Goal: Task Accomplishment & Management: Manage account settings

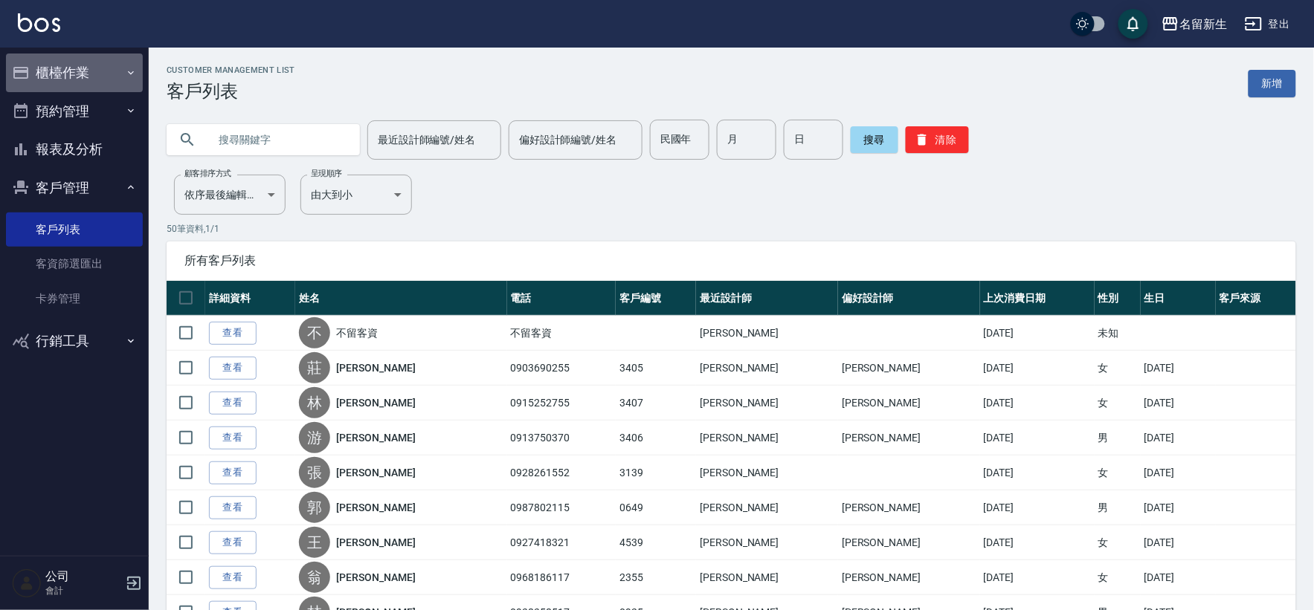
click at [97, 67] on button "櫃檯作業" at bounding box center [74, 73] width 137 height 39
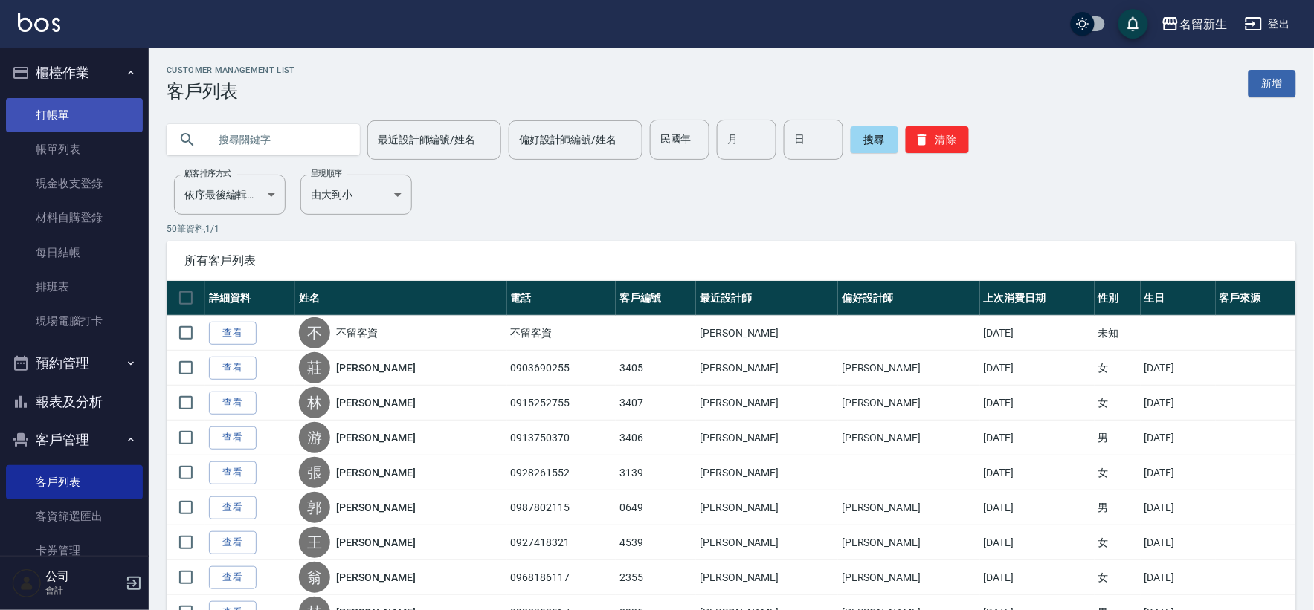
click at [11, 115] on link "打帳單" at bounding box center [74, 115] width 137 height 34
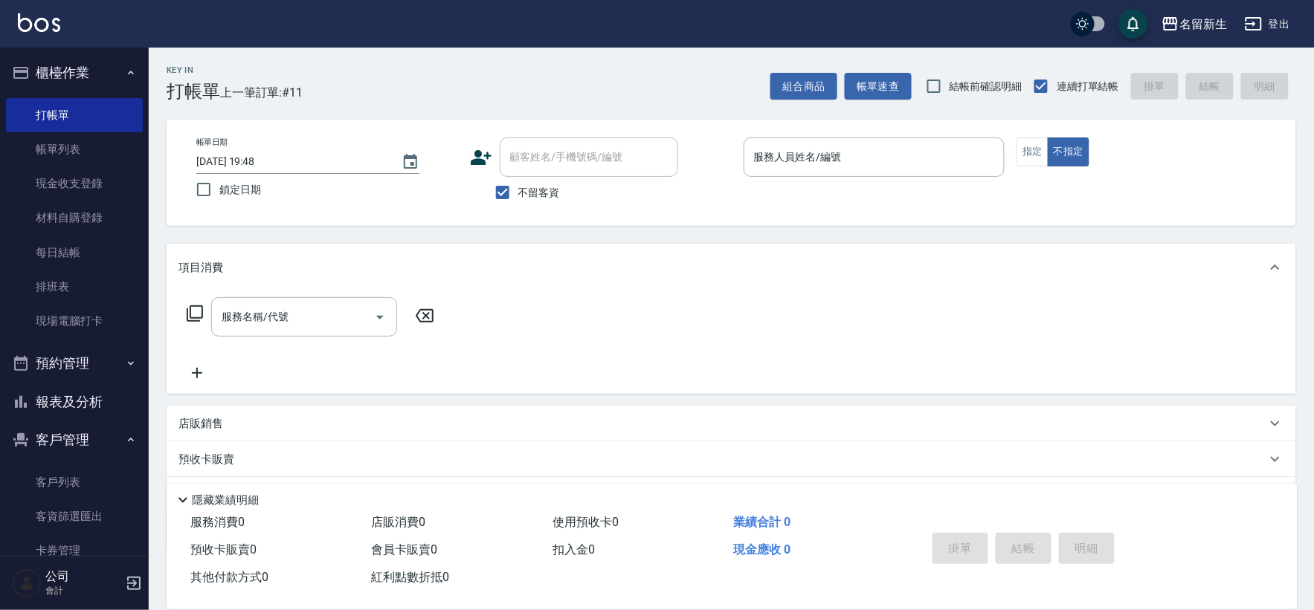
click at [477, 160] on icon at bounding box center [481, 157] width 21 height 15
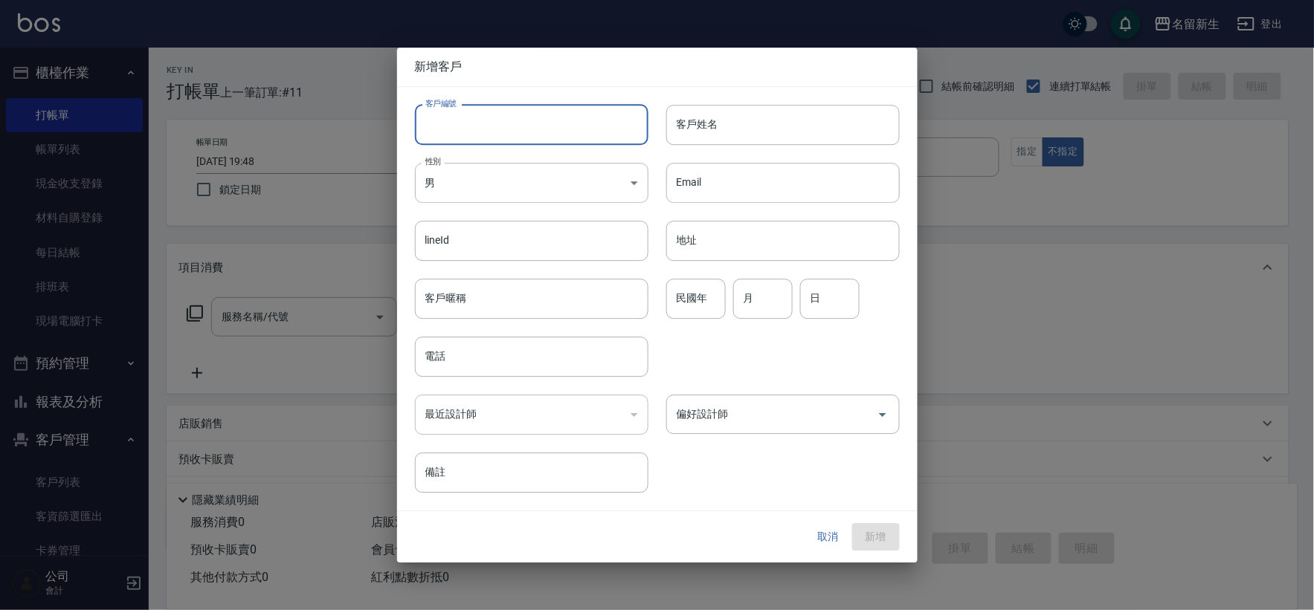
click at [506, 123] on input "客戶編號" at bounding box center [531, 125] width 233 height 40
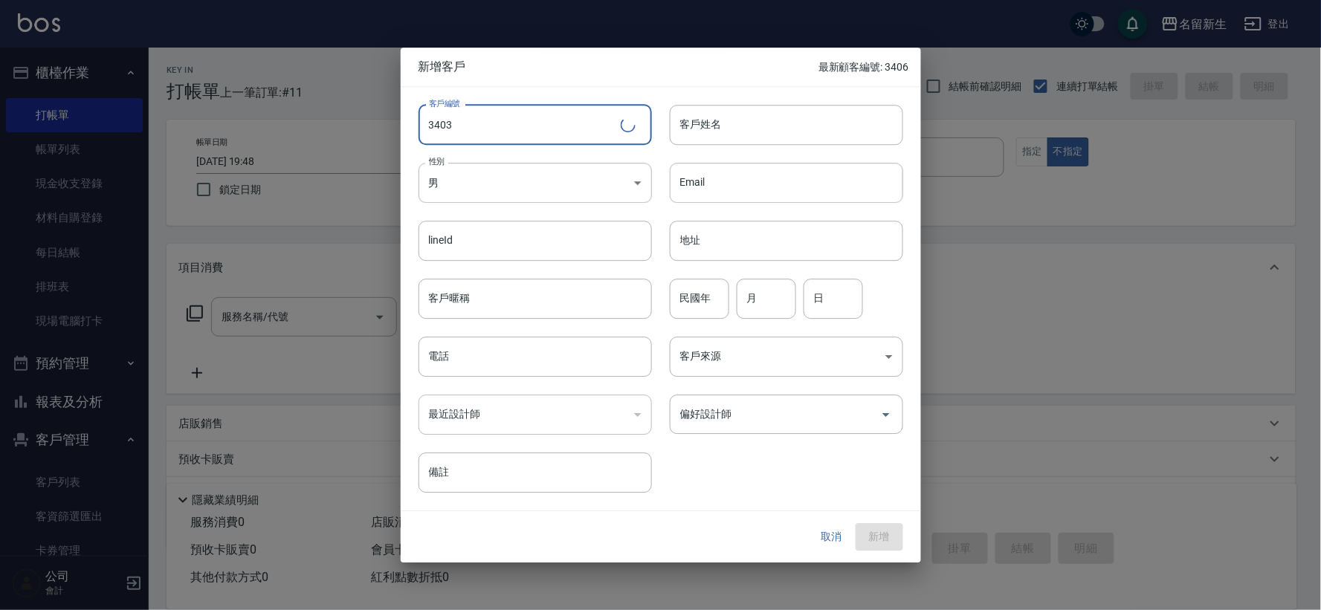
type input "3403"
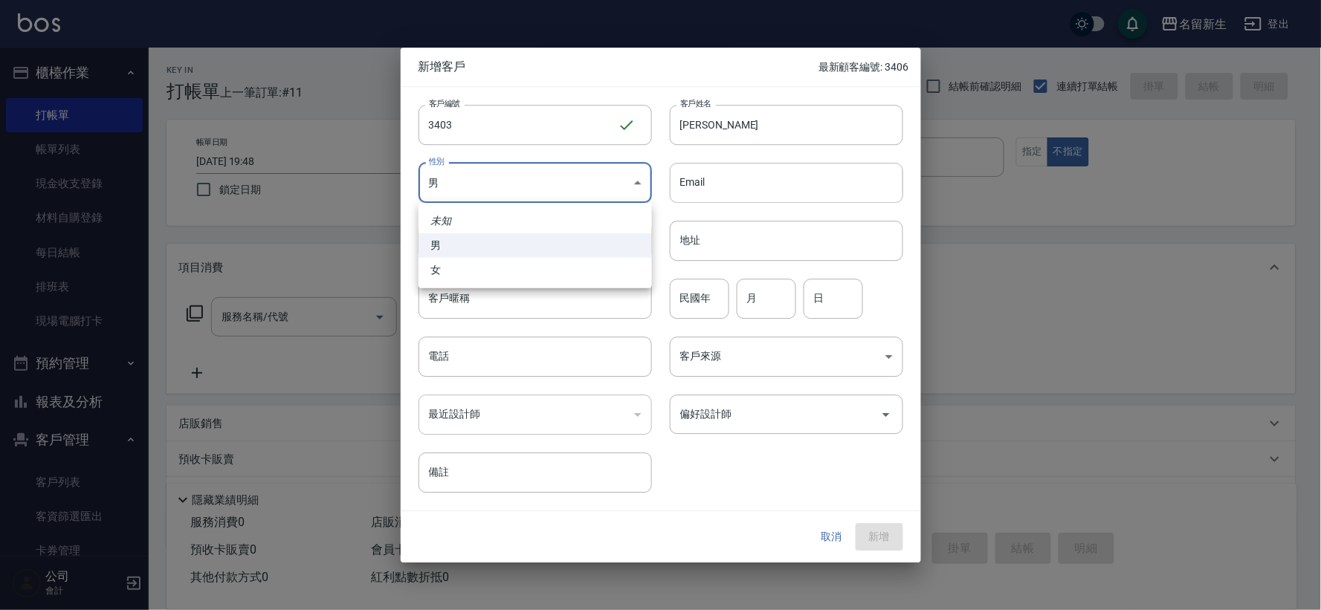
click at [746, 117] on div at bounding box center [660, 305] width 1321 height 610
click at [746, 117] on input "張欣" at bounding box center [786, 125] width 233 height 40
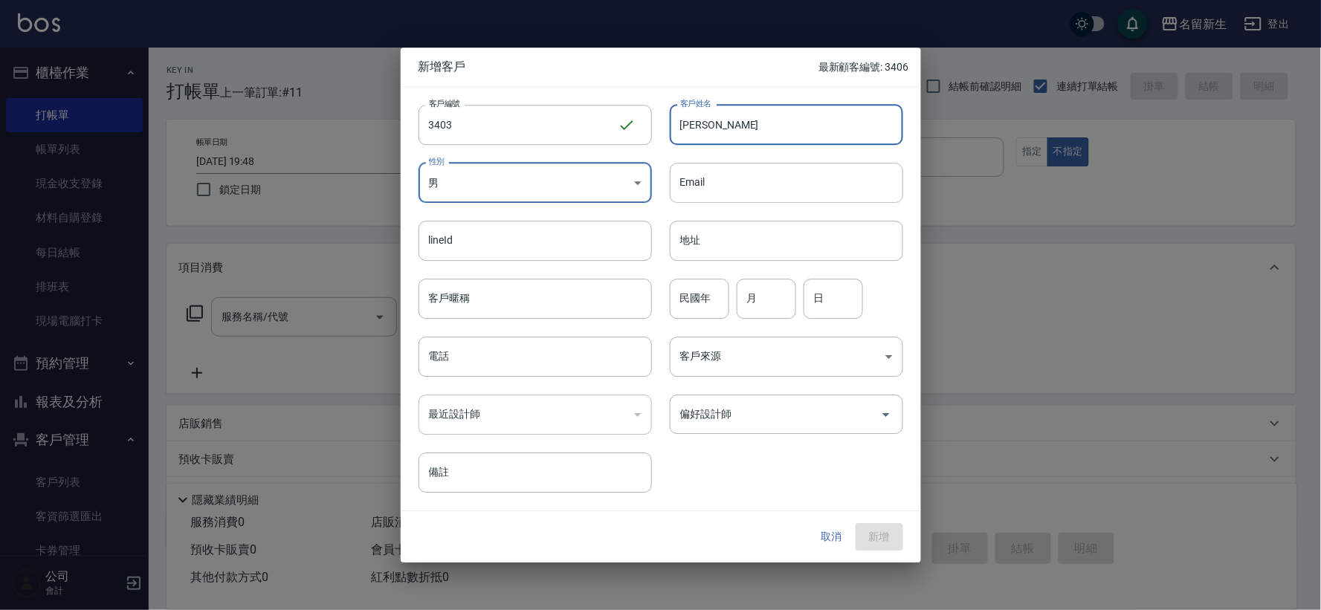
type input "張欣沂"
click at [507, 186] on body "名留新生 登出 櫃檯作業 打帳單 帳單列表 現金收支登錄 材料自購登錄 每日結帳 排班表 現場電腦打卡 預約管理 預約管理 單日預約紀錄 單週預約紀錄 報表及…" at bounding box center [660, 345] width 1321 height 690
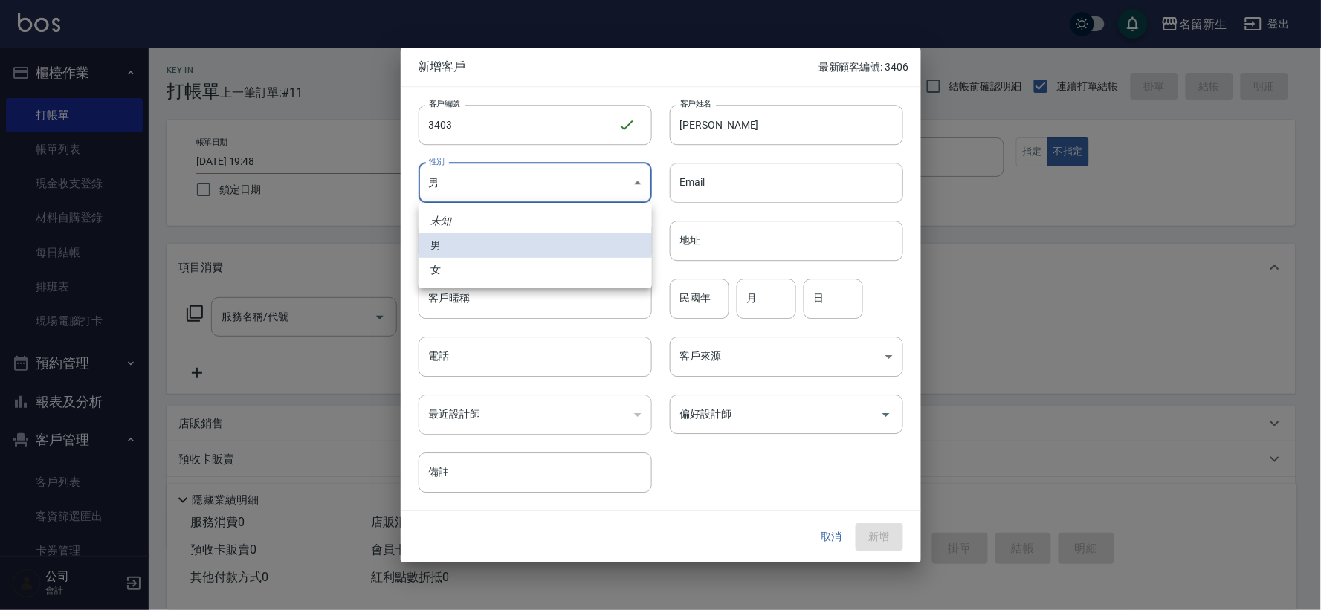
click at [502, 277] on li "女" at bounding box center [535, 270] width 233 height 25
type input "FEMALE"
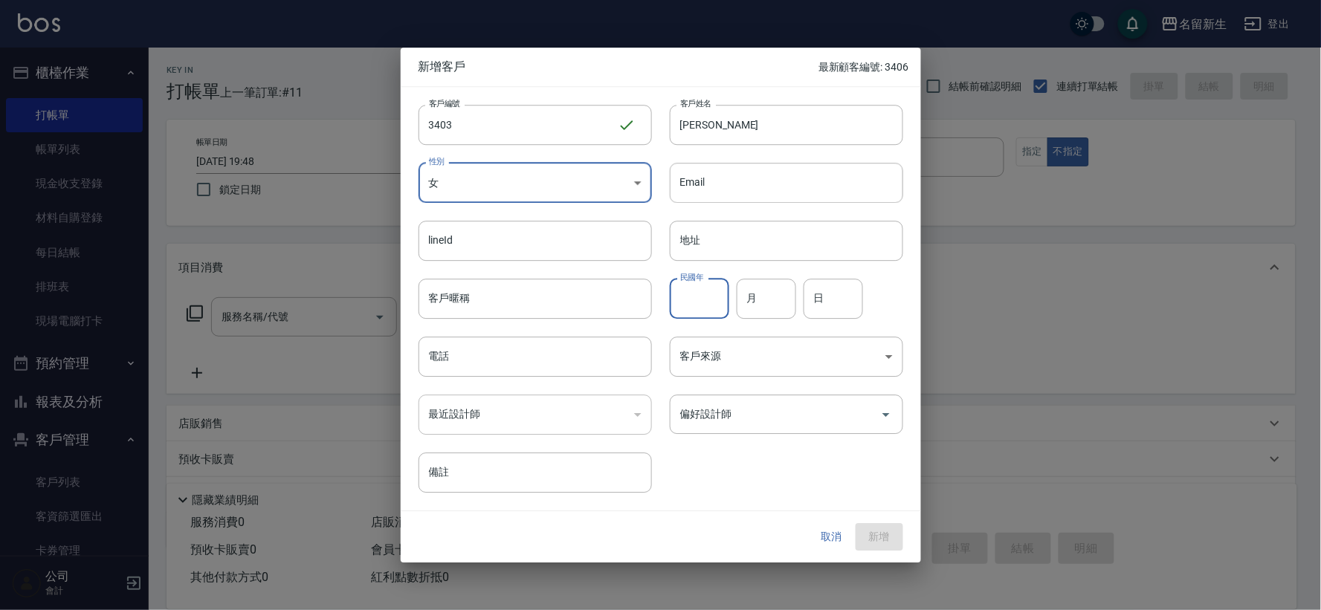
click at [694, 301] on input "民國年" at bounding box center [699, 299] width 59 height 40
type input "77"
type input "12"
type input "04"
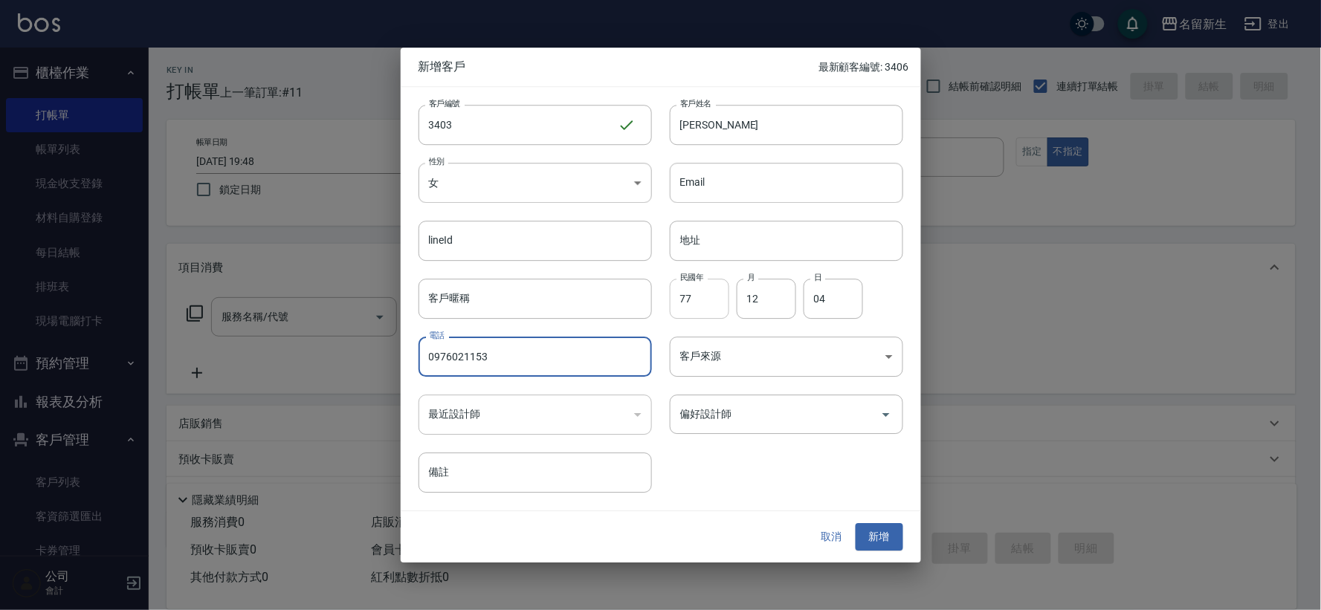
type input "0976021153"
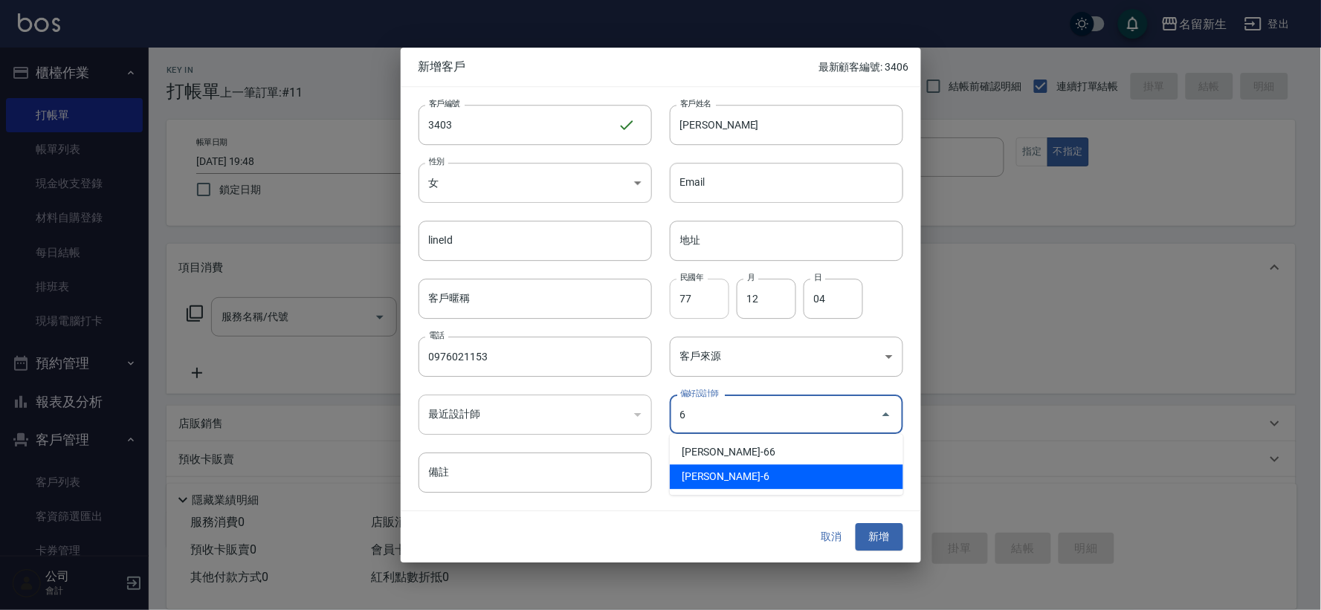
type input "[PERSON_NAME]"
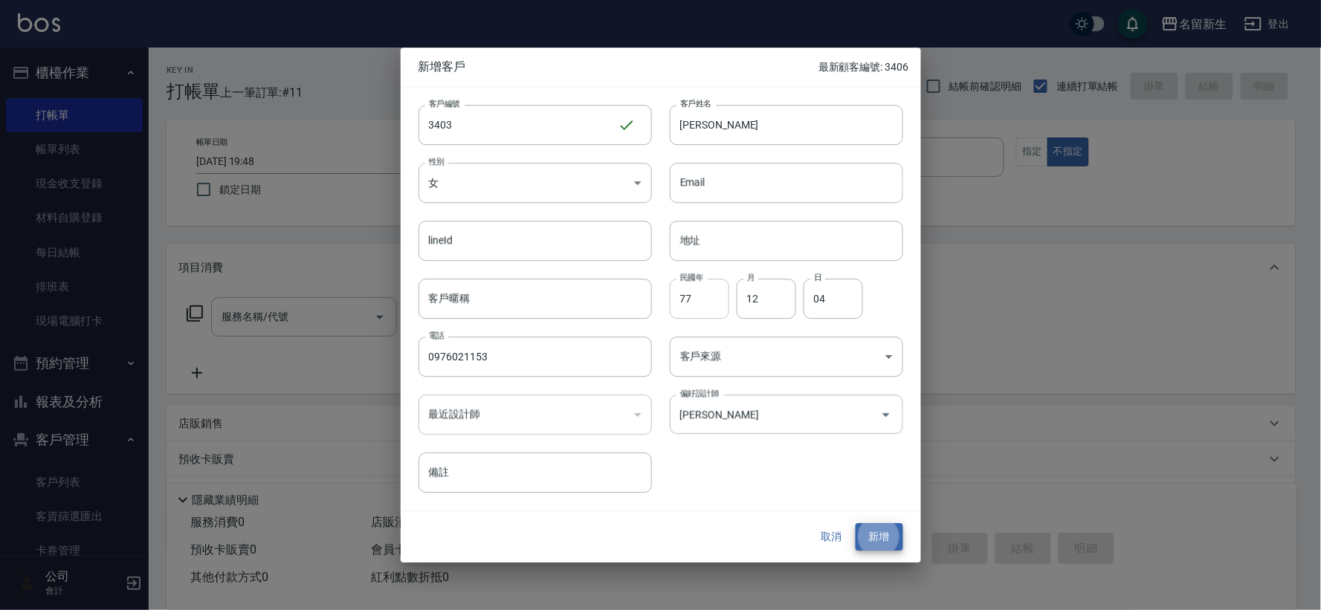
click at [856, 524] on button "新增" at bounding box center [880, 538] width 48 height 28
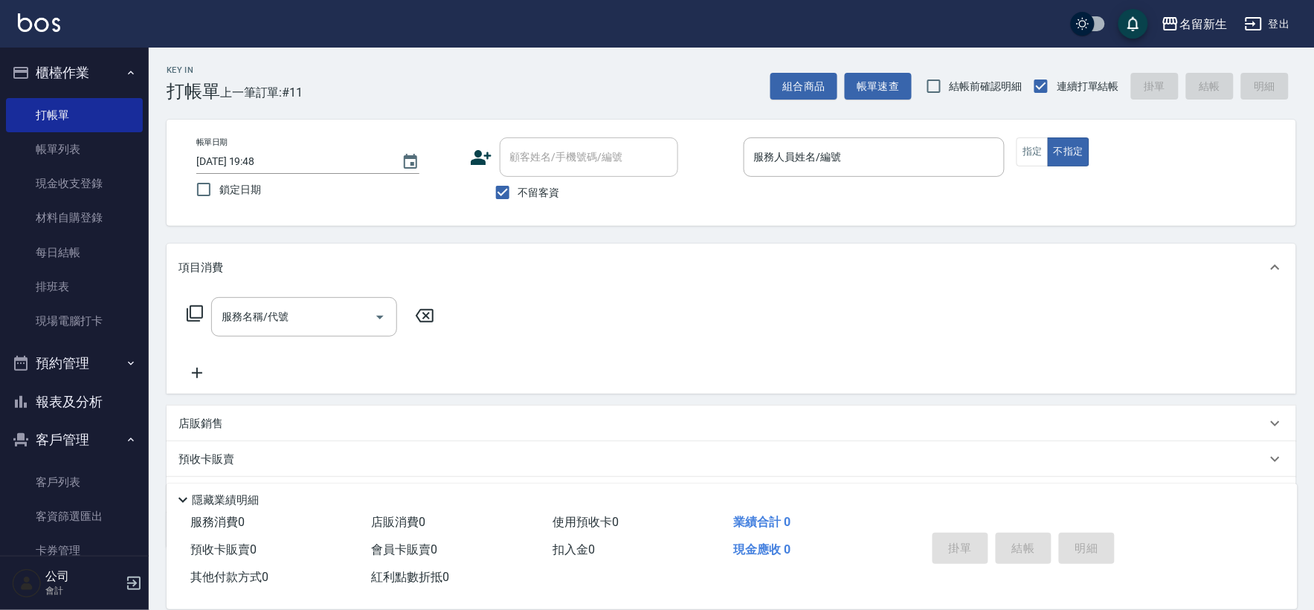
drag, startPoint x: 552, startPoint y: 195, endPoint x: 612, endPoint y: 136, distance: 84.1
click at [552, 194] on span "不留客資" at bounding box center [539, 193] width 42 height 16
click at [518, 194] on input "不留客資" at bounding box center [502, 192] width 31 height 31
checkbox input "false"
click at [597, 167] on input "顧客姓名/手機號碼/編號" at bounding box center [577, 157] width 143 height 26
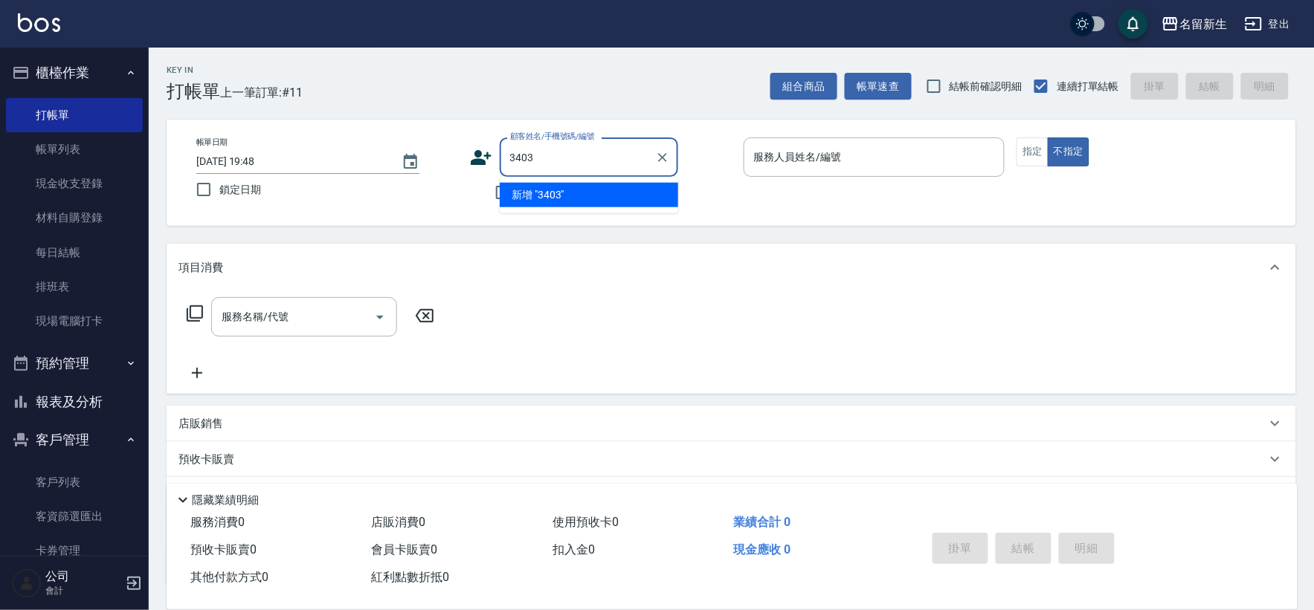
type input "3403"
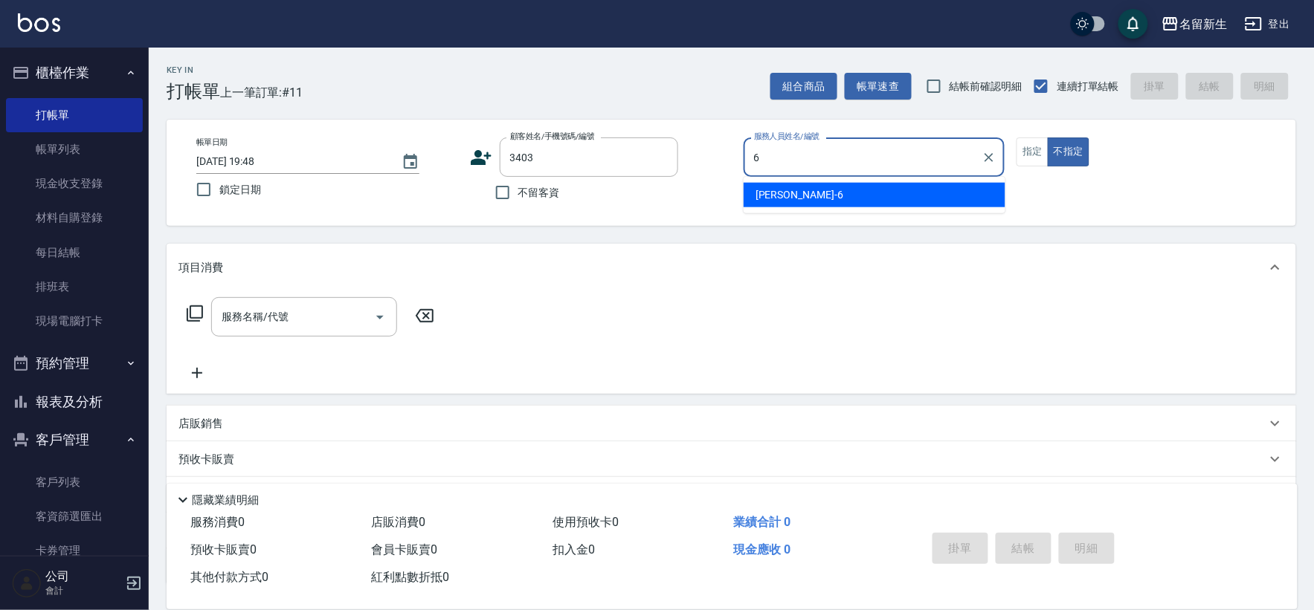
type input "6"
type button "false"
type input "謝宛茹-6"
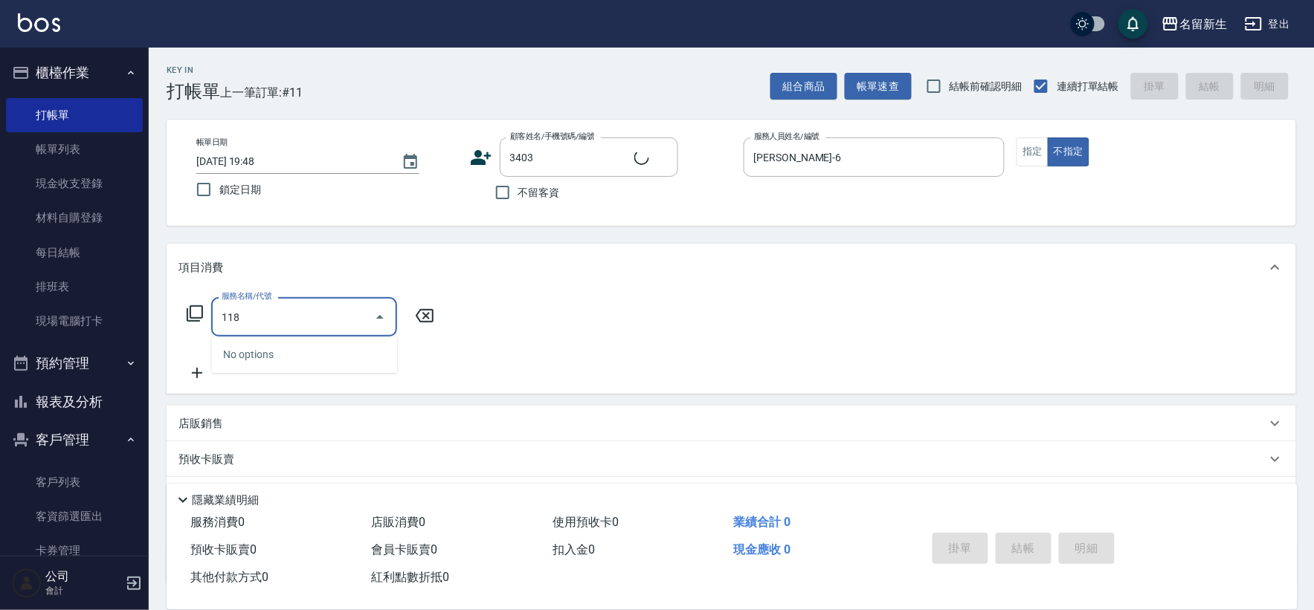
type input "1180"
type input "張欣沂/0976021153/3403"
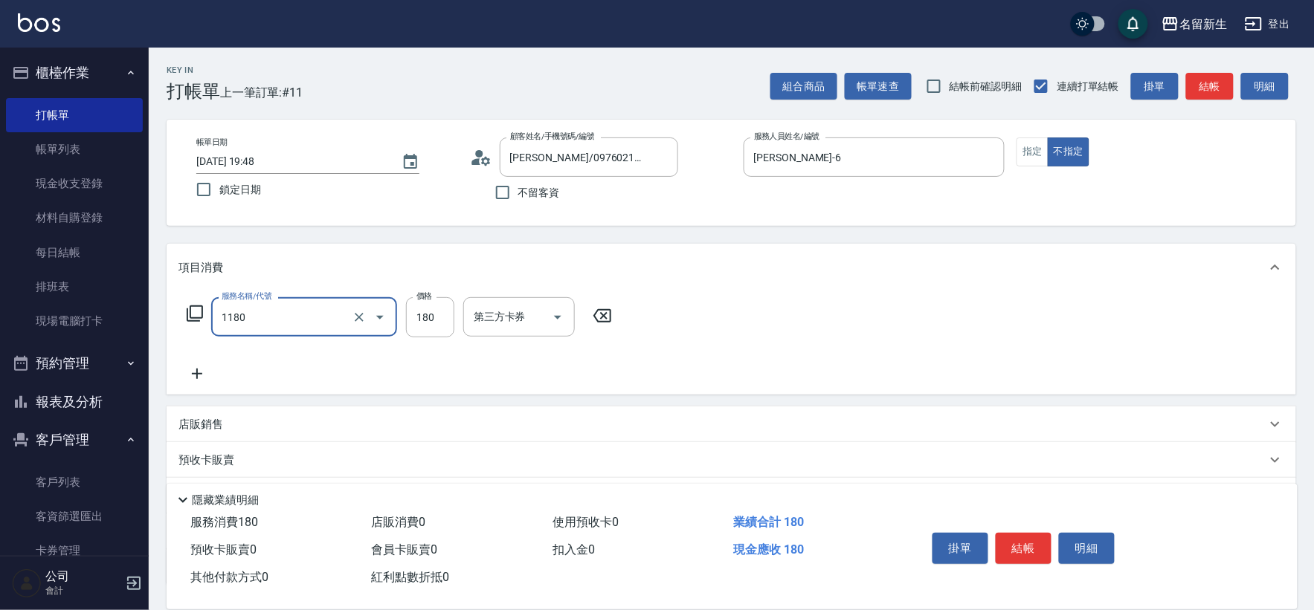
type input "洗髮(不指定活動)(1180)"
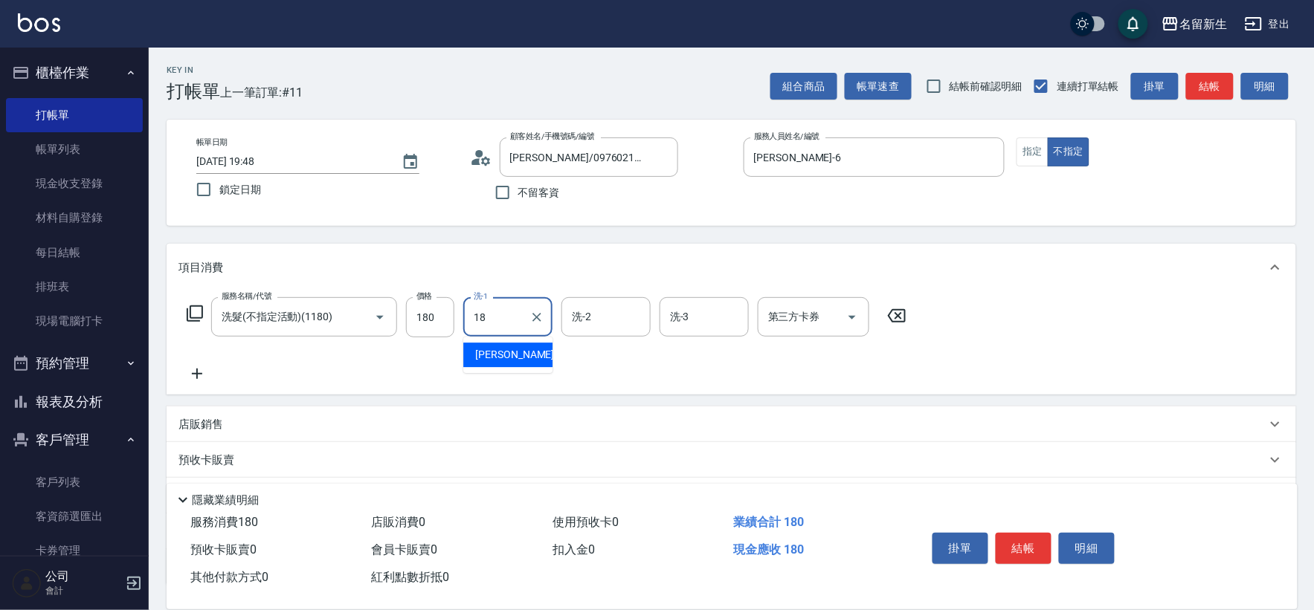
type input "宋彥鑫-18"
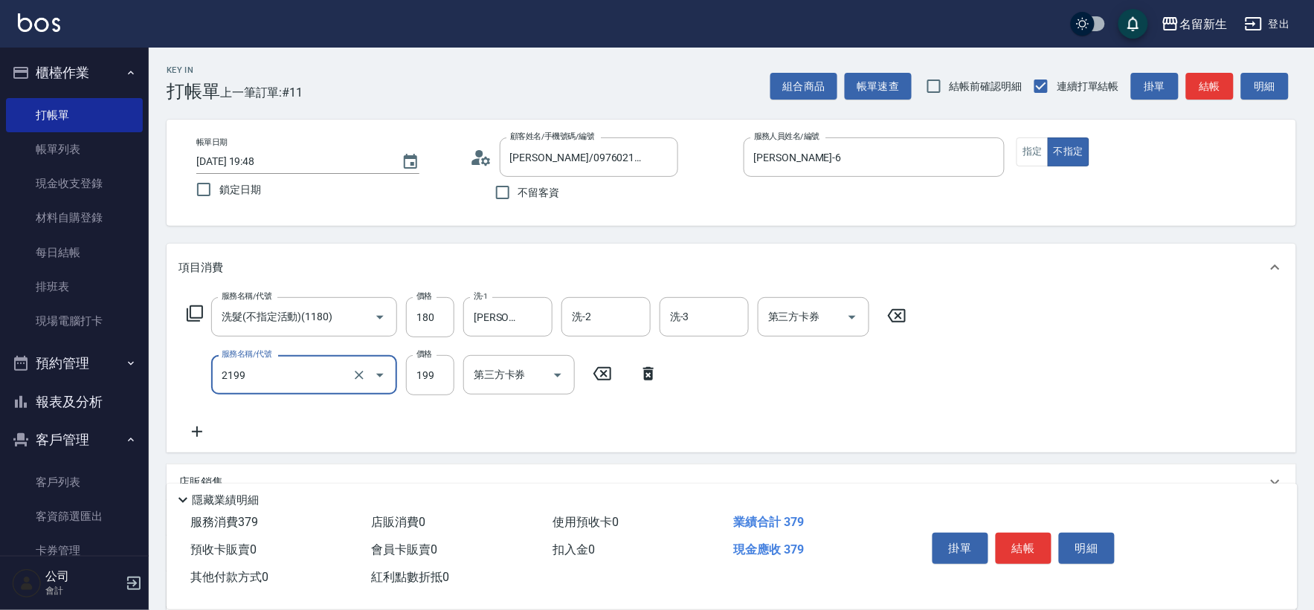
type input "不指定剪髮活動(2199)"
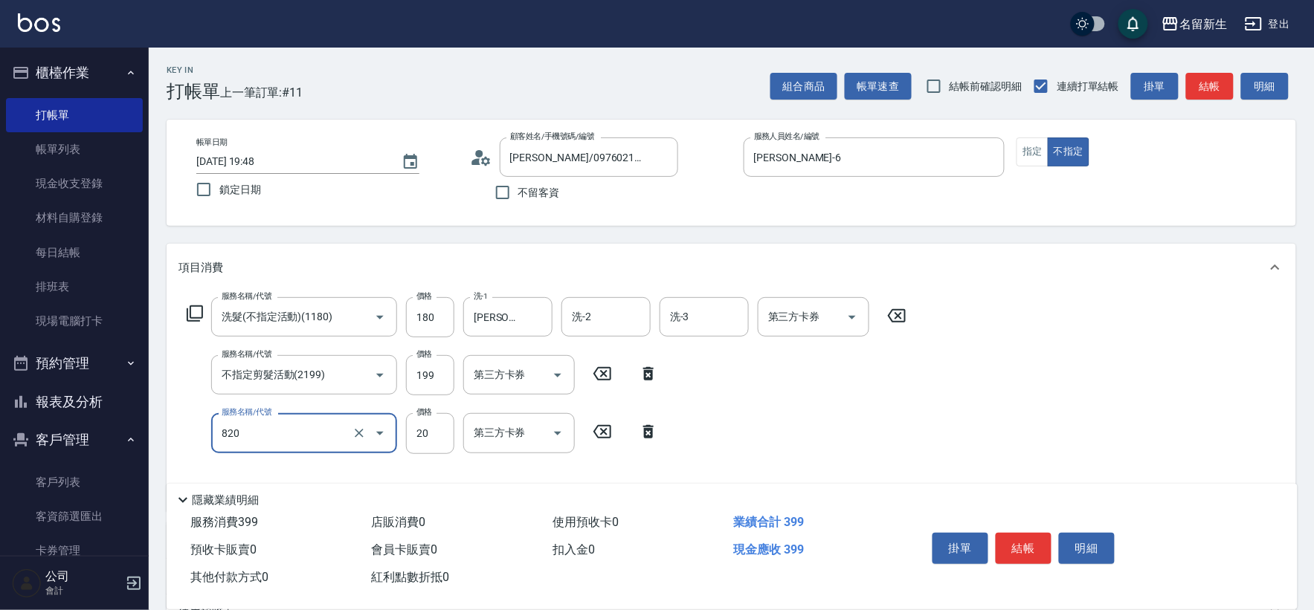
type input "潤絲(820)"
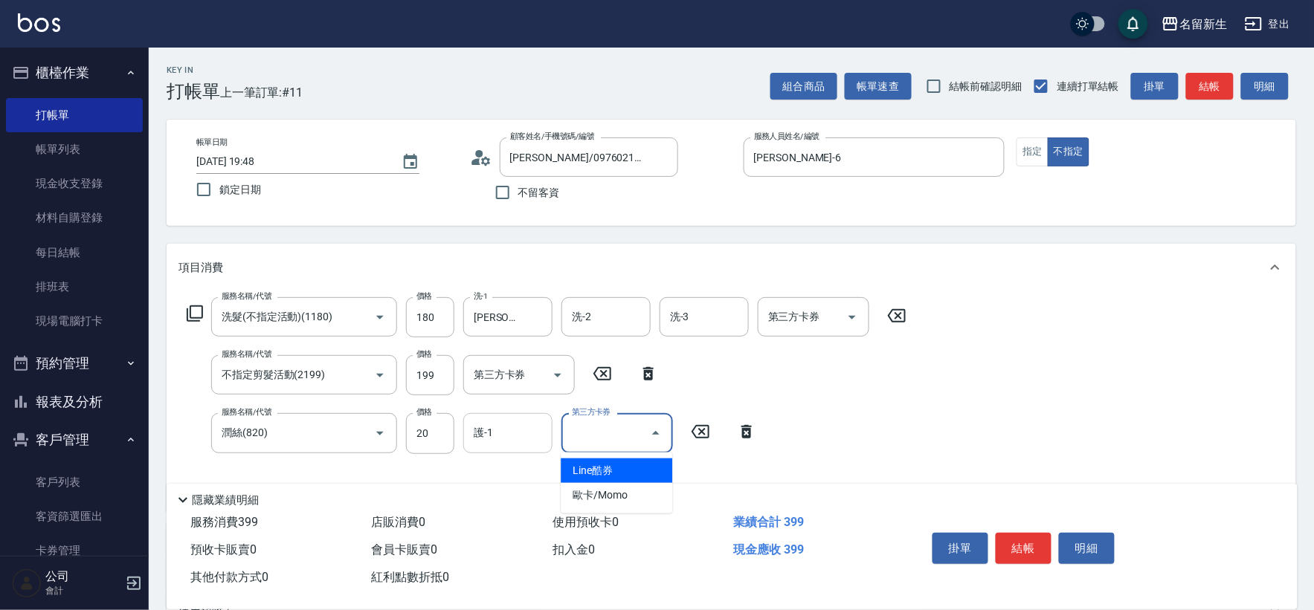
click at [486, 440] on div "護-1 護-1" at bounding box center [507, 432] width 89 height 39
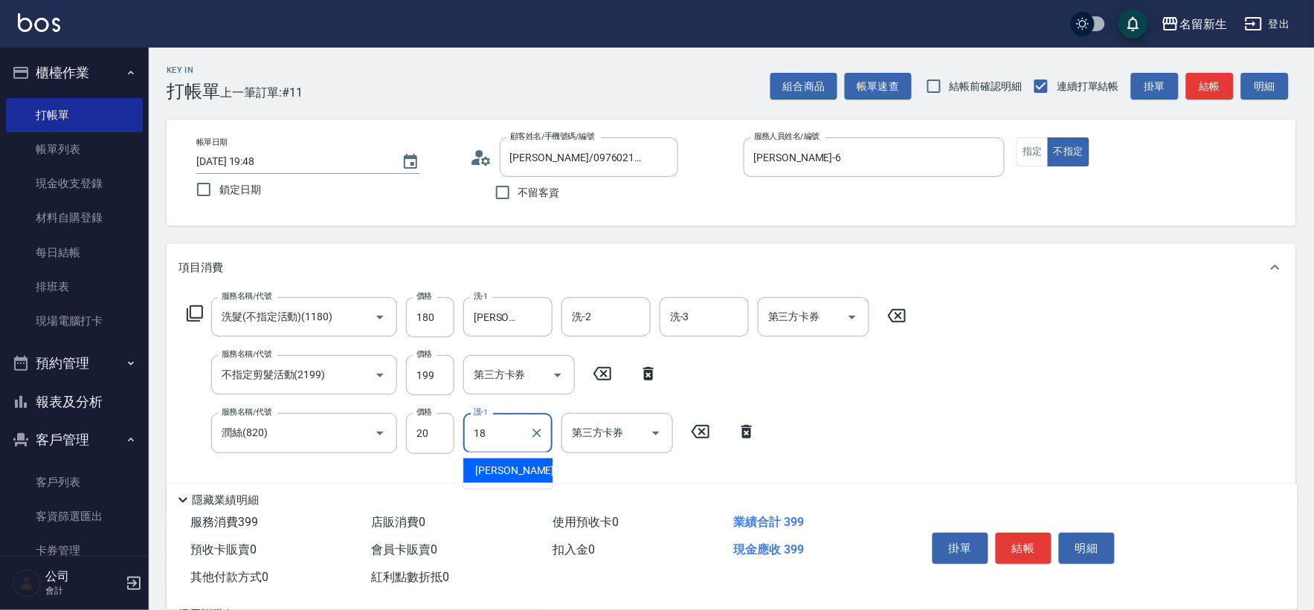
type input "宋彥鑫-18"
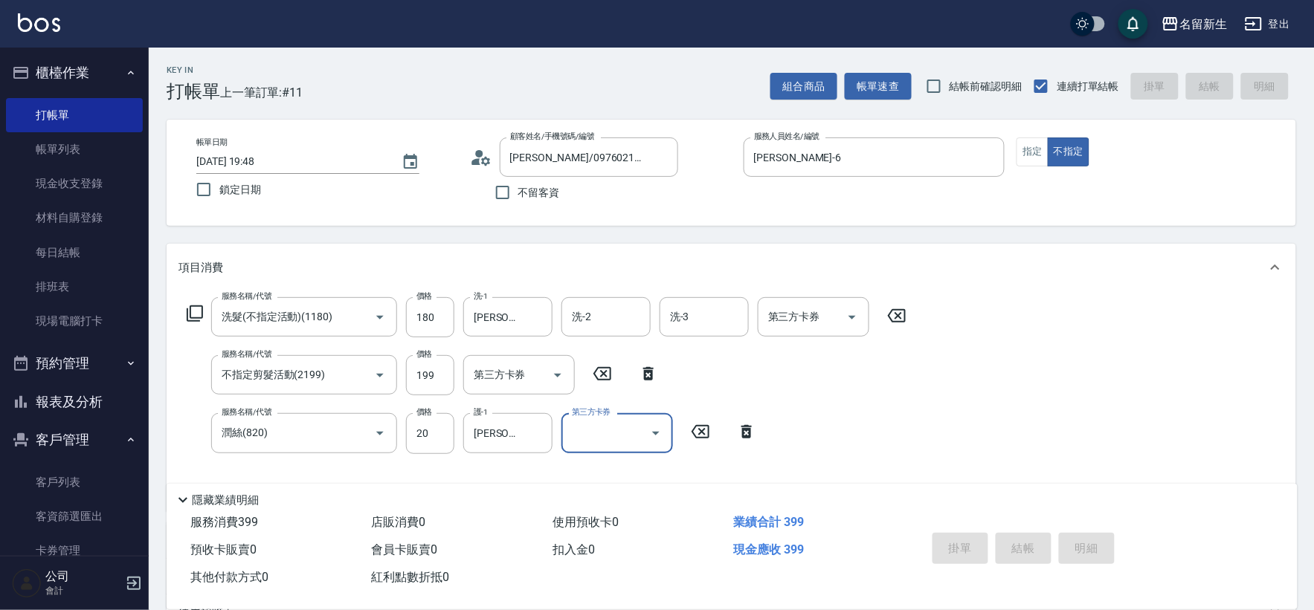
type input "2025/09/05 19:50"
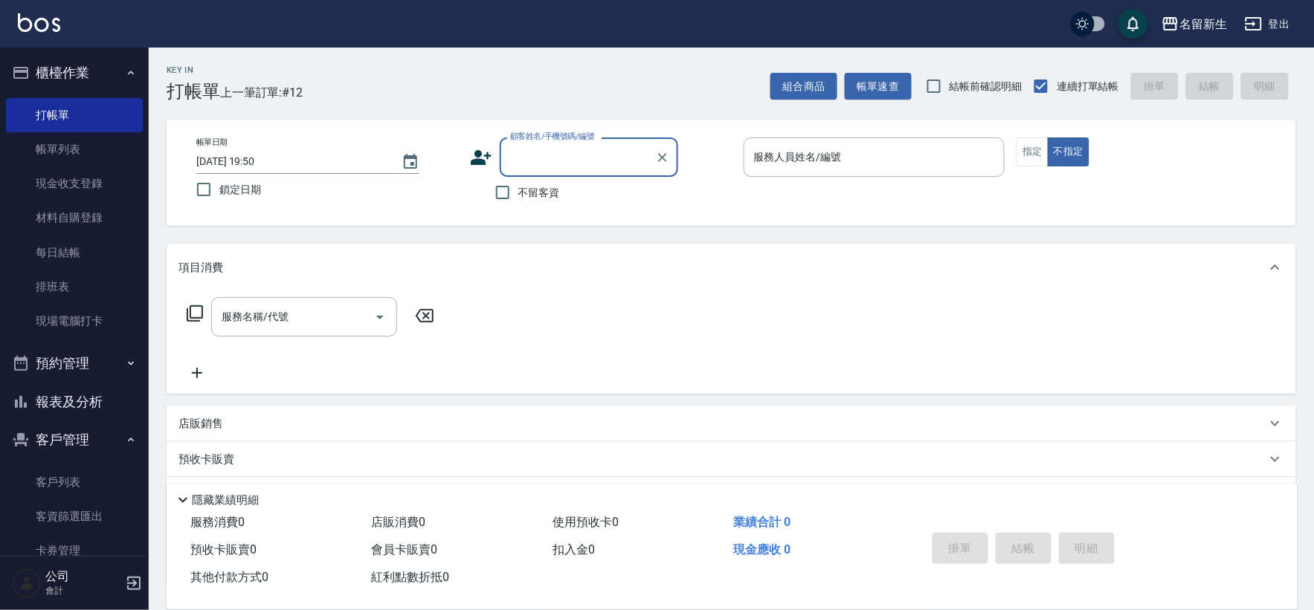
click at [548, 154] on input "顧客姓名/手機號碼/編號" at bounding box center [577, 157] width 143 height 26
type input "640"
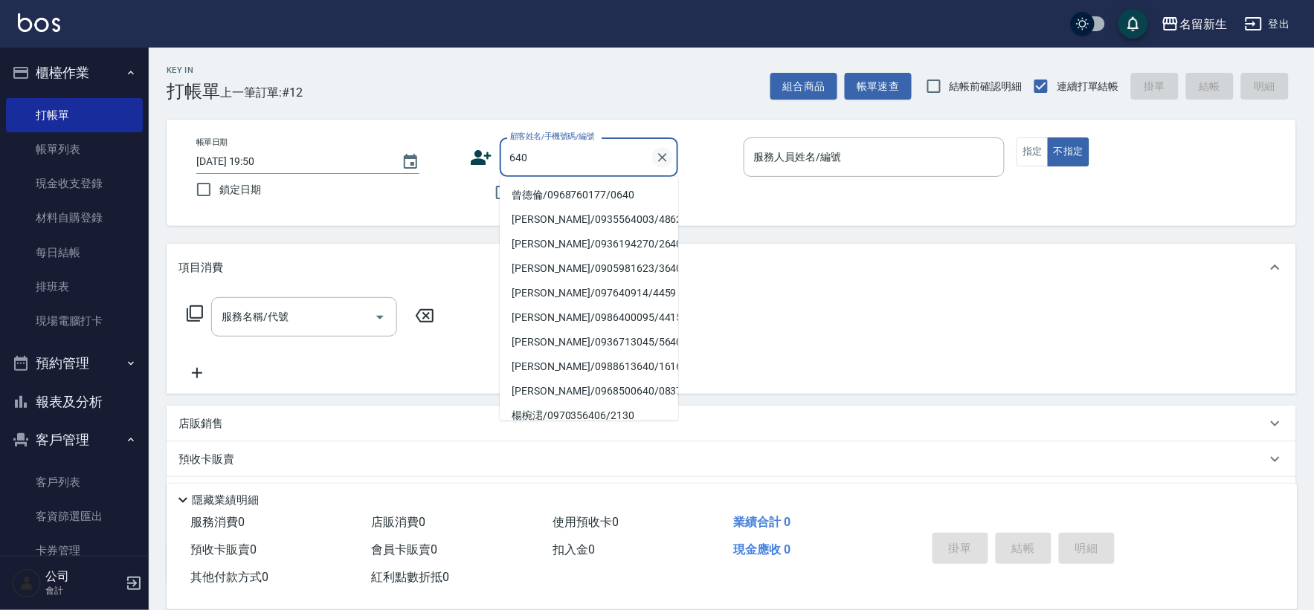
click at [657, 158] on icon "Clear" at bounding box center [662, 157] width 15 height 15
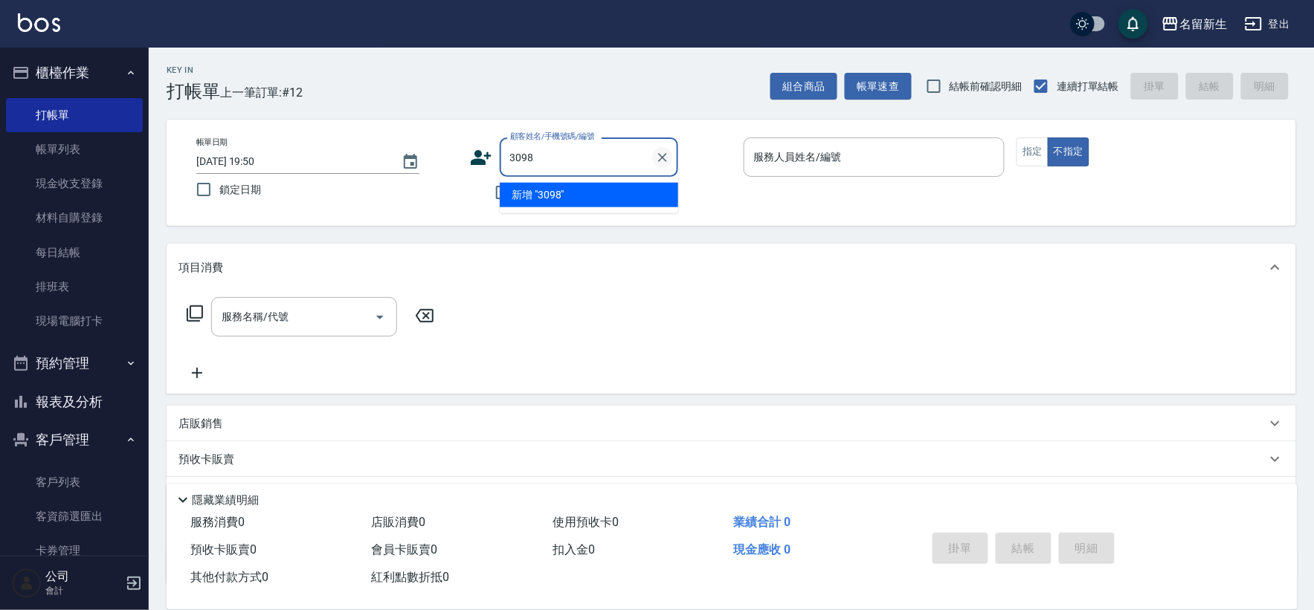
type input "3098"
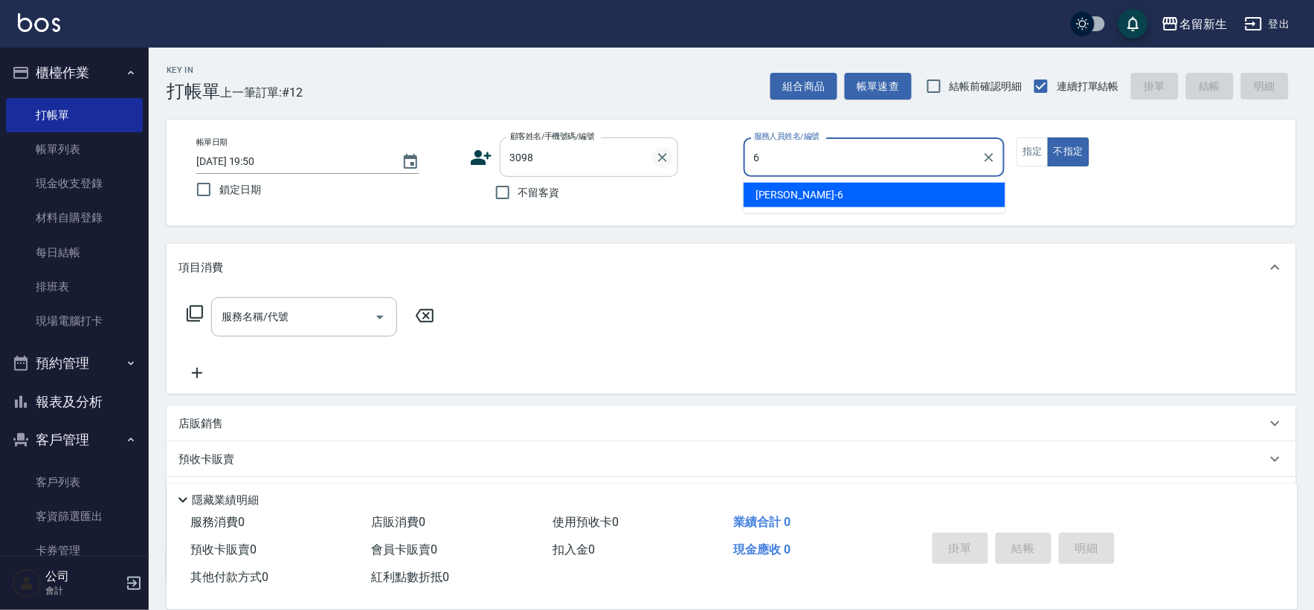
type input "謝宛茹-6"
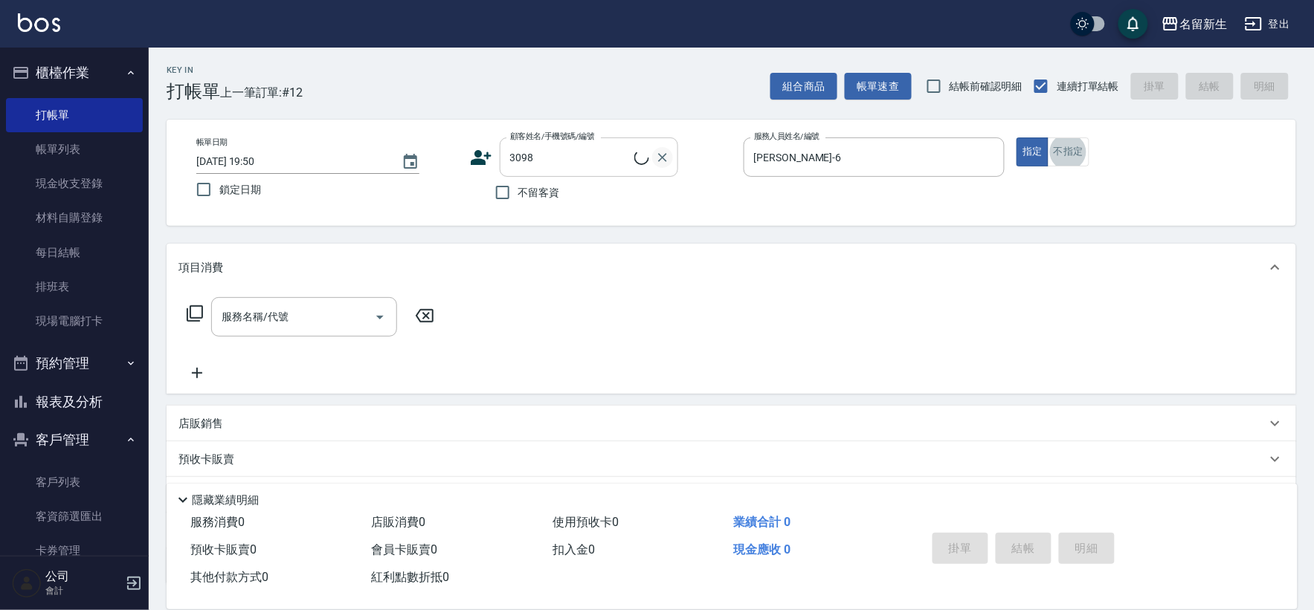
type input "張譽軒/0965667611/3098"
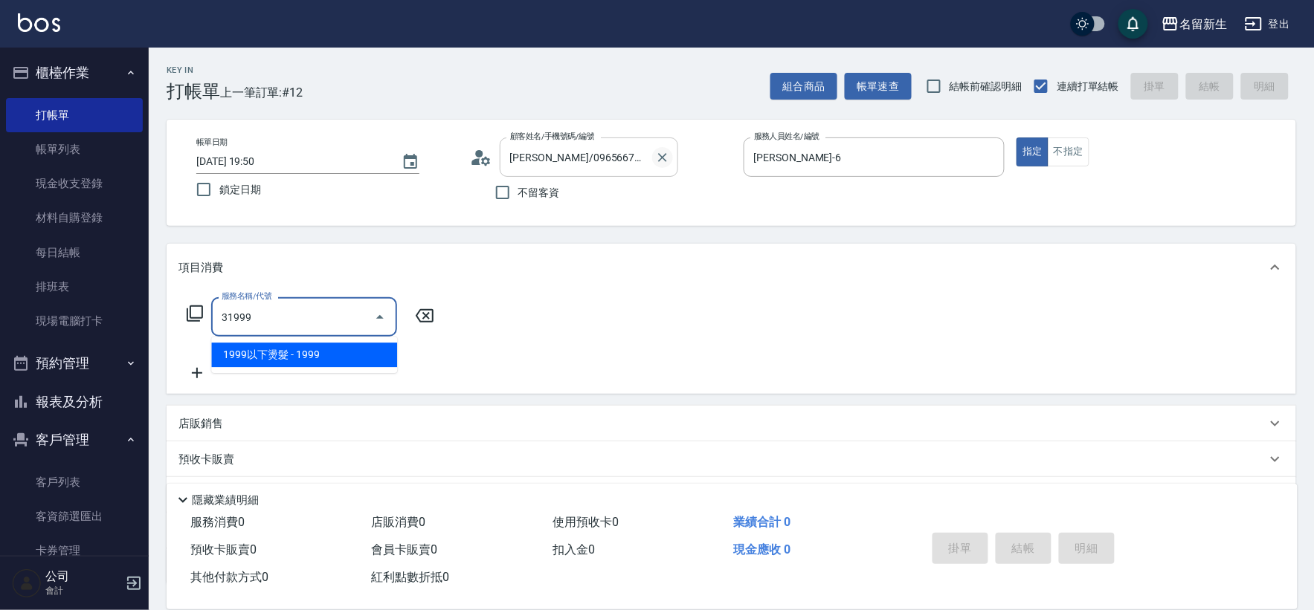
type input "1999以下燙髮(31999)"
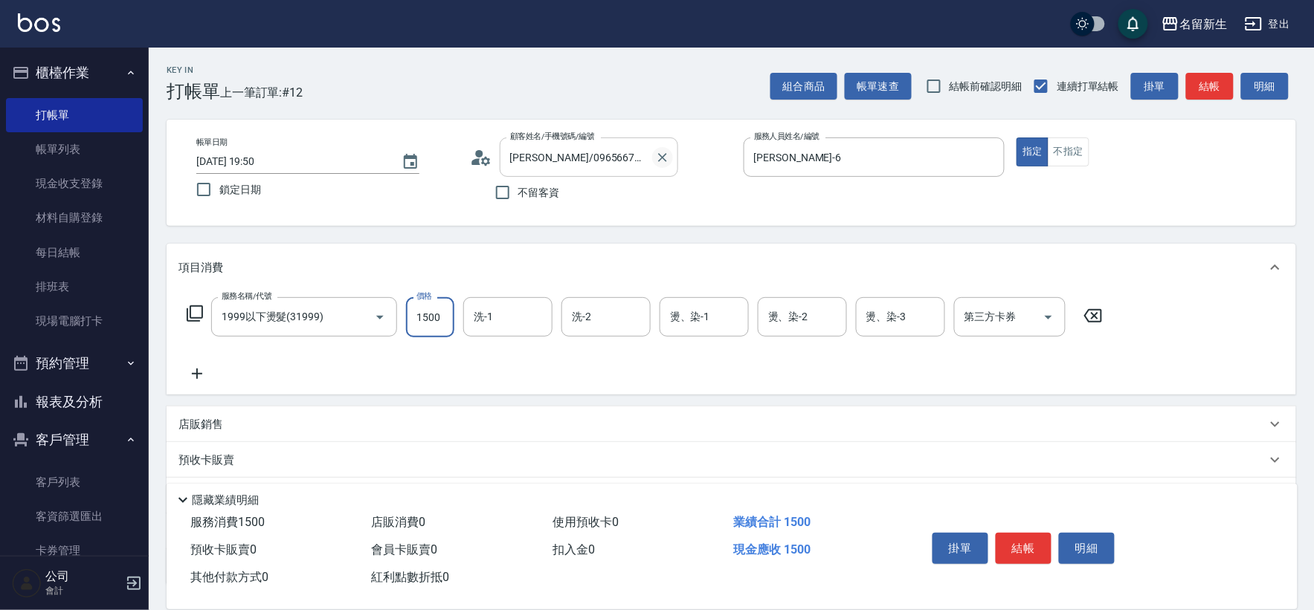
type input "1500"
type input "宋彥鑫-18"
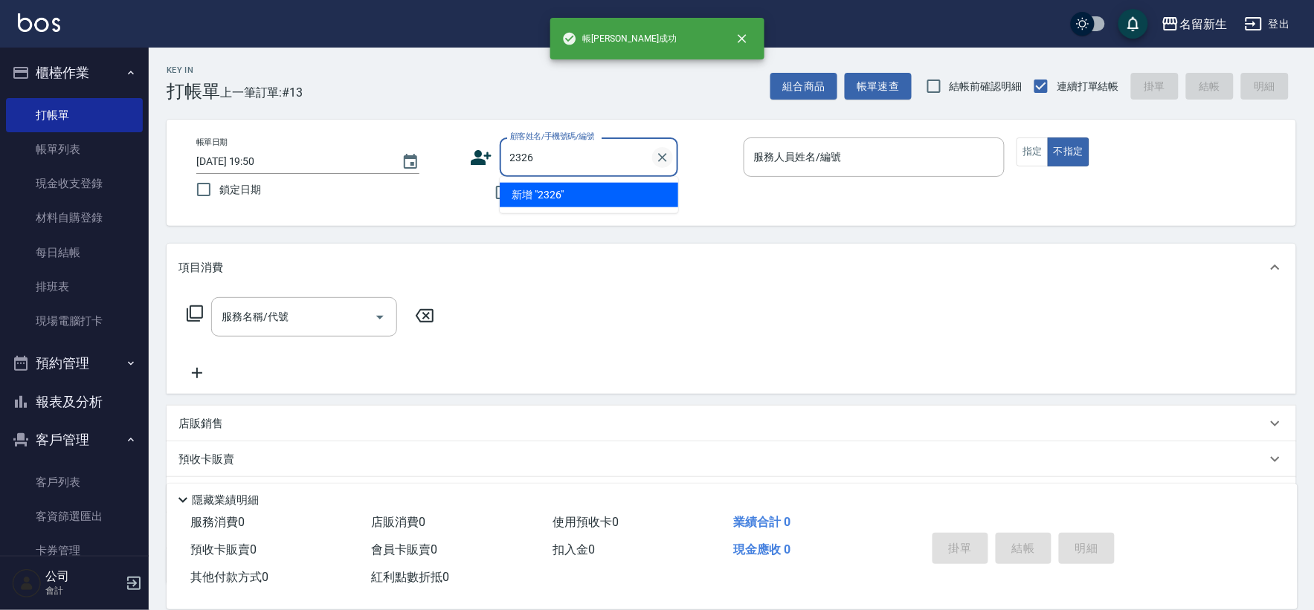
type input "2326"
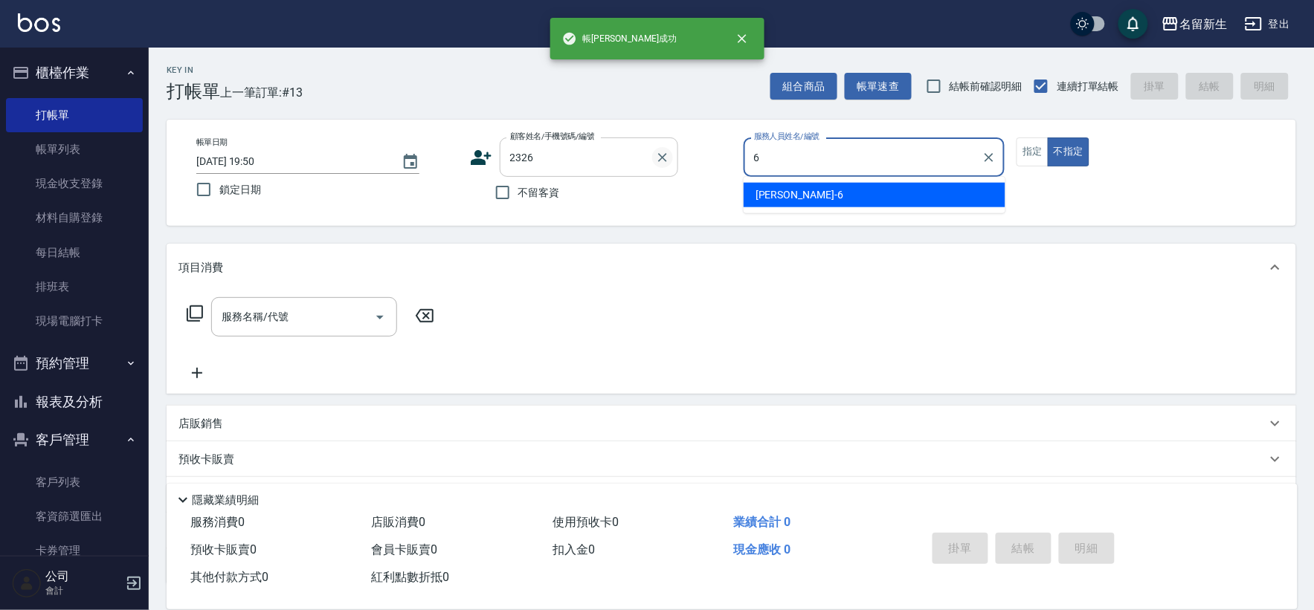
type input "謝宛茹-6"
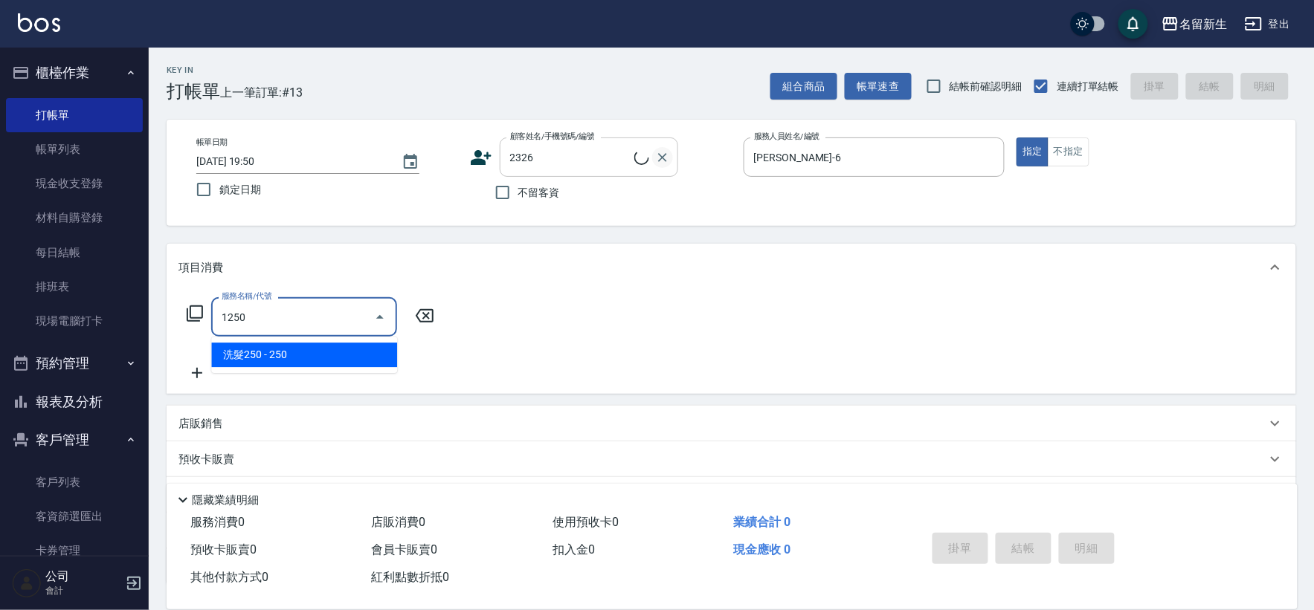
type input "1250"
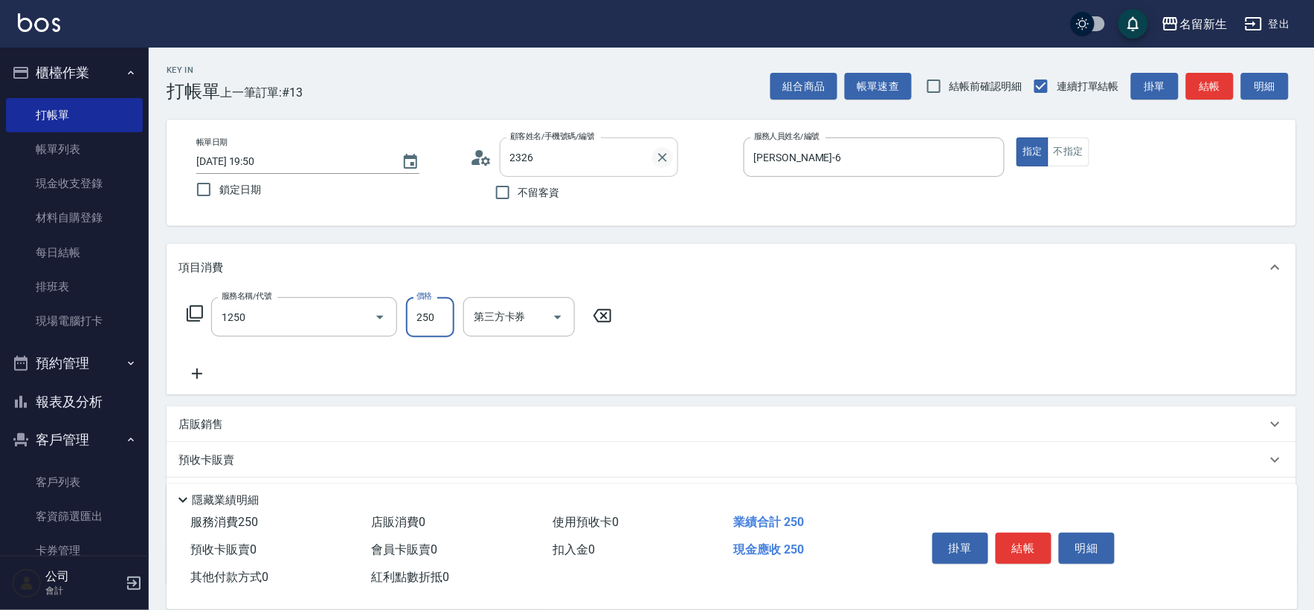
type input "謝國雄/0918373907/2326"
type input "洗髮250(1250)"
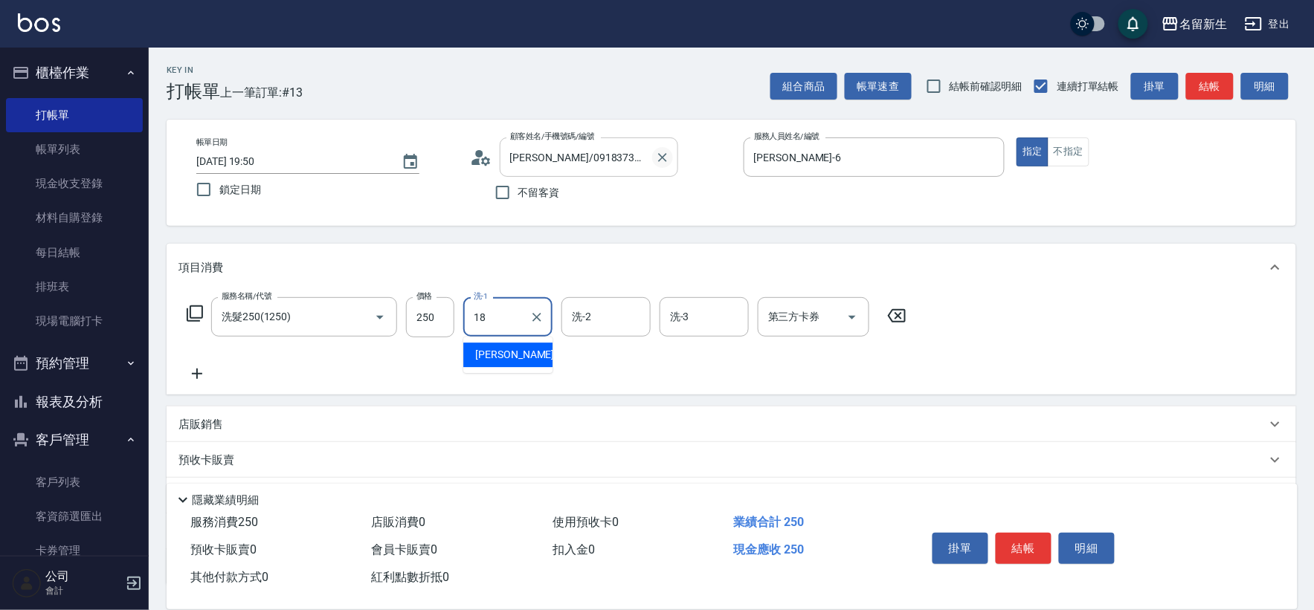
type input "宋彥鑫-18"
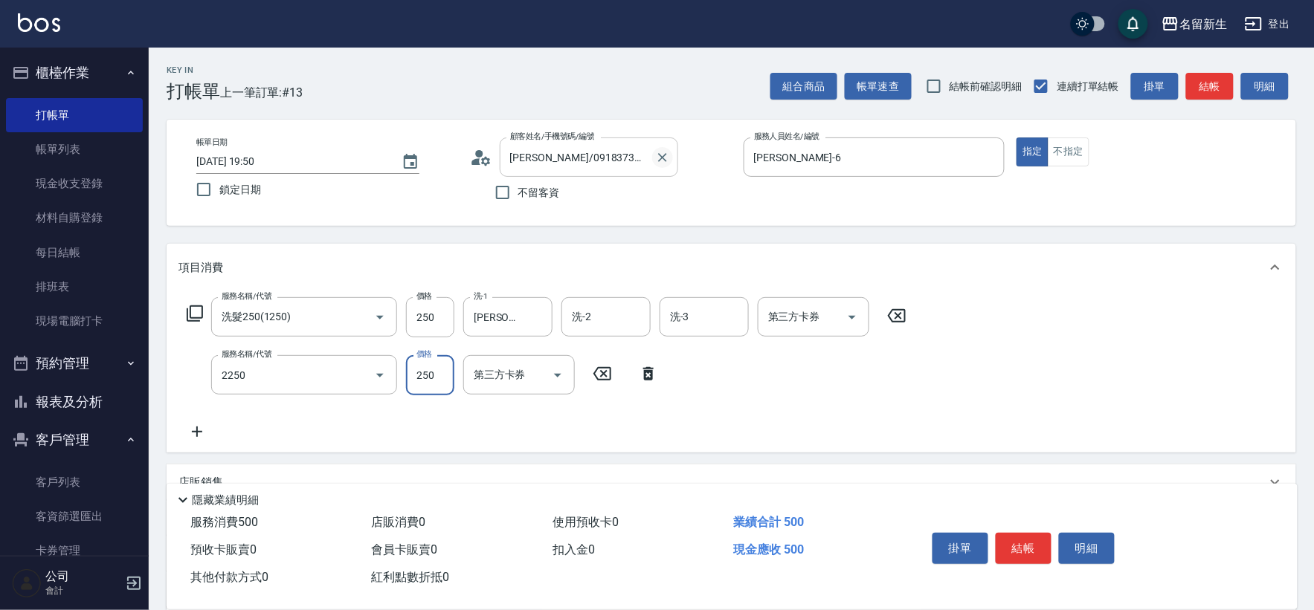
type input "剪髮(2250)"
type input "300"
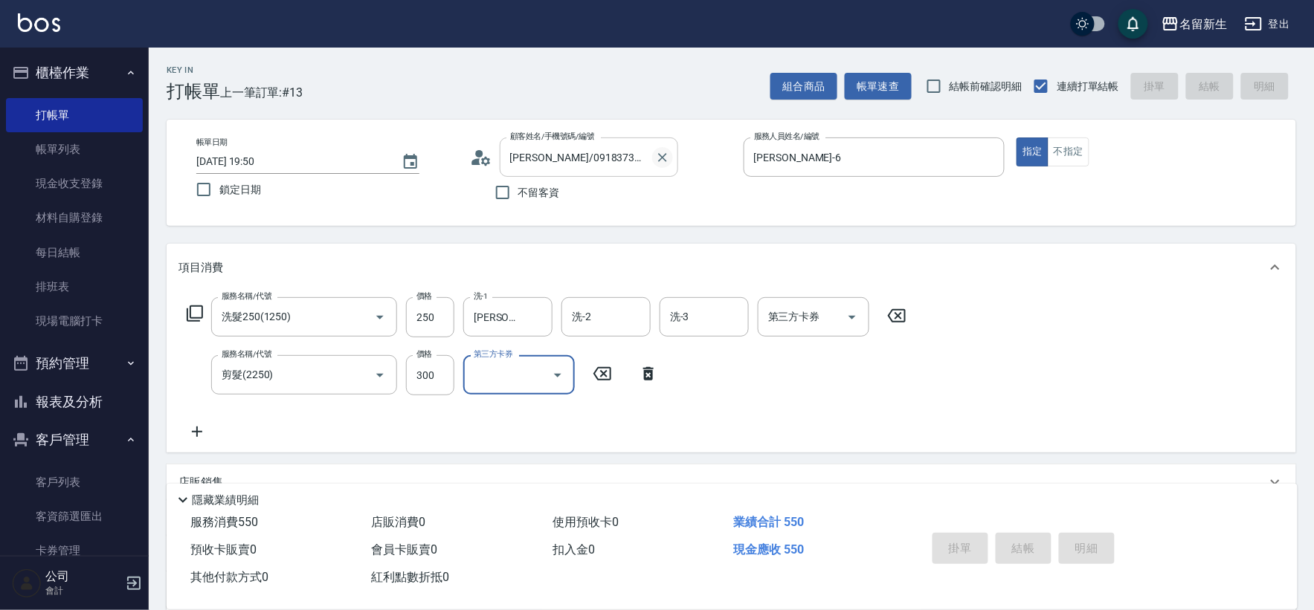
type input "2025/09/05 19:51"
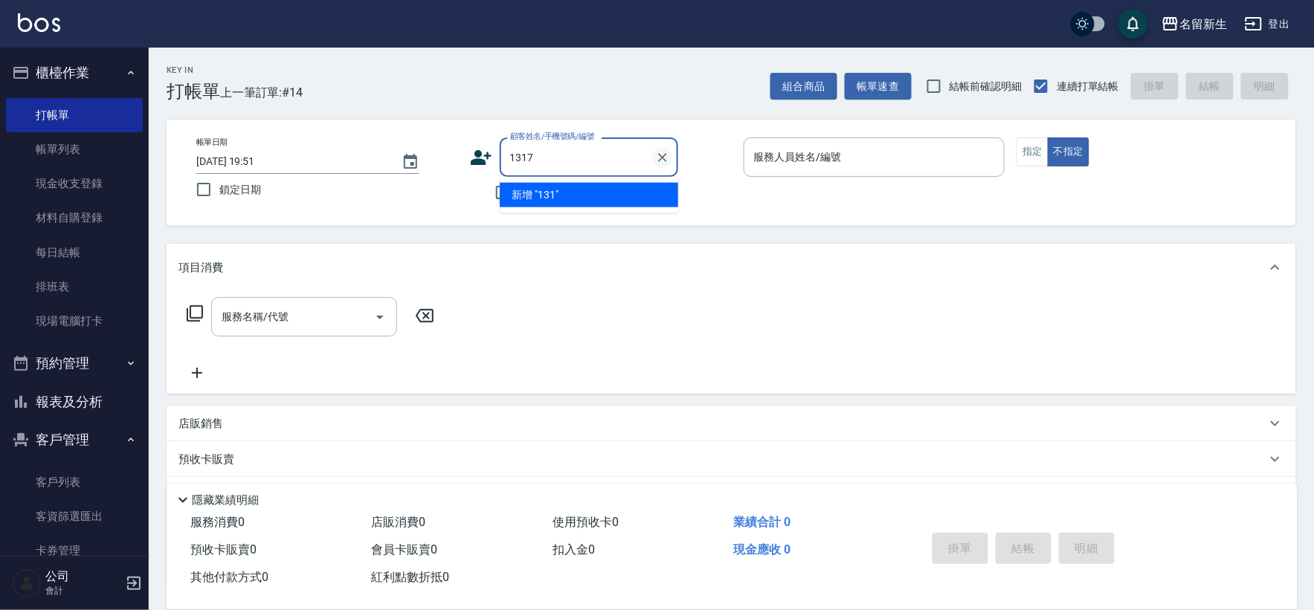
type input "1317"
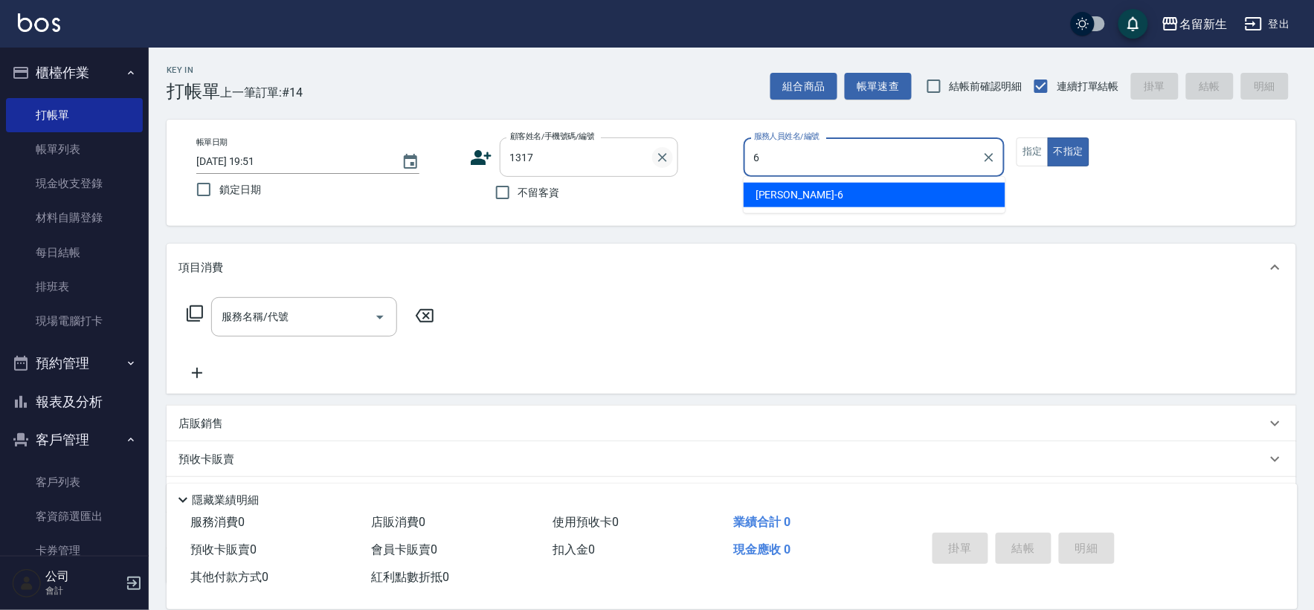
type input "謝宛茹-6"
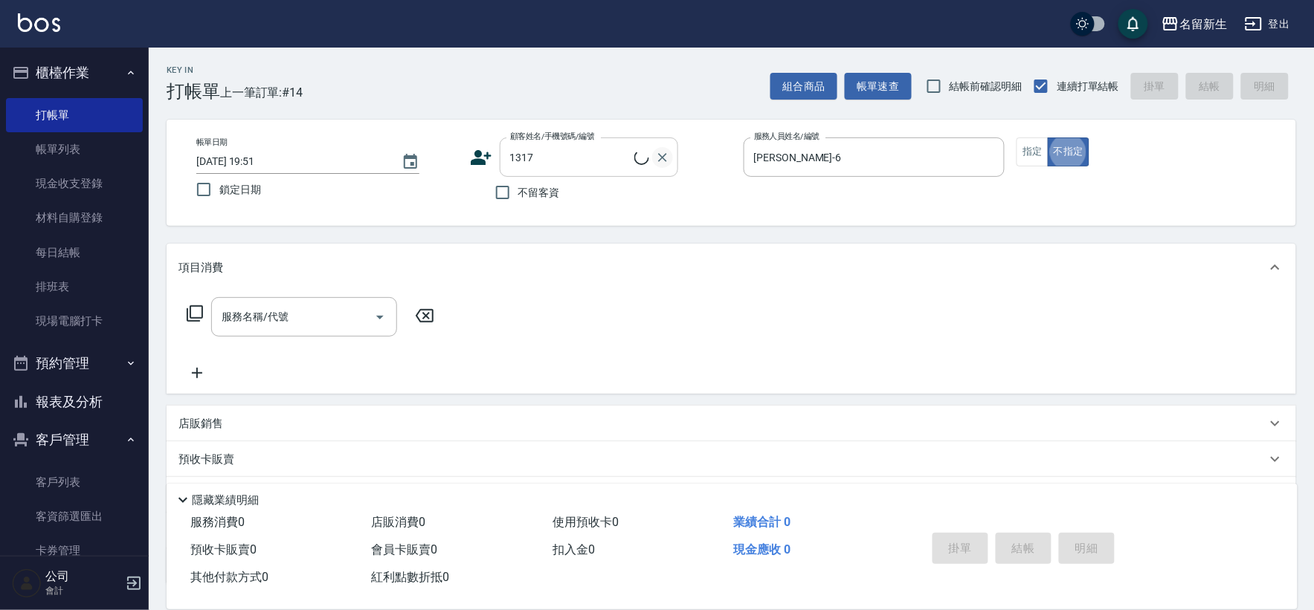
type input "呂秋霞/0937963801/1317"
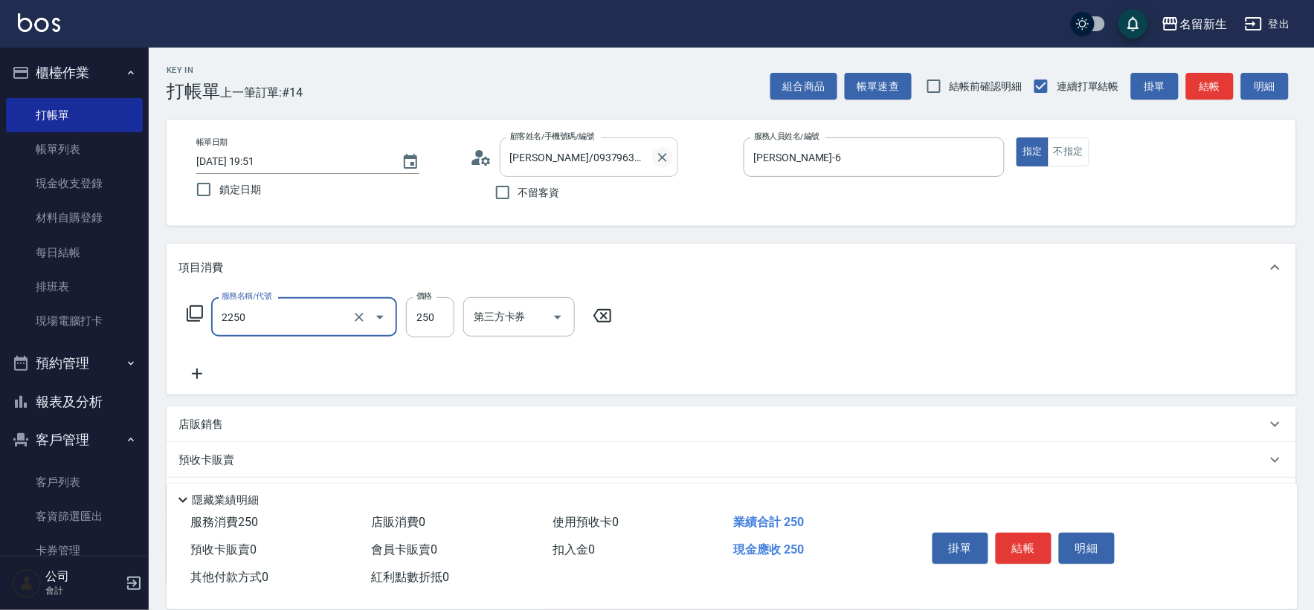
type input "剪髮(2250)"
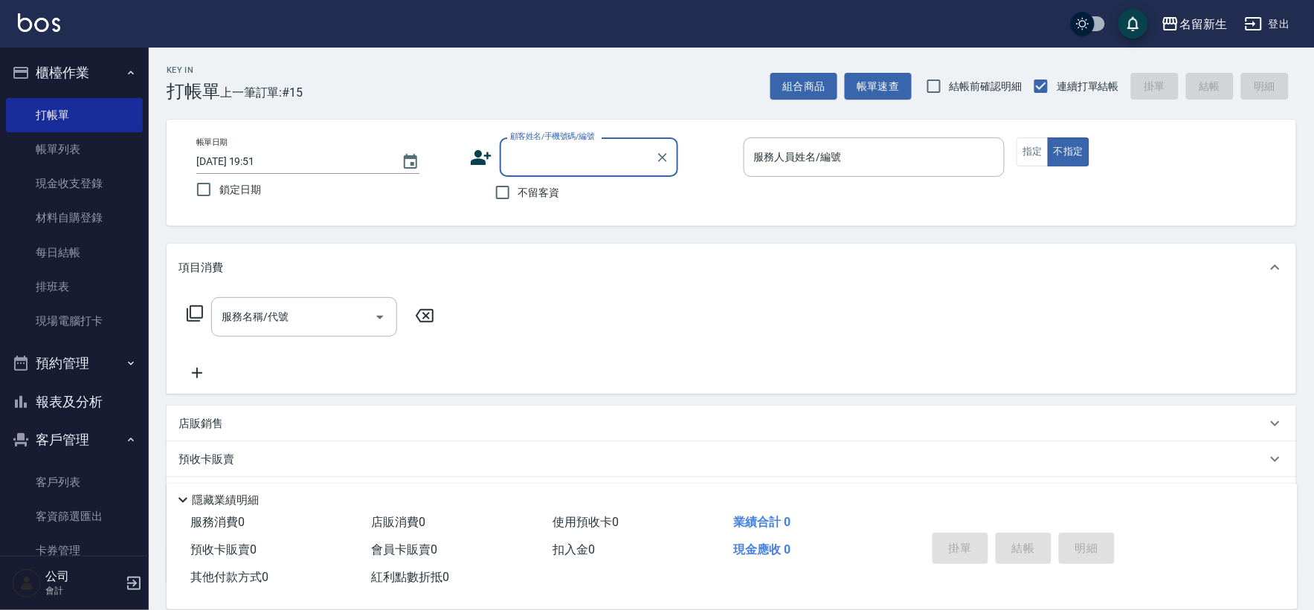
click at [532, 187] on span "不留客資" at bounding box center [539, 193] width 42 height 16
click at [518, 187] on input "不留客資" at bounding box center [502, 192] width 31 height 31
checkbox input "true"
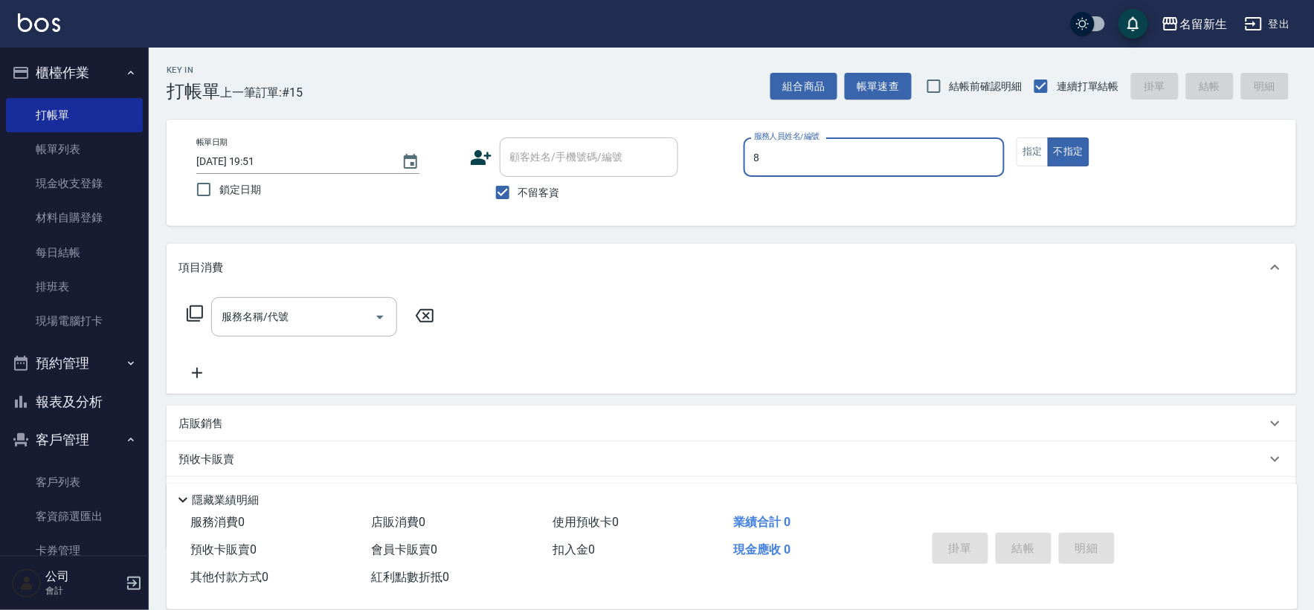
type input "陳欣如-8"
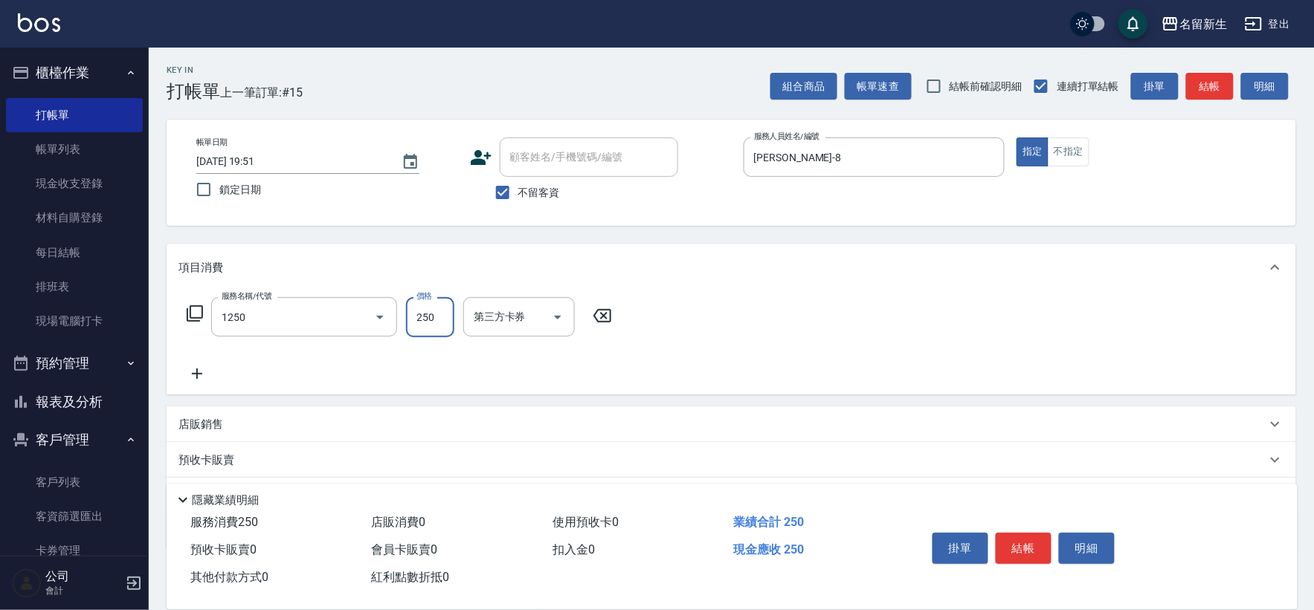
type input "洗髮250(1250)"
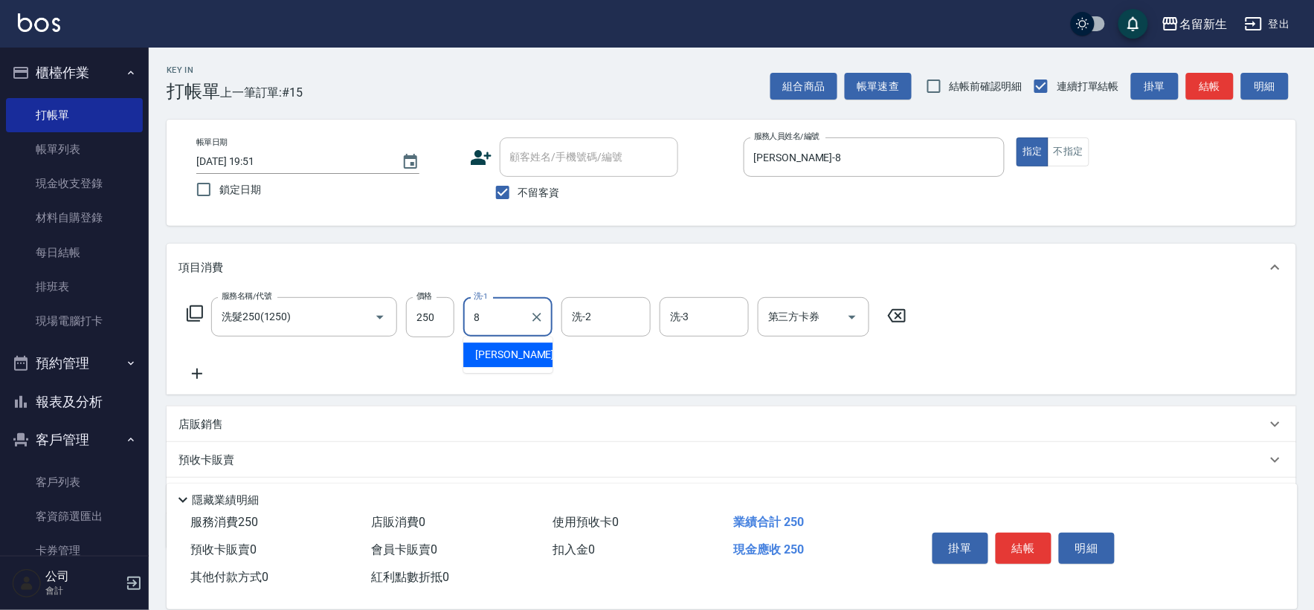
type input "陳欣如-8"
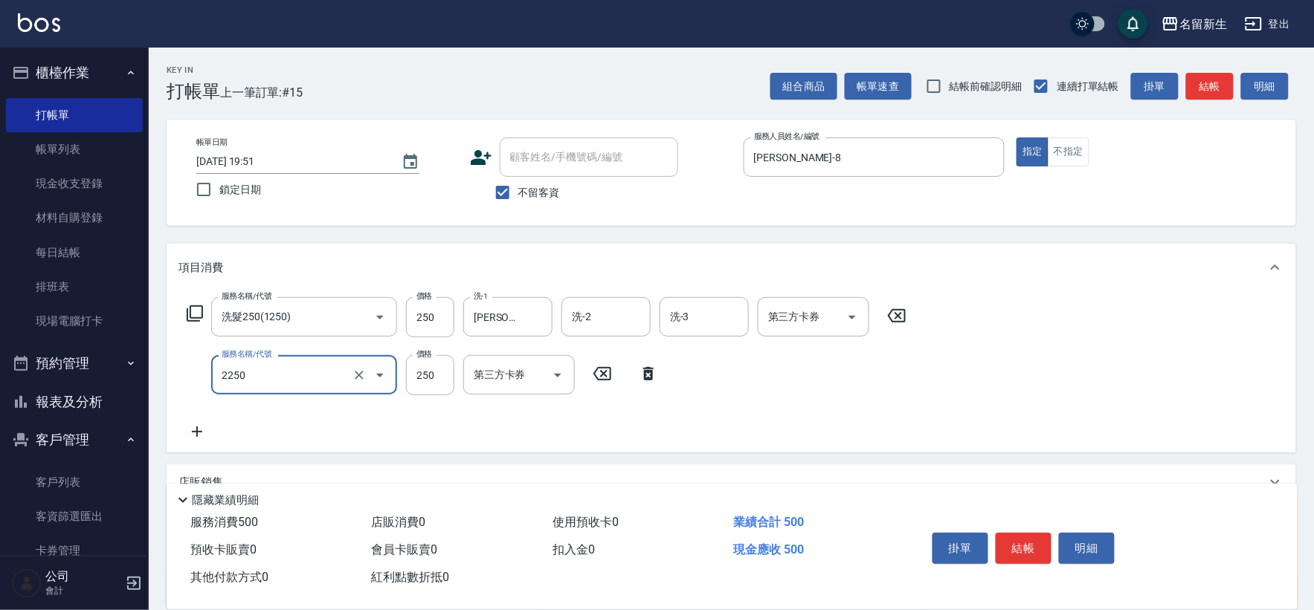
type input "剪髮(2250)"
type input "300"
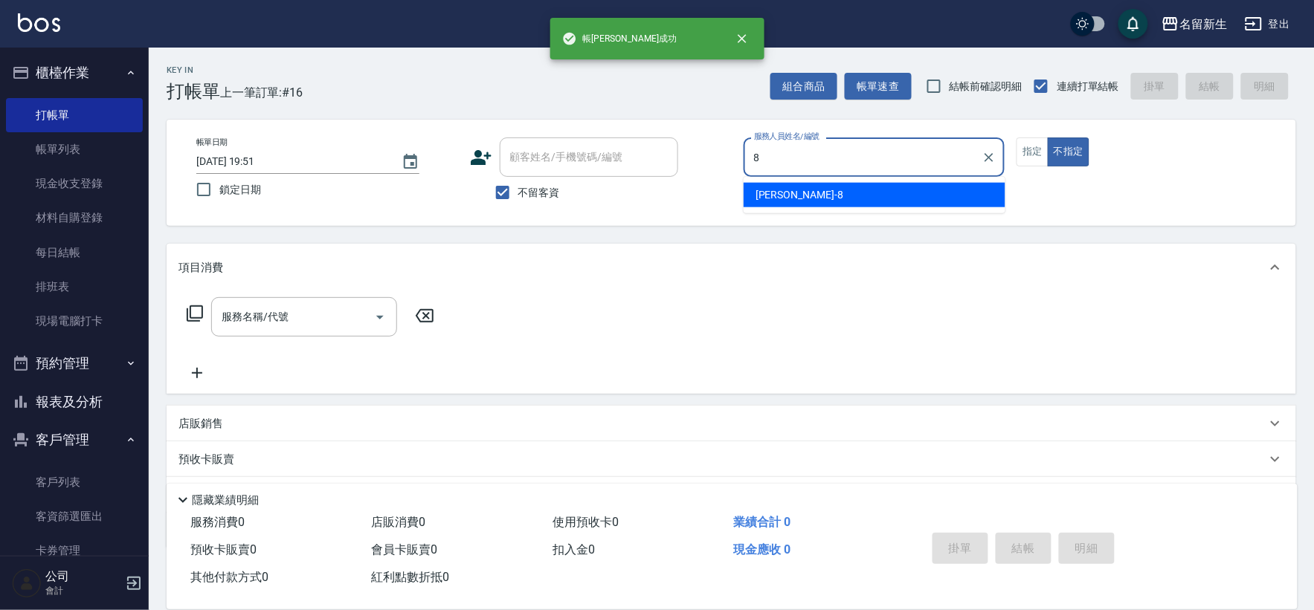
type input "陳欣如-8"
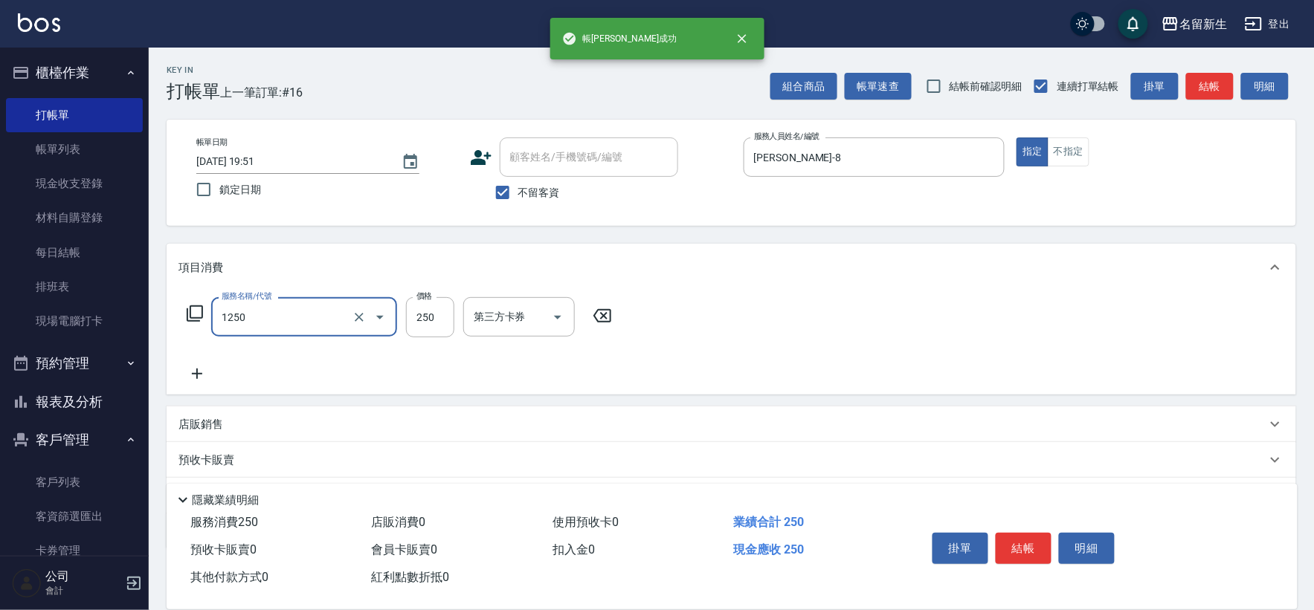
type input "洗髮250(1250)"
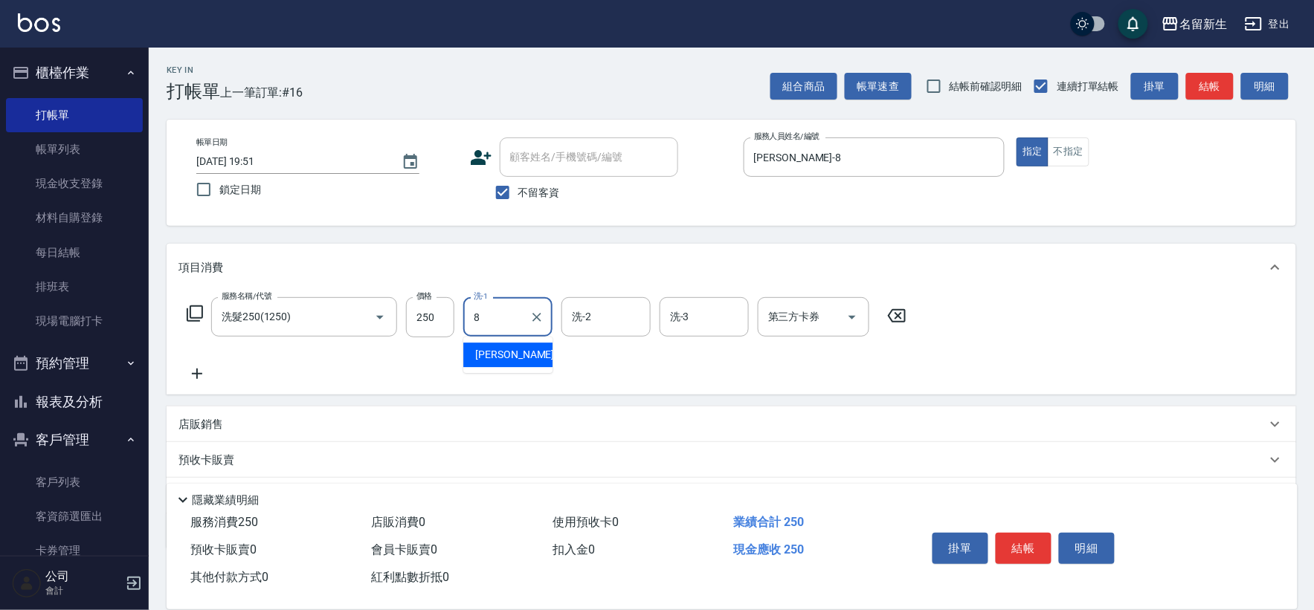
type input "陳欣如-8"
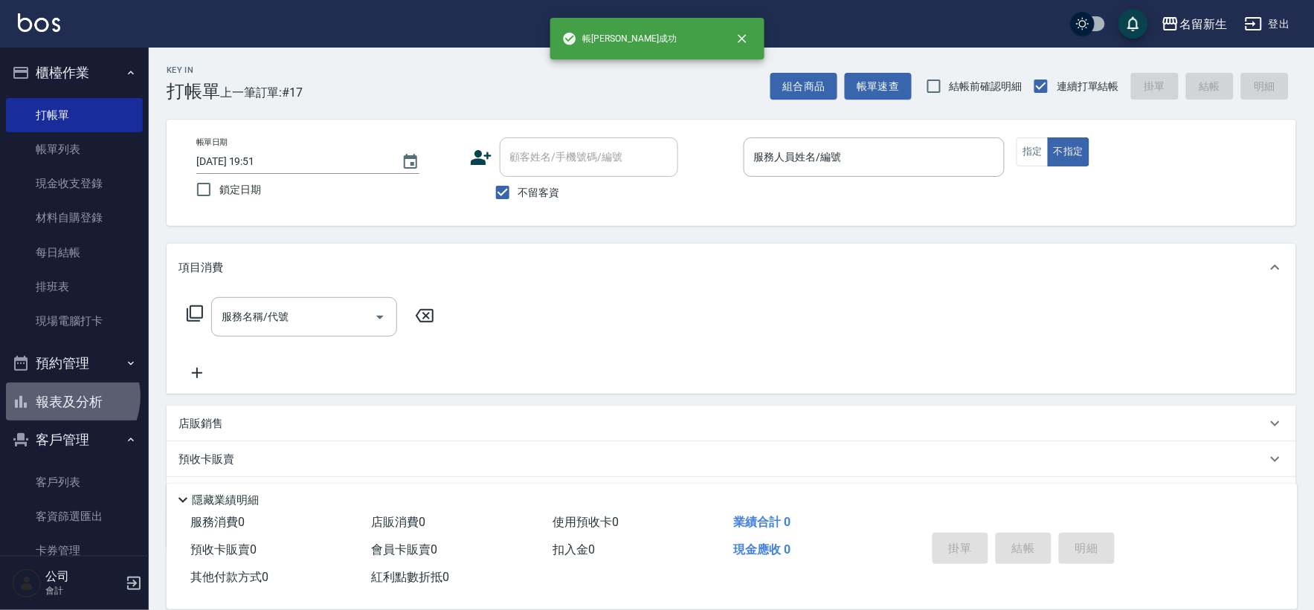
click at [65, 397] on button "報表及分析" at bounding box center [74, 402] width 137 height 39
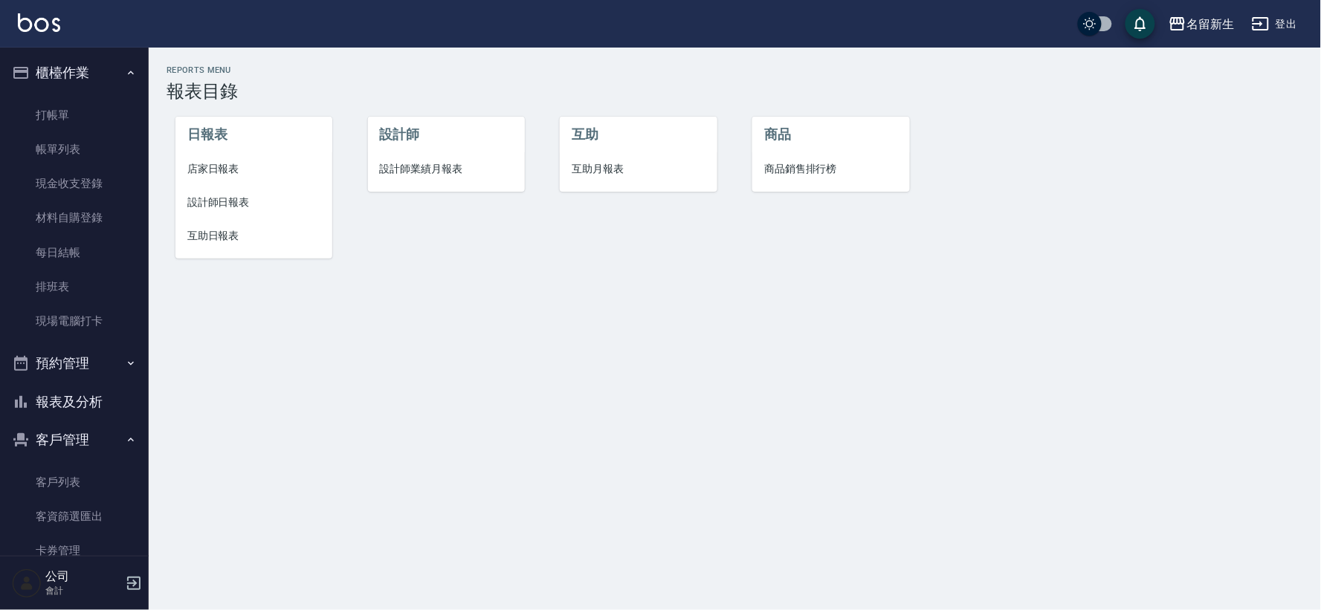
click at [433, 152] on li "設計師" at bounding box center [446, 135] width 157 height 36
click at [427, 167] on span "設計師業績月報表" at bounding box center [446, 169] width 133 height 16
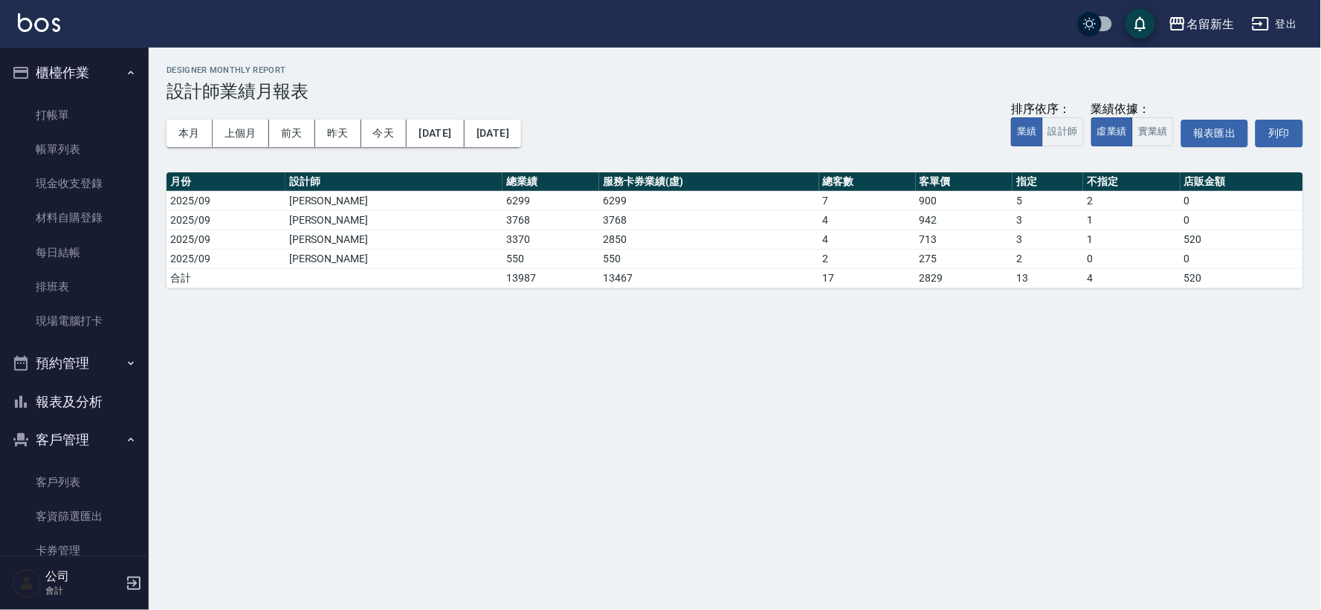
click at [97, 385] on button "報表及分析" at bounding box center [74, 402] width 137 height 39
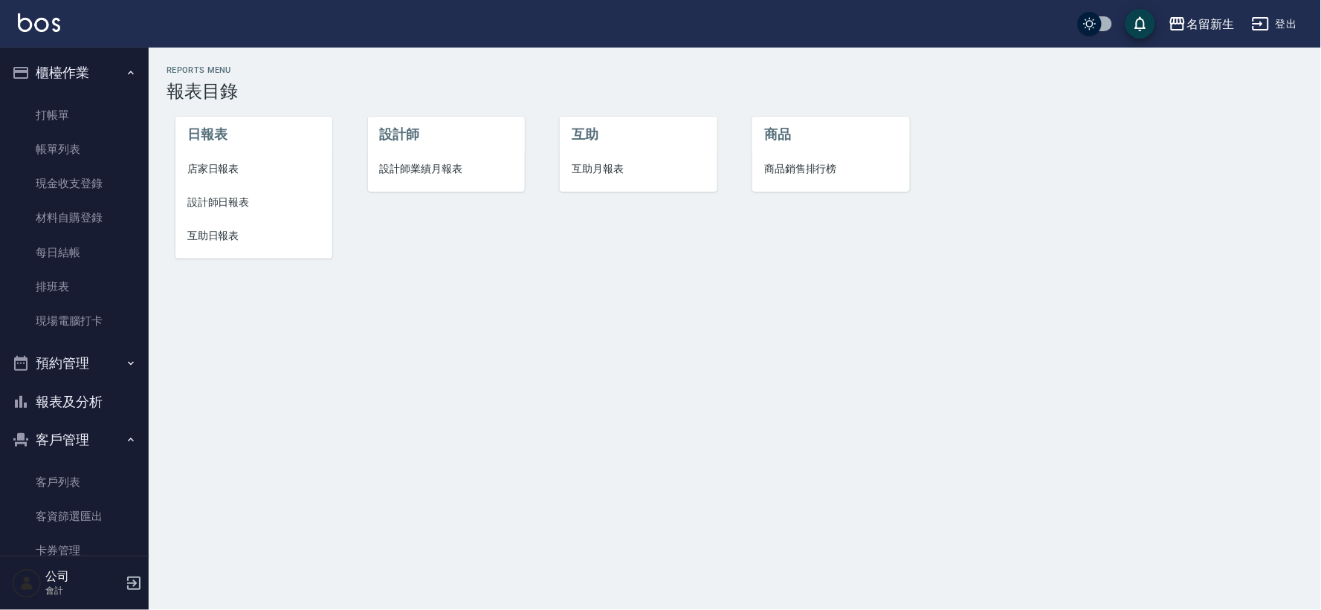
click at [211, 204] on span "設計師日報表" at bounding box center [253, 203] width 133 height 16
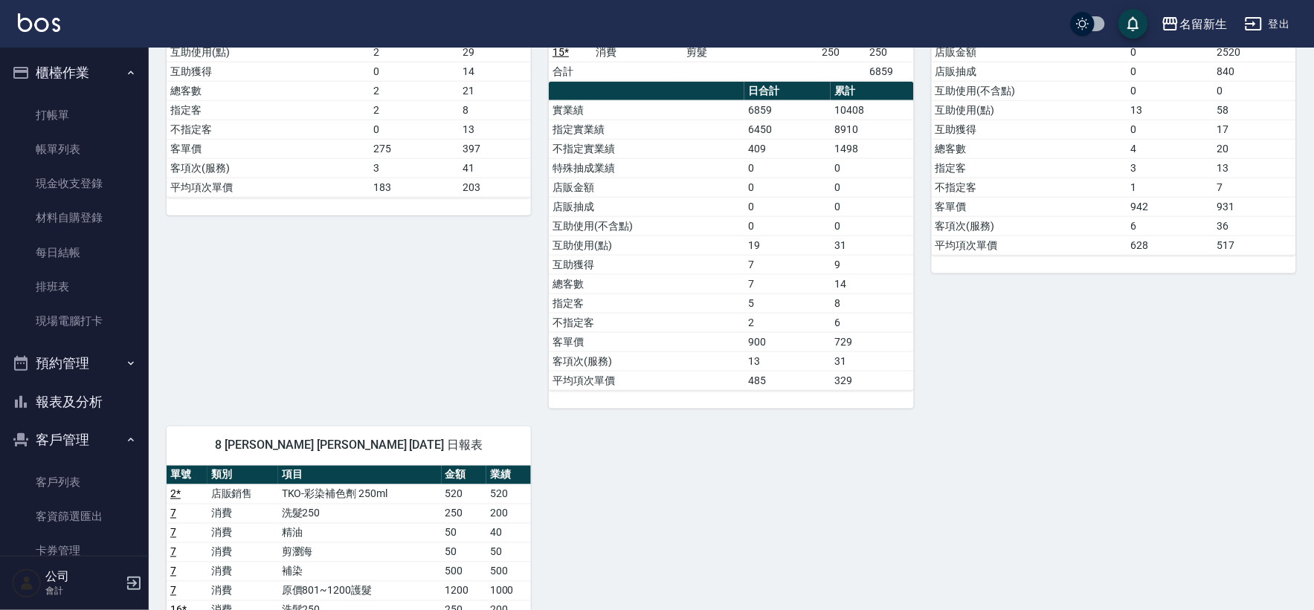
scroll to position [83, 0]
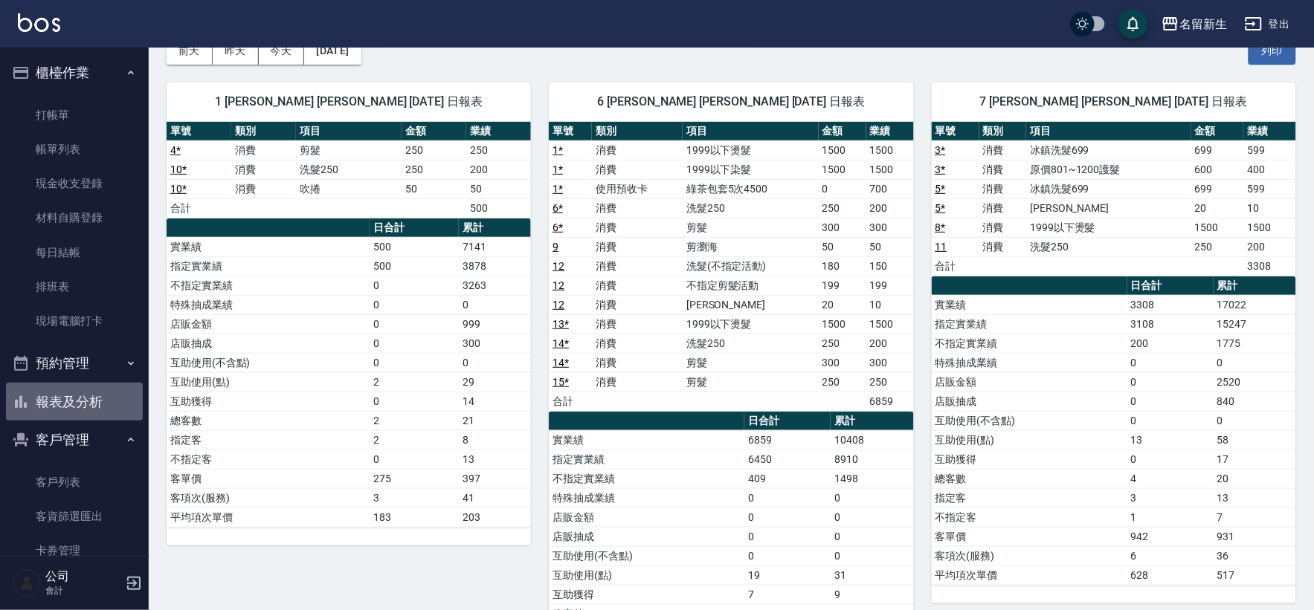
click at [89, 390] on button "報表及分析" at bounding box center [74, 402] width 137 height 39
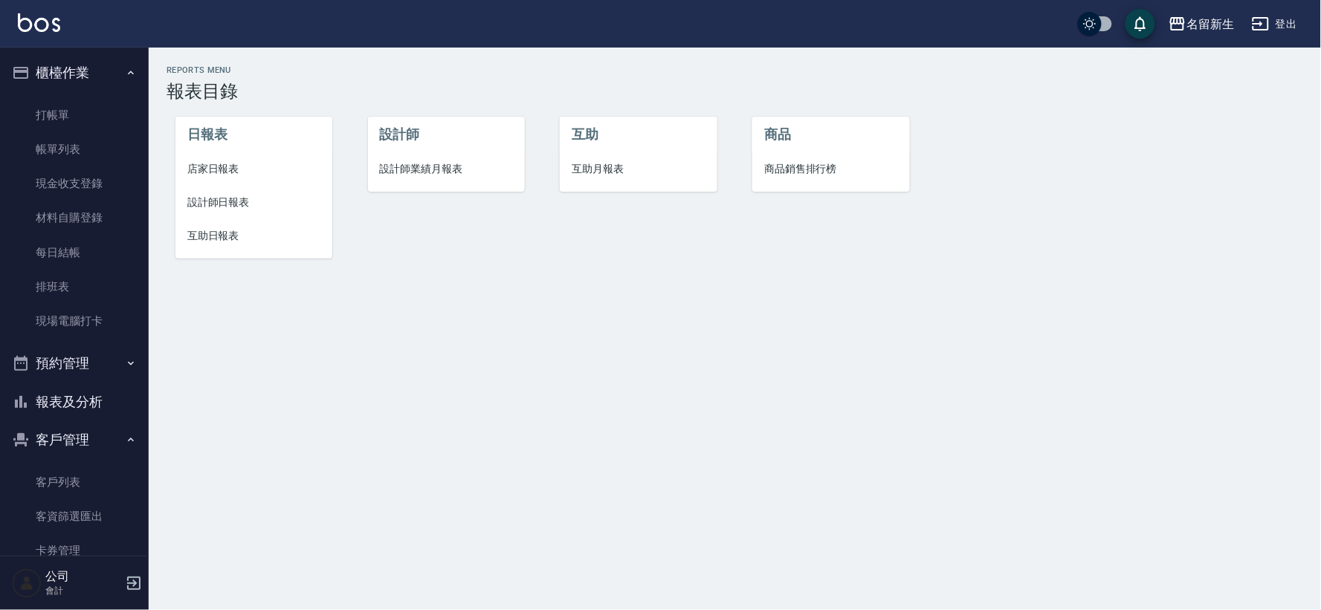
click at [182, 164] on li "店家日報表" at bounding box center [253, 168] width 157 height 33
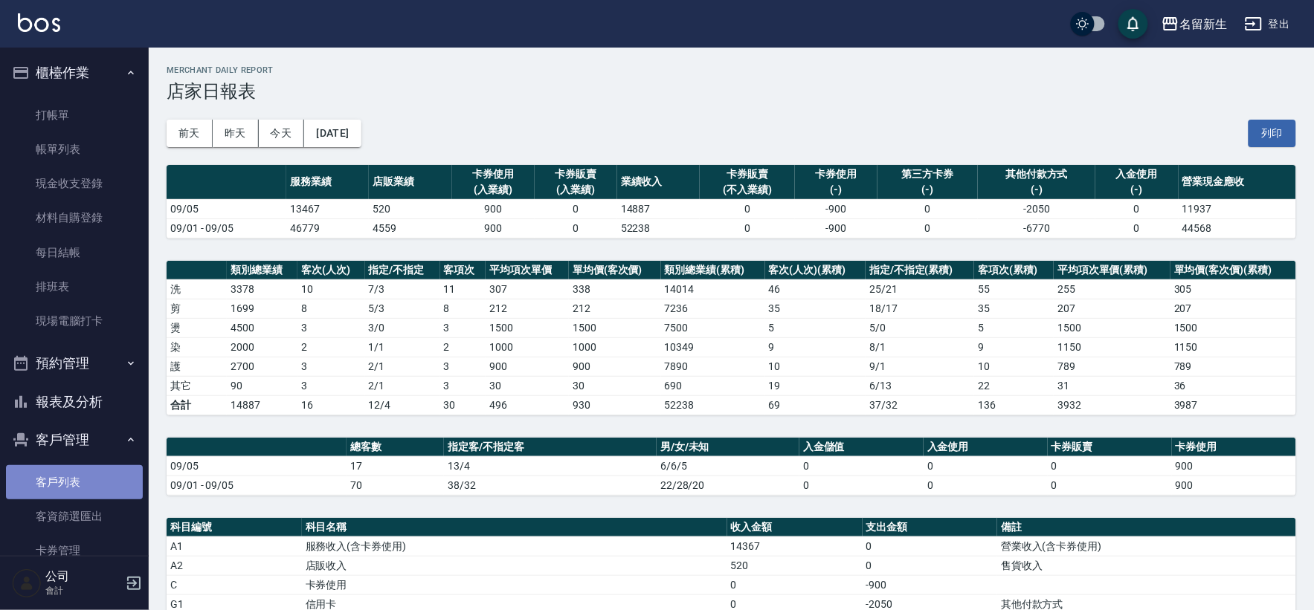
click at [77, 474] on link "客戶列表" at bounding box center [74, 482] width 137 height 34
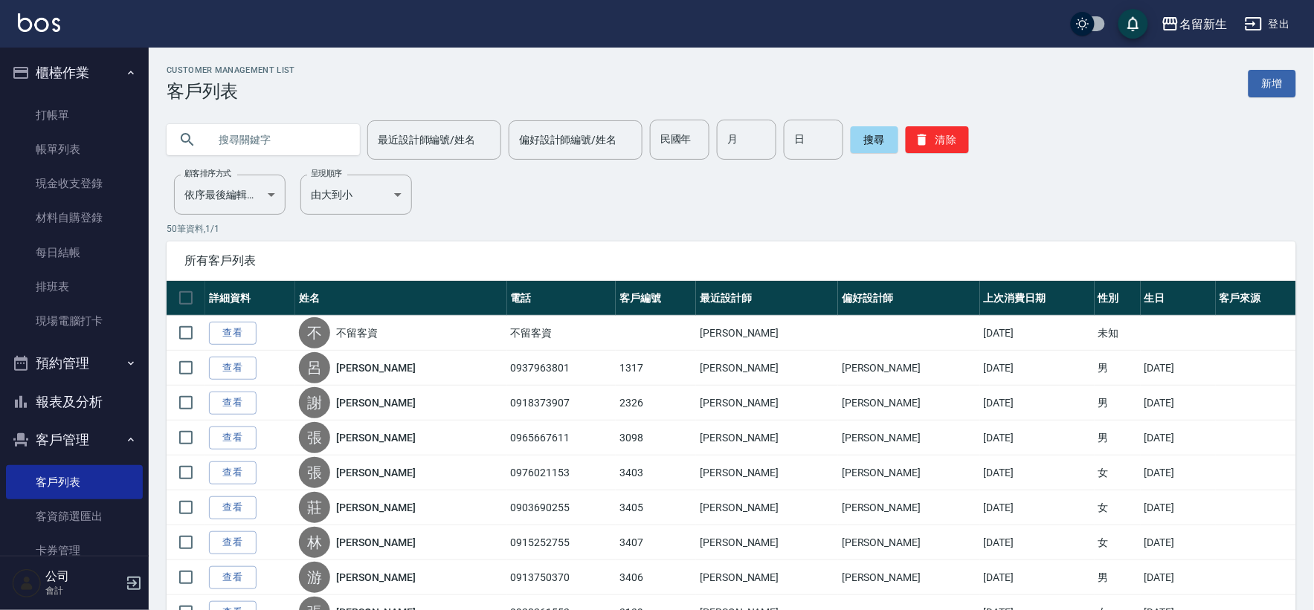
click at [313, 144] on input "text" at bounding box center [278, 140] width 140 height 40
drag, startPoint x: 313, startPoint y: 144, endPoint x: 292, endPoint y: 219, distance: 77.9
drag, startPoint x: 292, startPoint y: 219, endPoint x: 258, endPoint y: 141, distance: 85.2
click at [258, 141] on input "陳尹" at bounding box center [278, 140] width 140 height 40
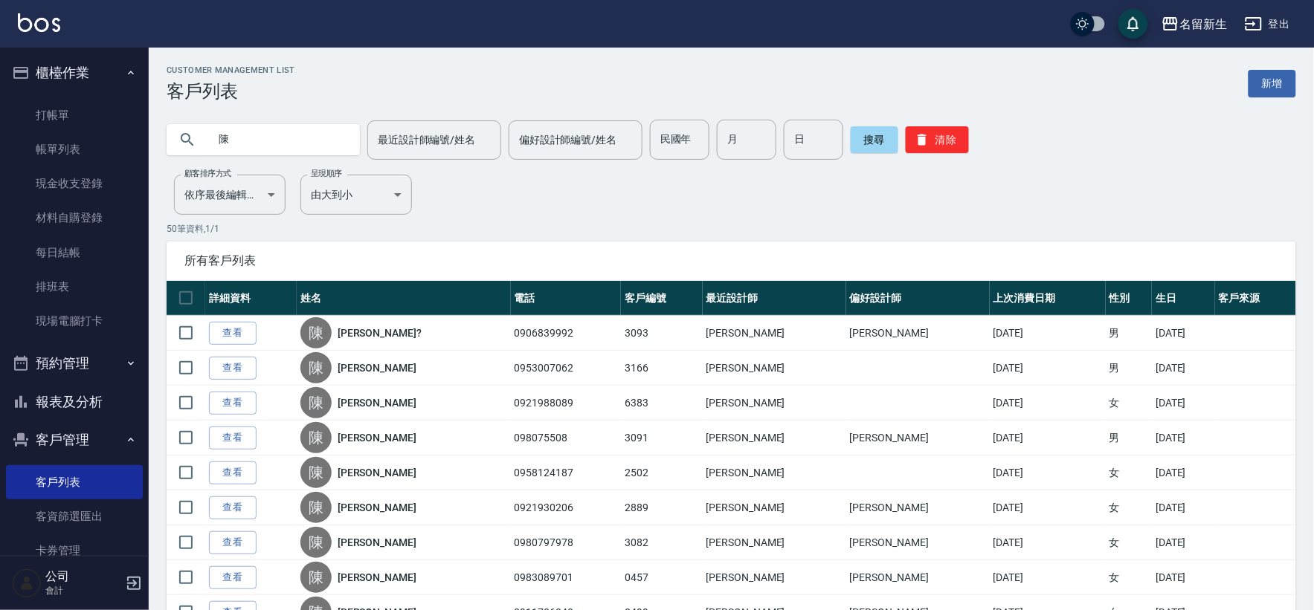
click at [258, 141] on input "陳" at bounding box center [278, 140] width 140 height 40
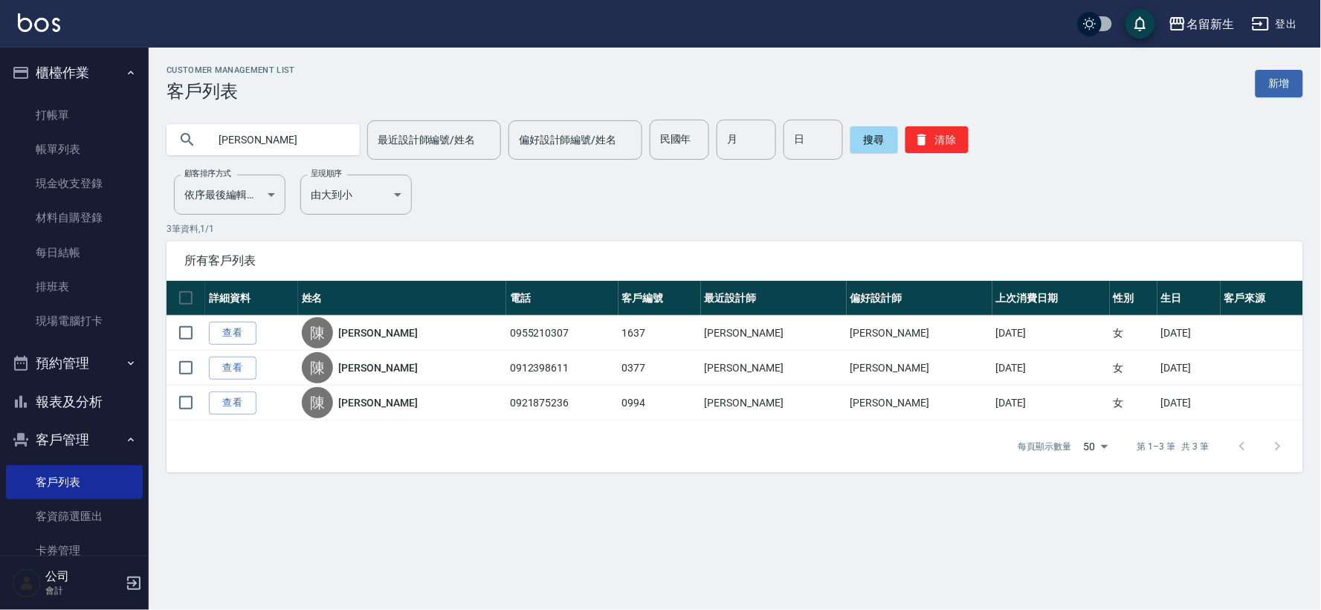
type input "陳"
click at [1264, 147] on div "最近設計師編號/姓名 最近設計師編號/姓名 偏好設計師編號/姓名 偏好設計師編號/姓名 民國年 民國年 月 月 日 日 搜尋 清除" at bounding box center [735, 140] width 1137 height 40
click at [317, 144] on input "text" at bounding box center [278, 140] width 140 height 40
type input "阿紅"
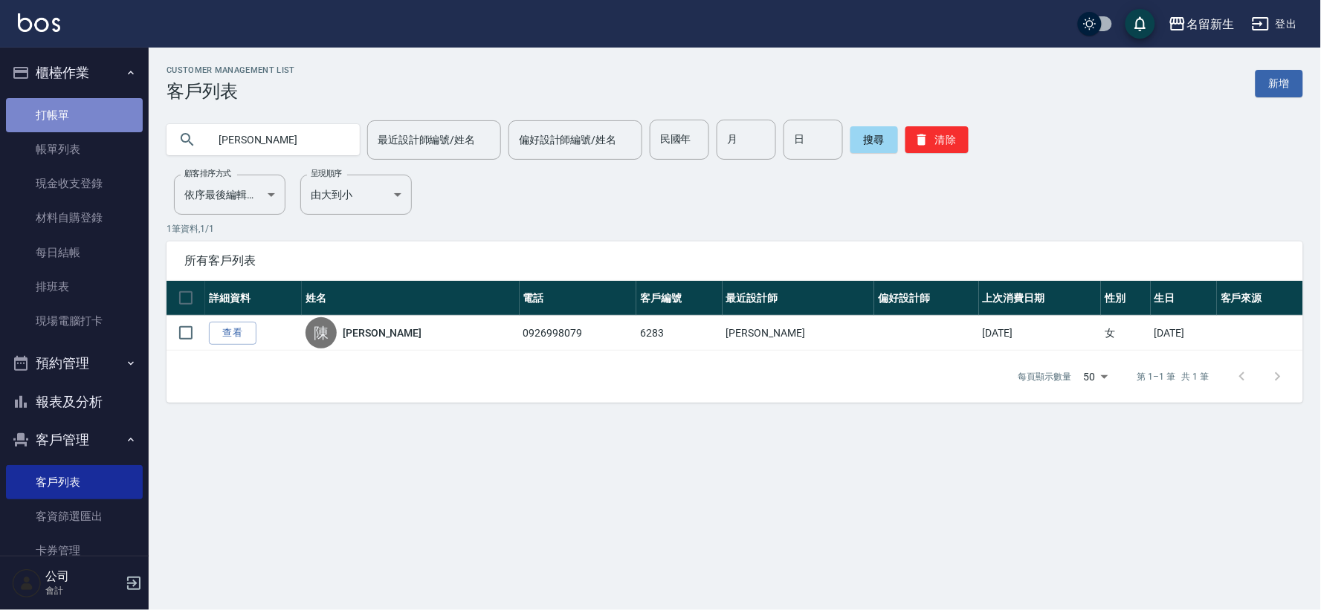
click at [127, 109] on link "打帳單" at bounding box center [74, 115] width 137 height 34
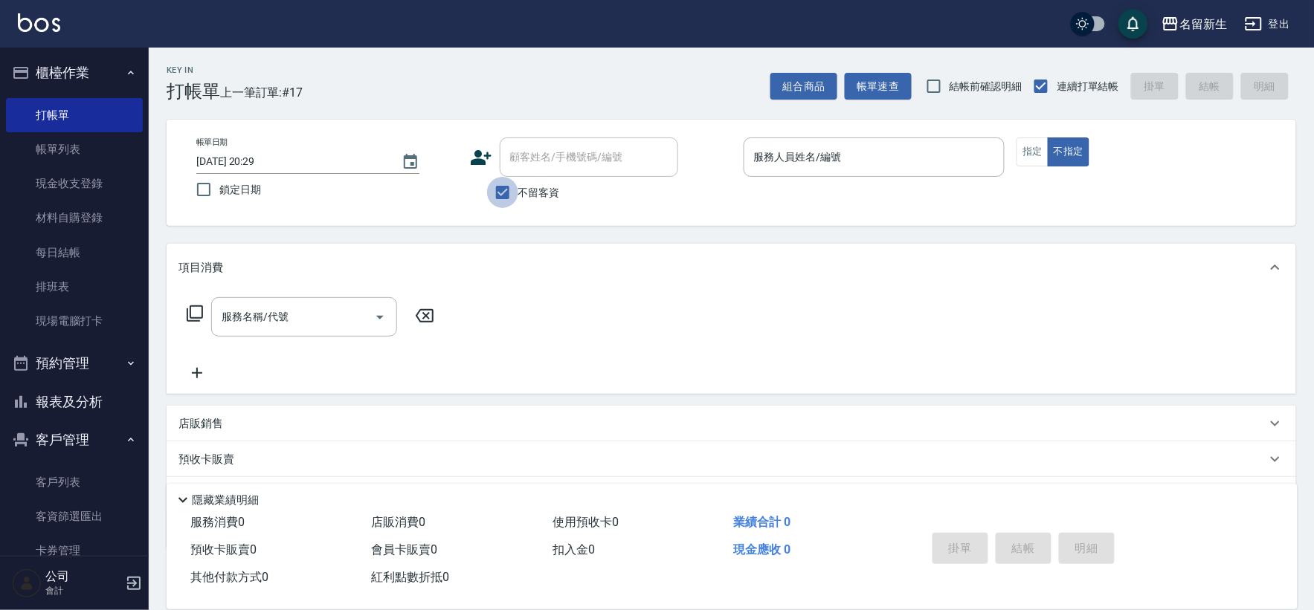
click at [512, 189] on input "不留客資" at bounding box center [502, 192] width 31 height 31
checkbox input "false"
click at [558, 132] on div "帳單日期 2025/09/05 20:29 鎖定日期 顧客姓名/手機號碼/編號 顧客姓名/手機號碼/編號 不留客資 服務人員姓名/編號 服務人員姓名/編號 指…" at bounding box center [731, 173] width 1129 height 106
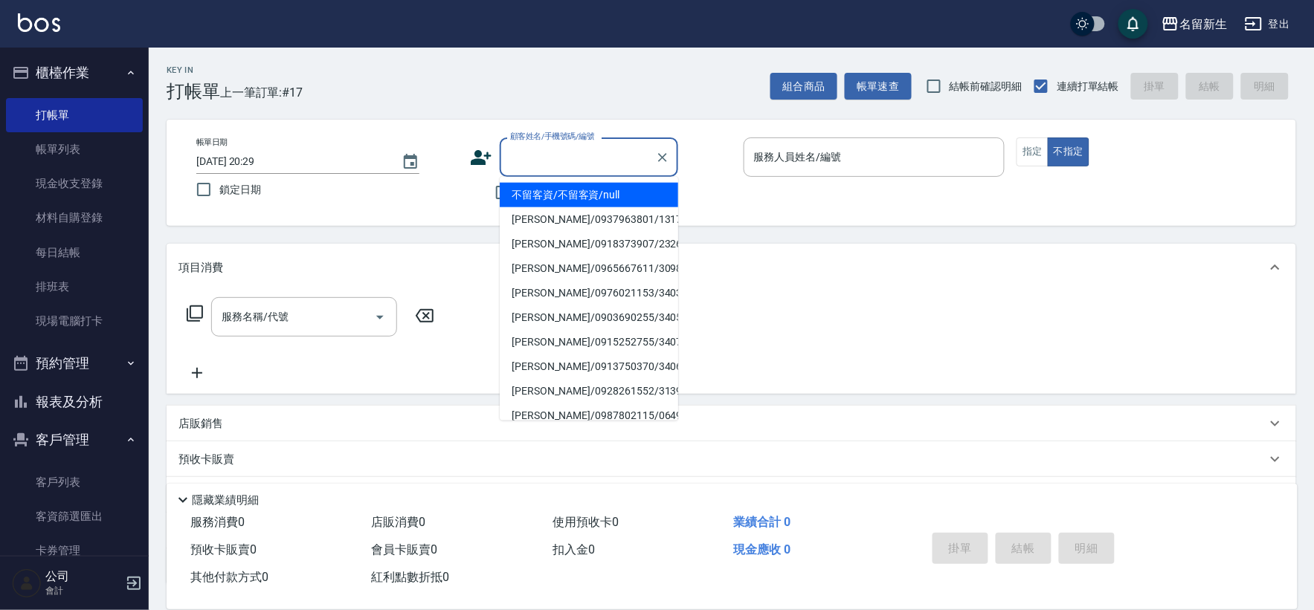
click at [547, 158] on div "顧客姓名/手機號碼/編號 顧客姓名/手機號碼/編號" at bounding box center [589, 157] width 178 height 39
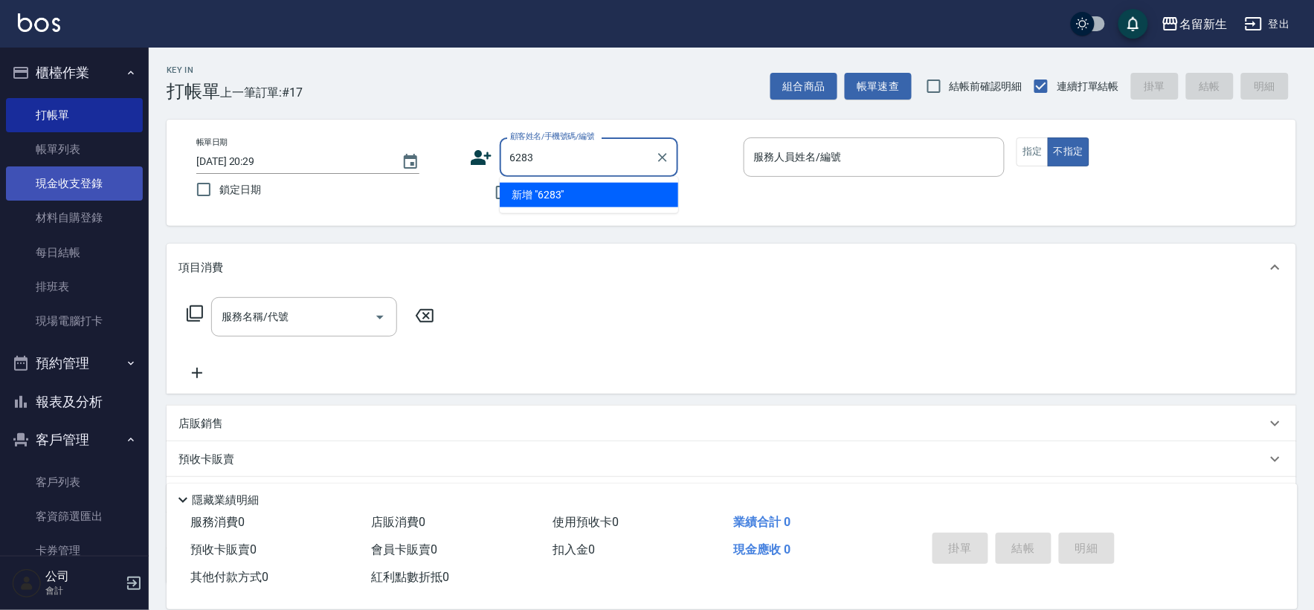
type input "6283"
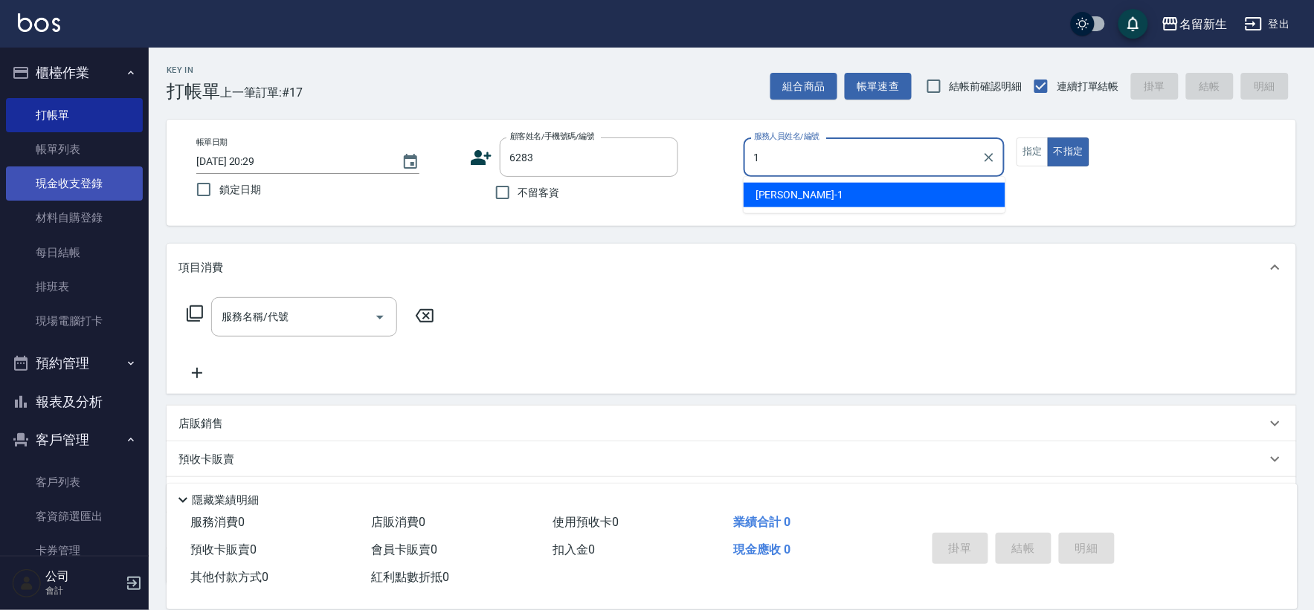
type input "王玉芳-1"
type button "false"
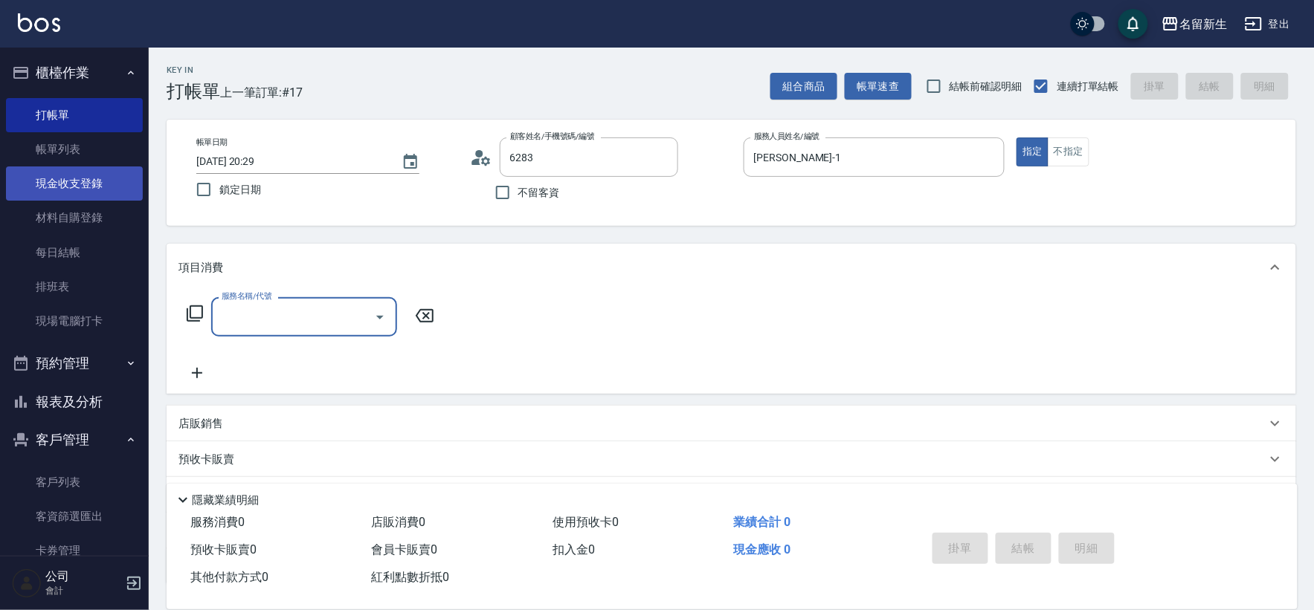
type input "陳小姊/0926998079/6283"
type input "3"
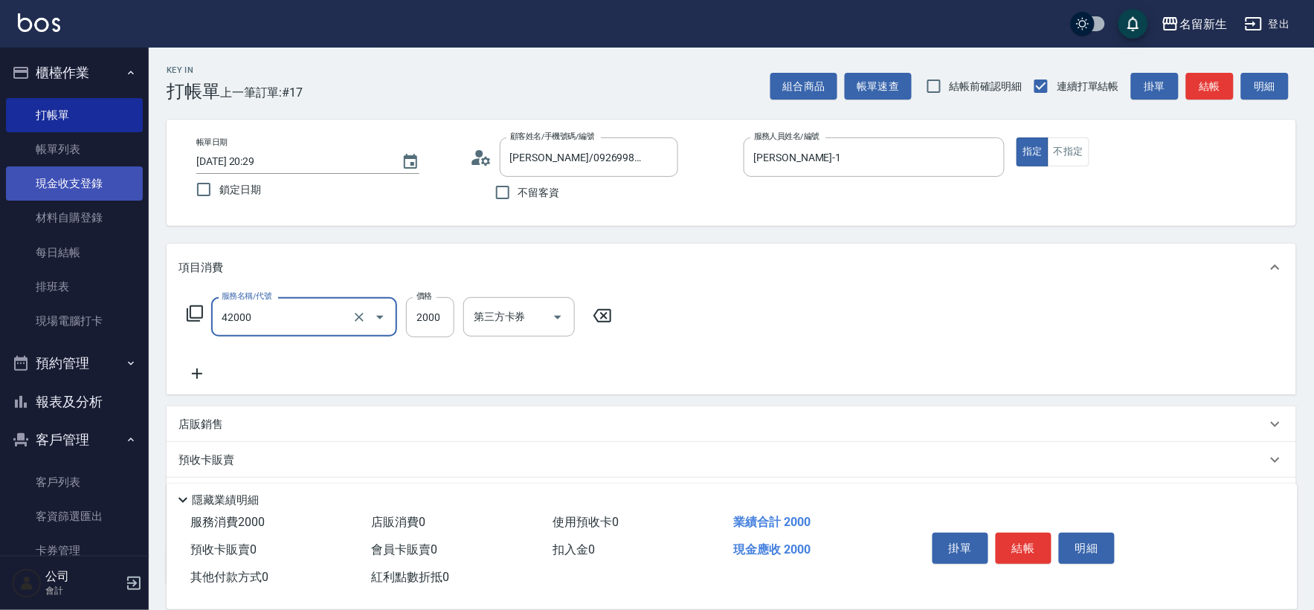
type input "2000以上染髮(42000)"
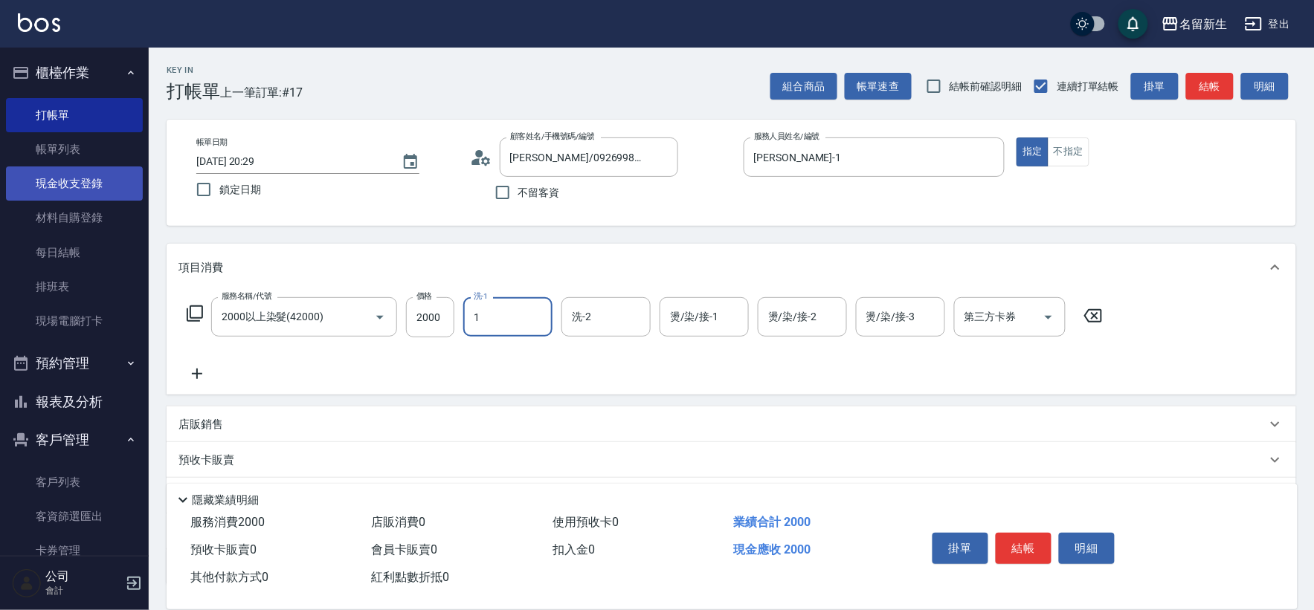
type input "王玉芳-1"
type input "宋彥鑫-18"
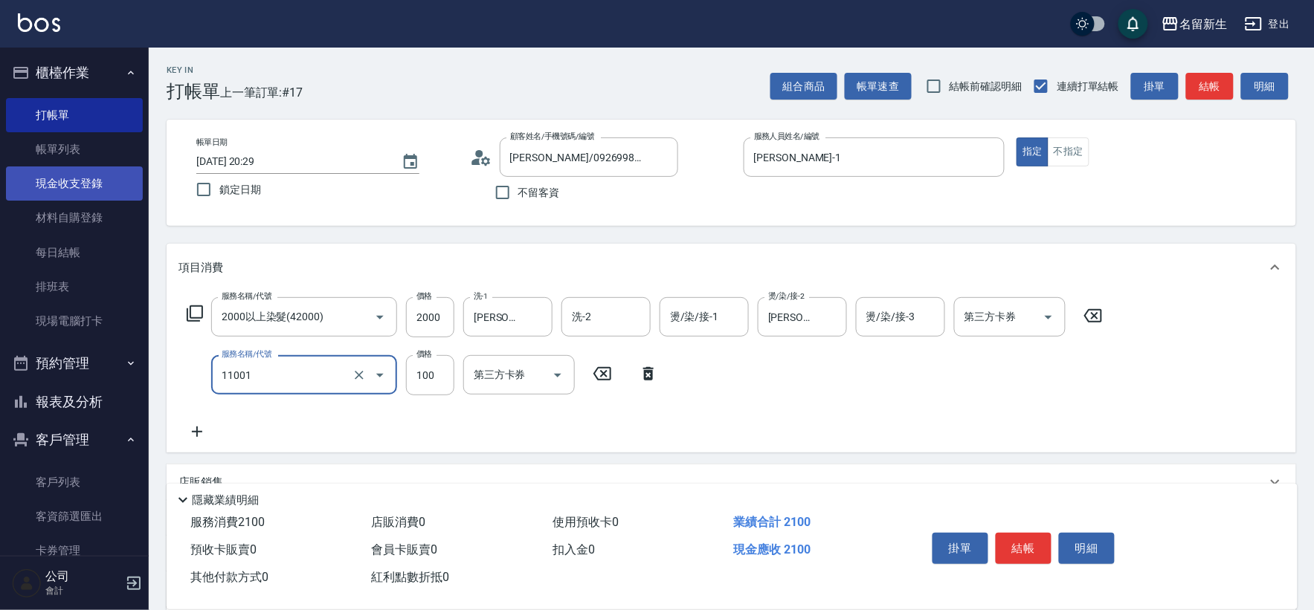
type input "瞬護(11001)"
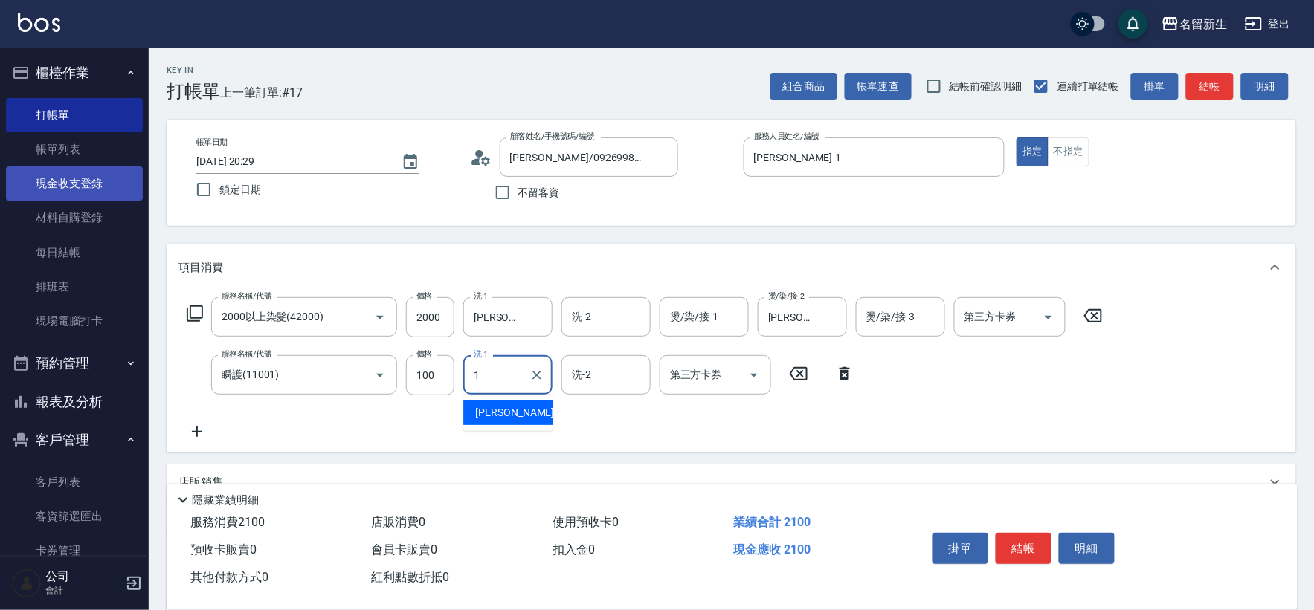
type input "王玉芳-1"
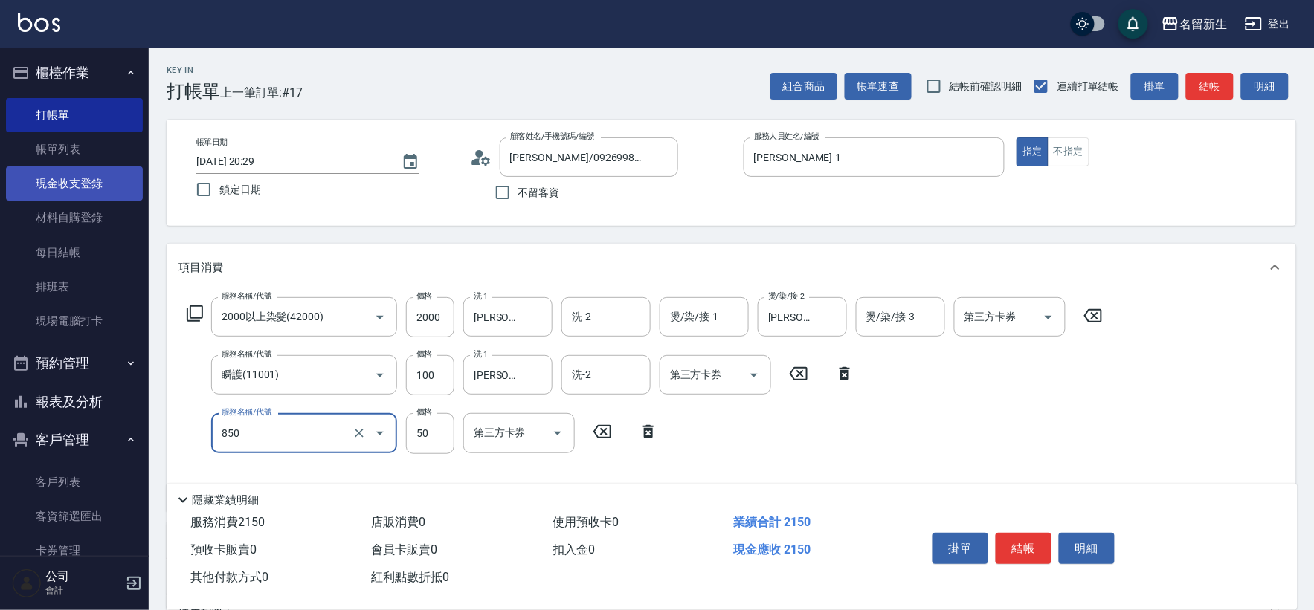
type input "吹捲(850)"
type input "100"
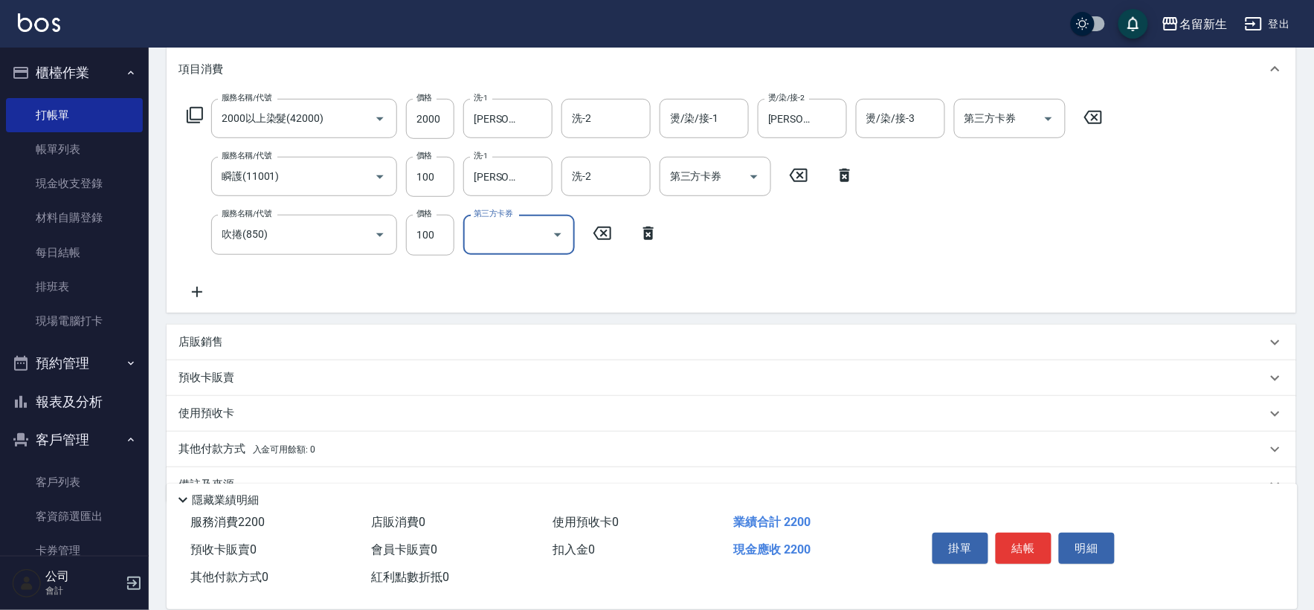
scroll to position [232, 0]
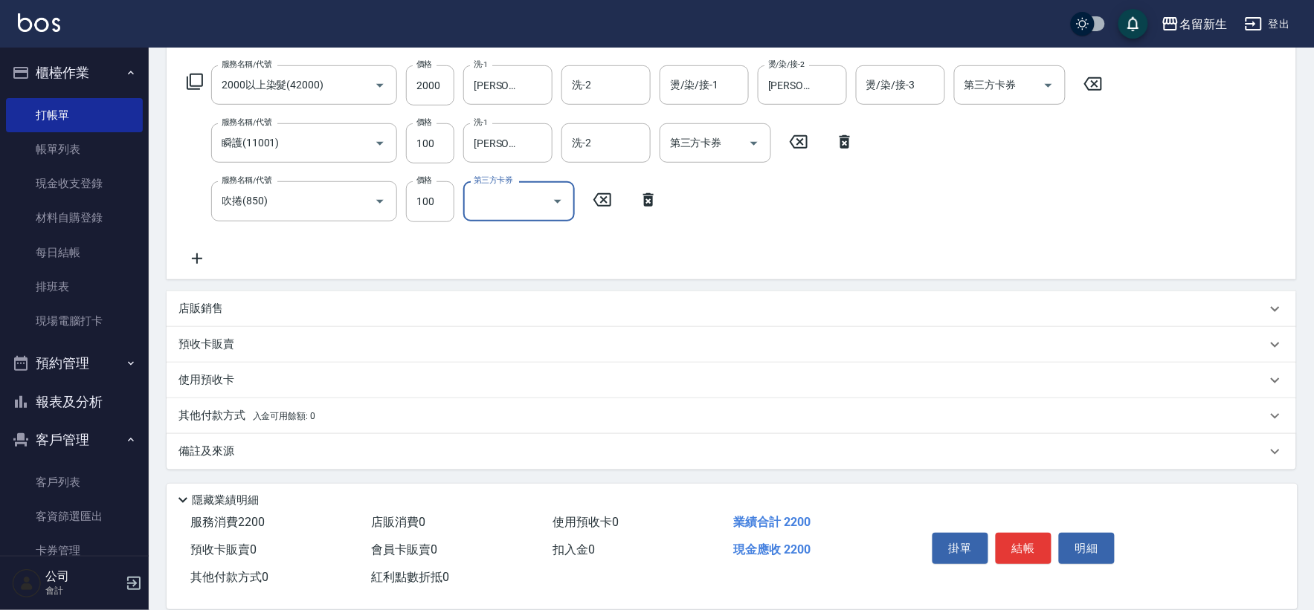
click at [211, 411] on p "其他付款方式 入金可用餘額: 0" at bounding box center [246, 416] width 137 height 16
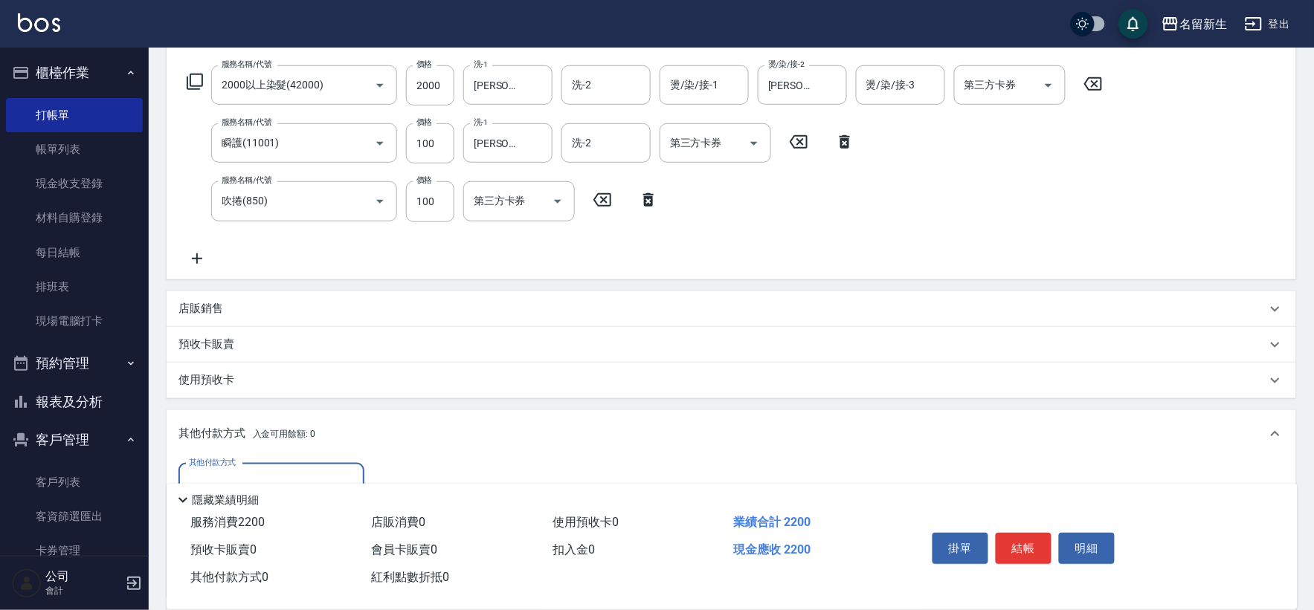
scroll to position [314, 0]
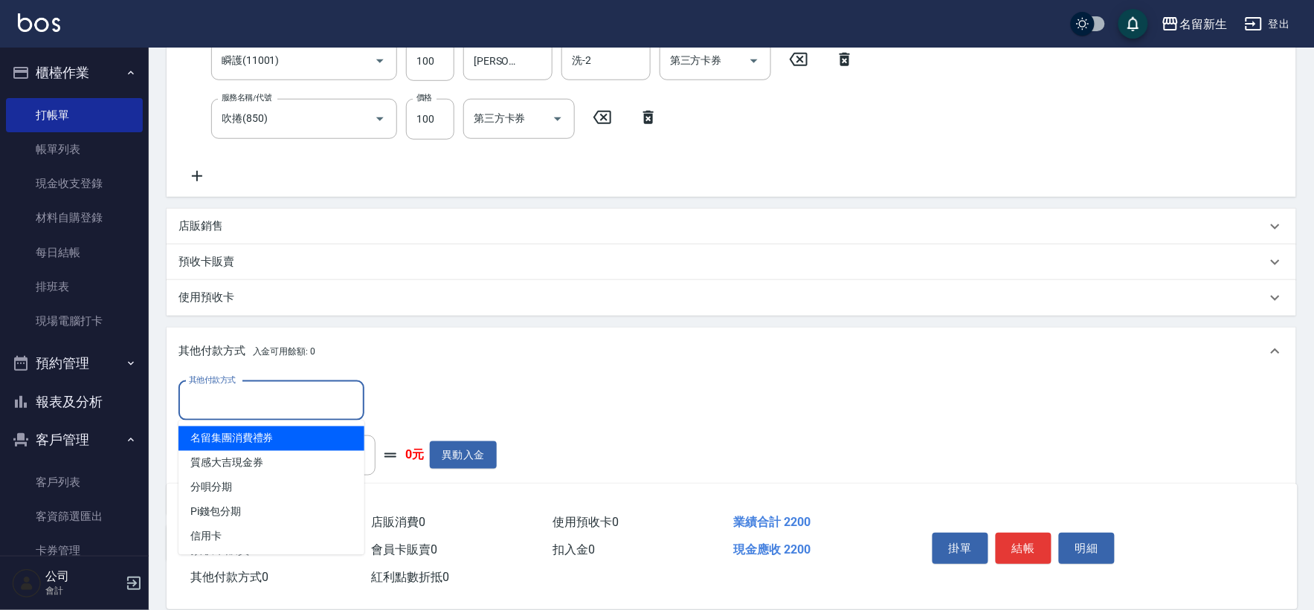
click at [277, 405] on input "其他付款方式" at bounding box center [271, 401] width 172 height 26
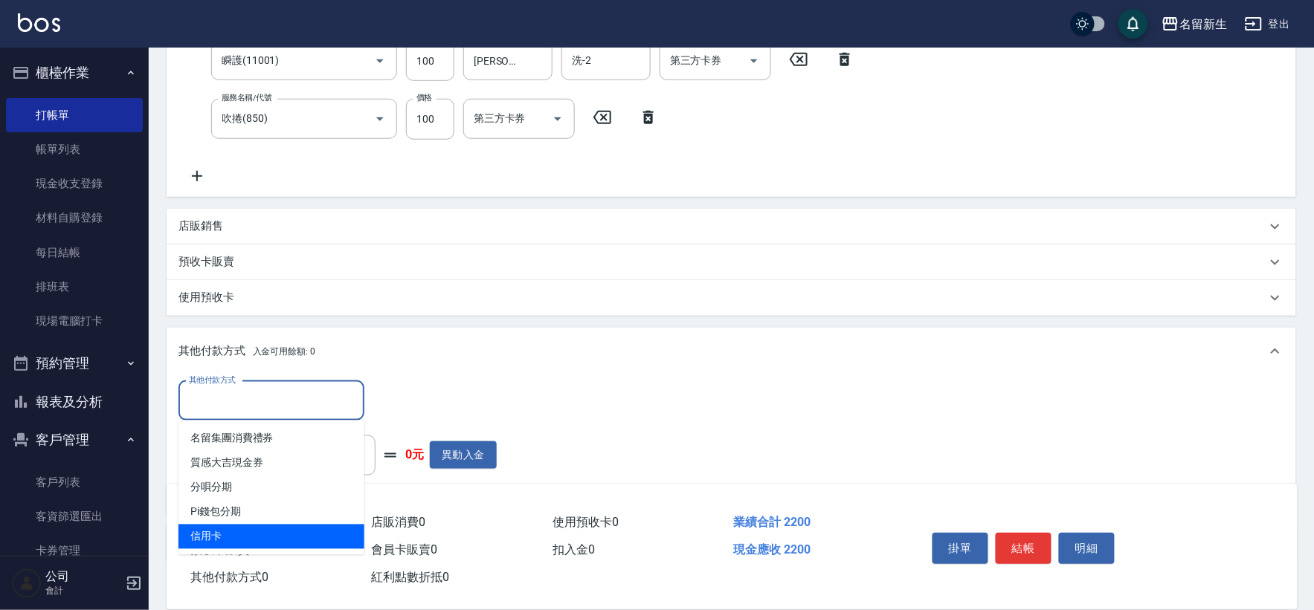
click at [223, 537] on span "信用卡" at bounding box center [271, 537] width 186 height 25
type input "信用卡"
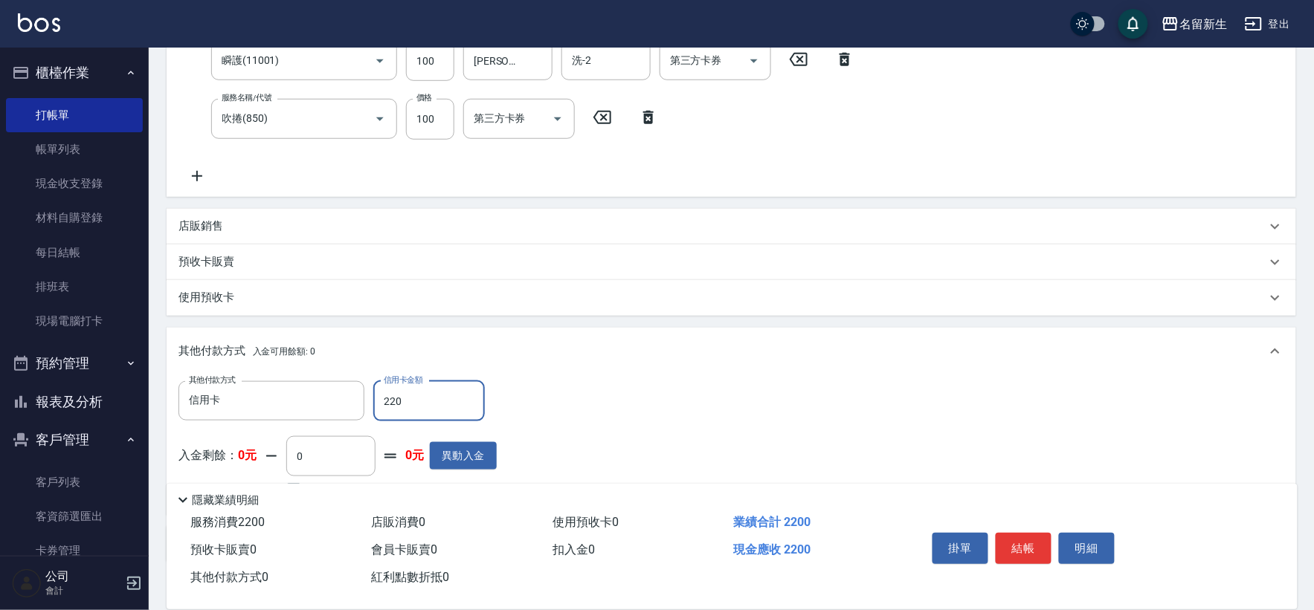
type input "2200"
type input "2025/09/05 20:30"
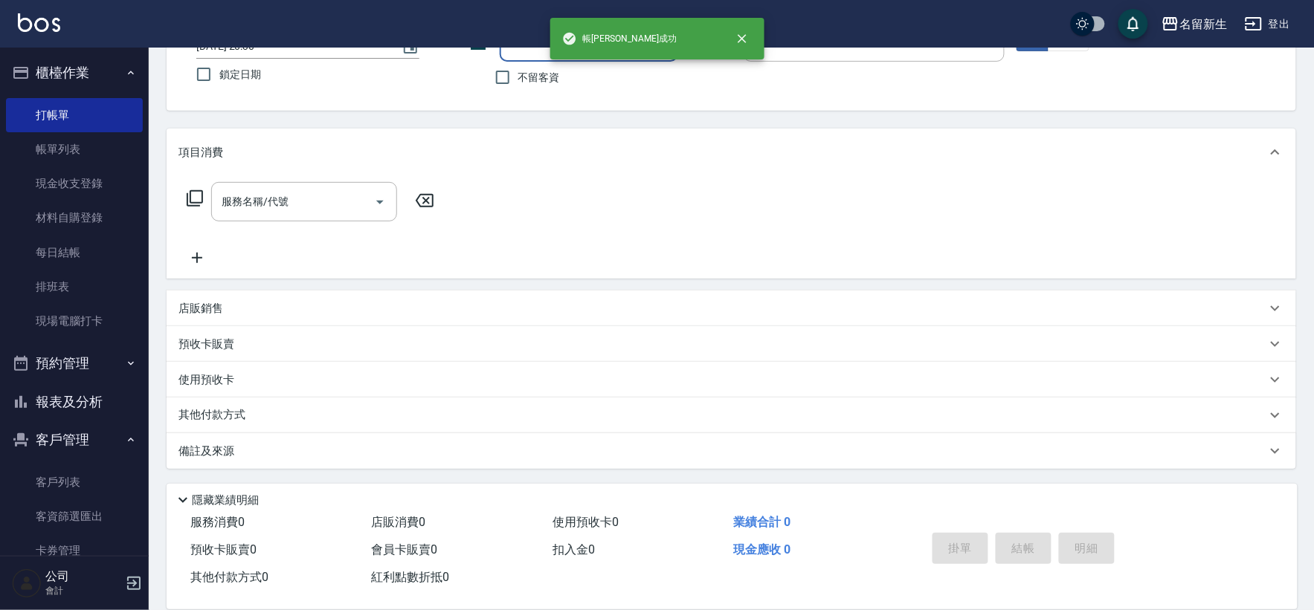
scroll to position [0, 0]
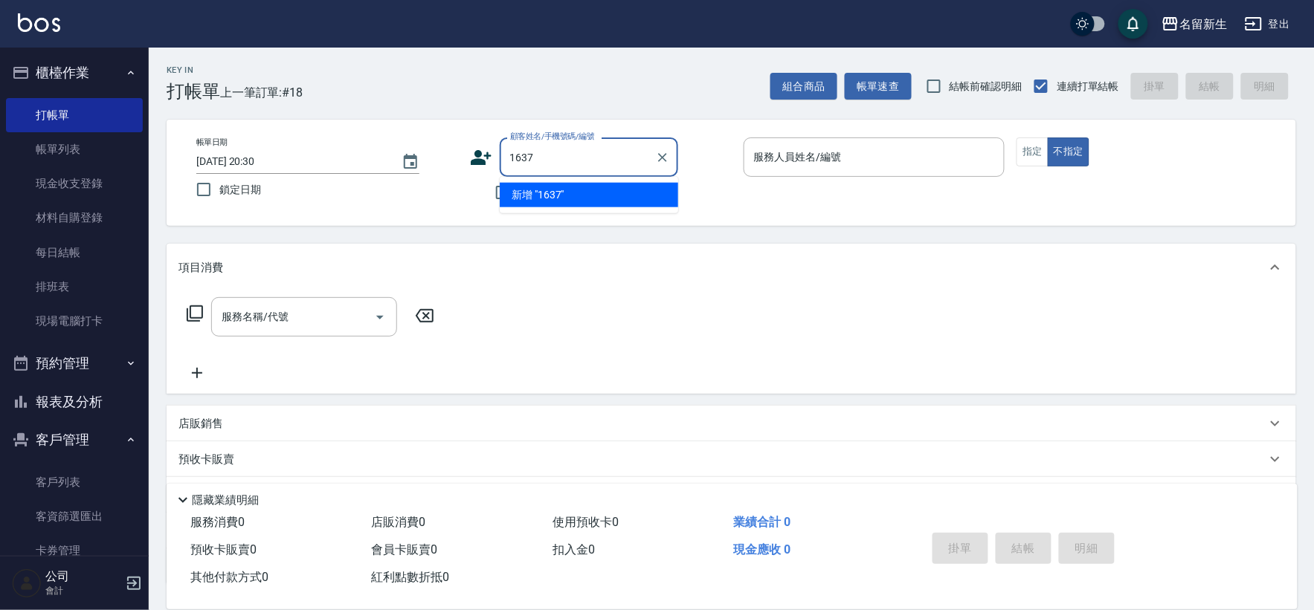
type input "1637"
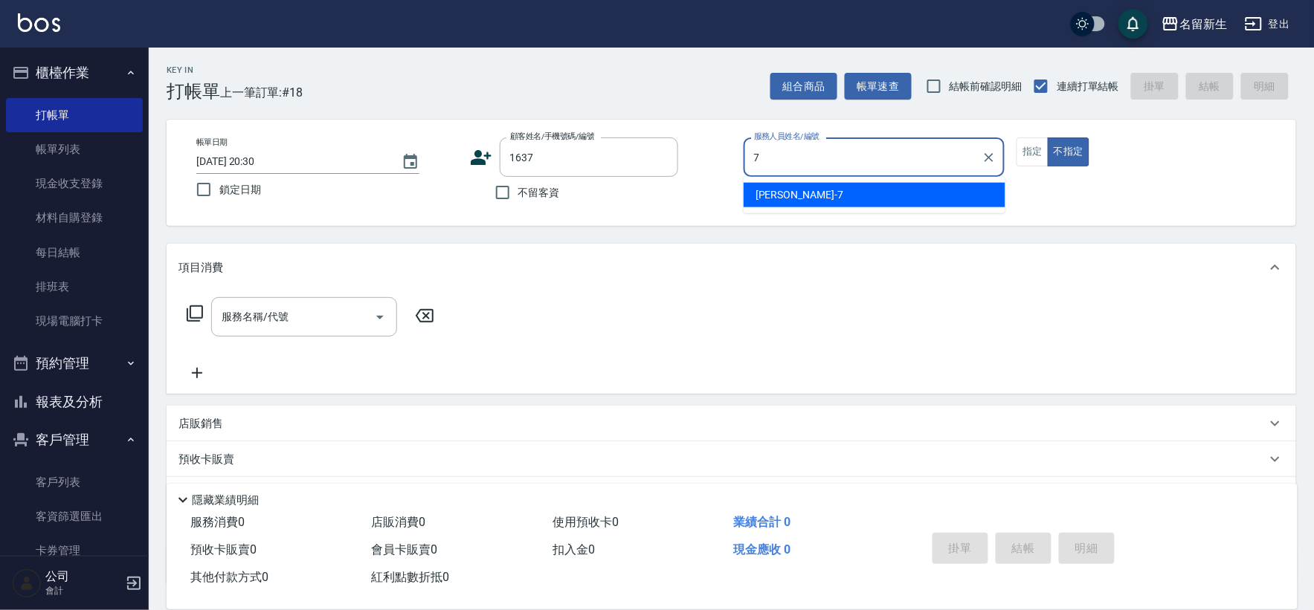
type input "陳晴心-7"
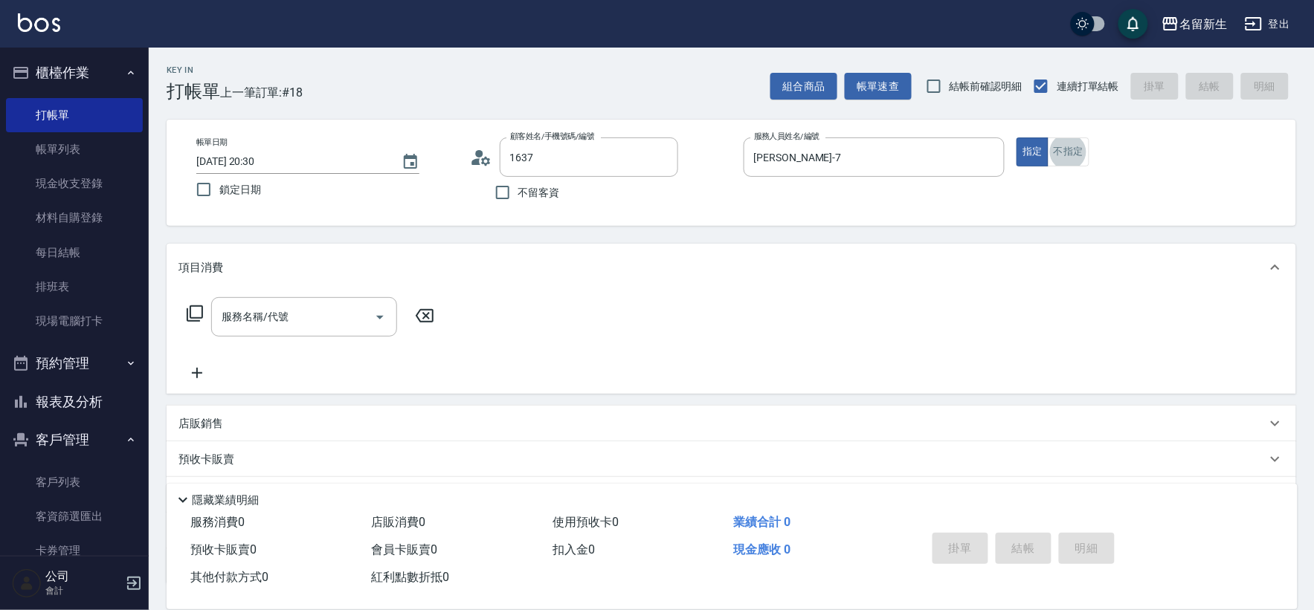
type input "陳盈璇/0955210307/1637"
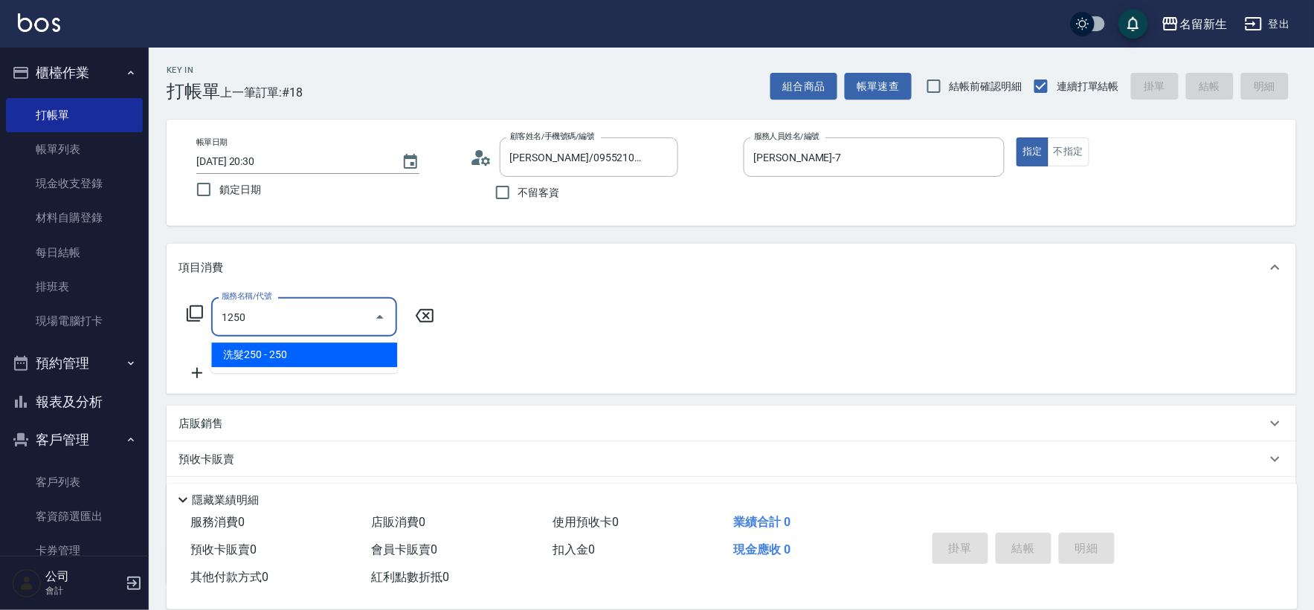
type input "洗髮250(1250)"
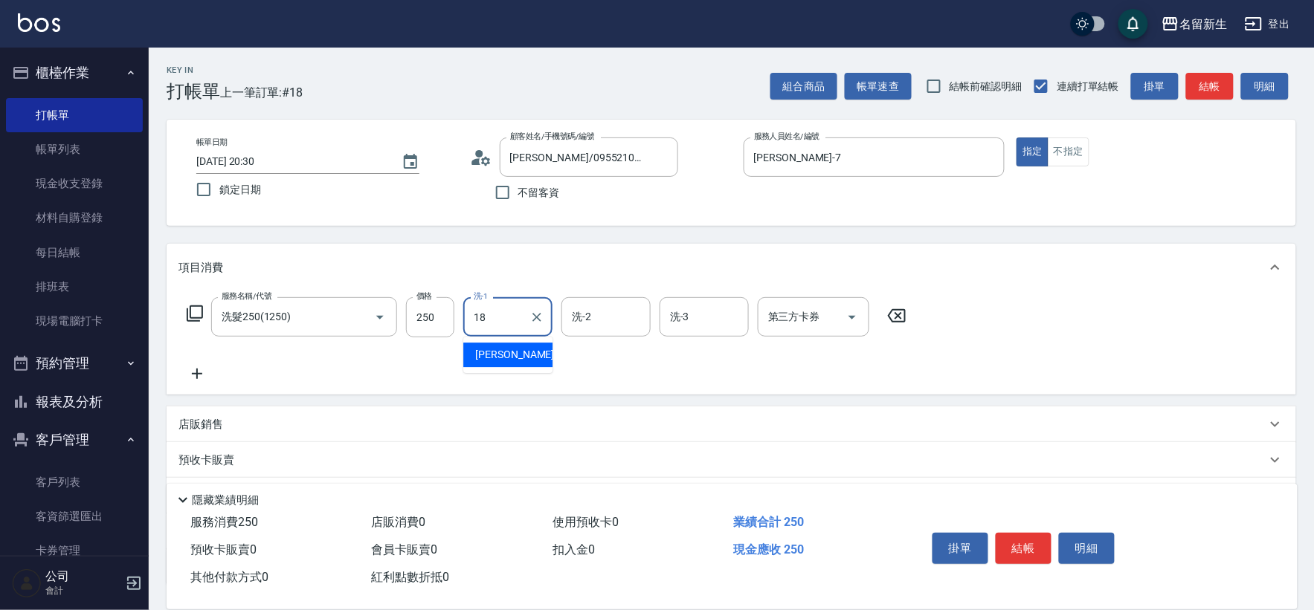
type input "宋彥鑫-18"
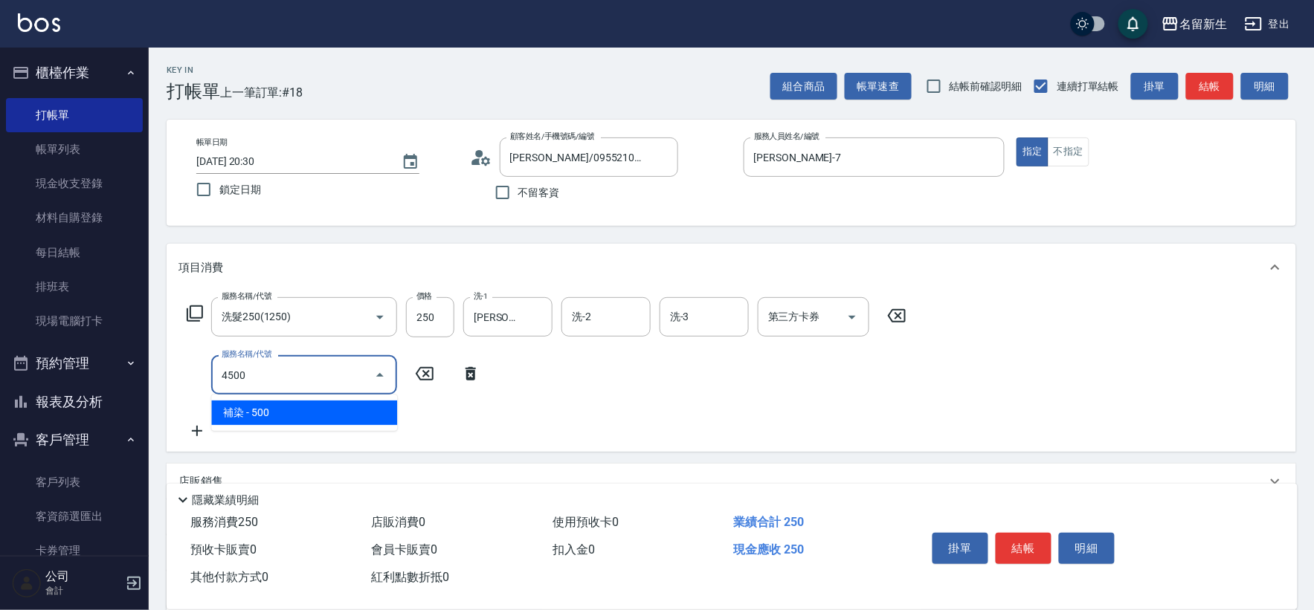
type input "補染(4500)"
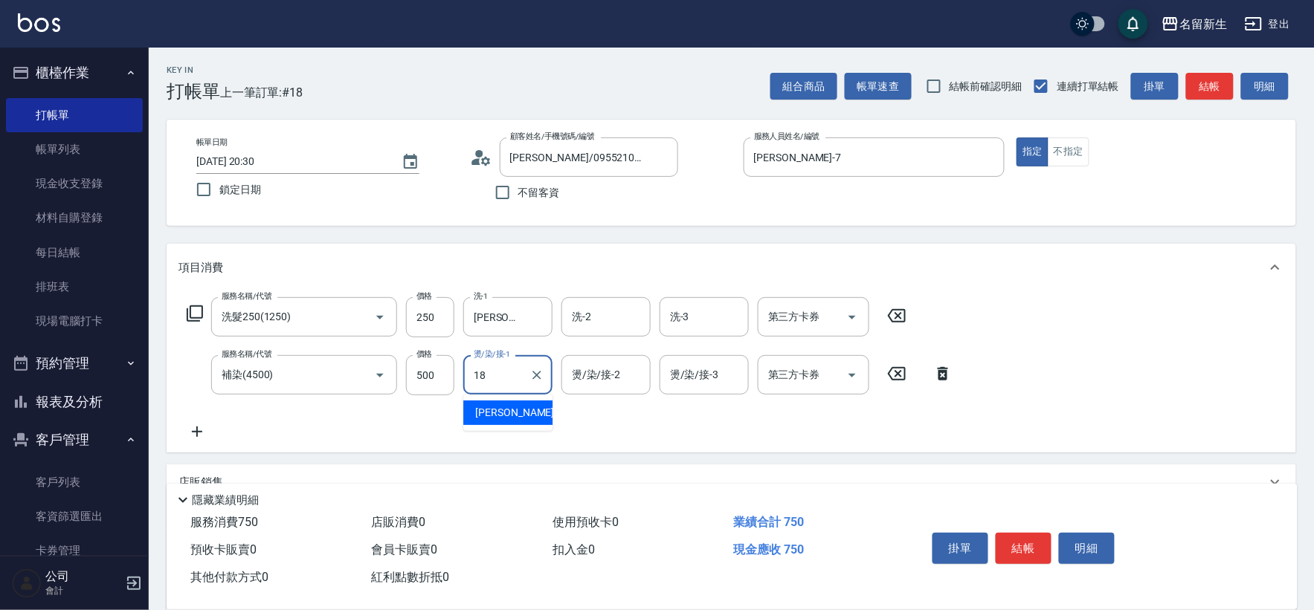
type input "宋彥鑫-18"
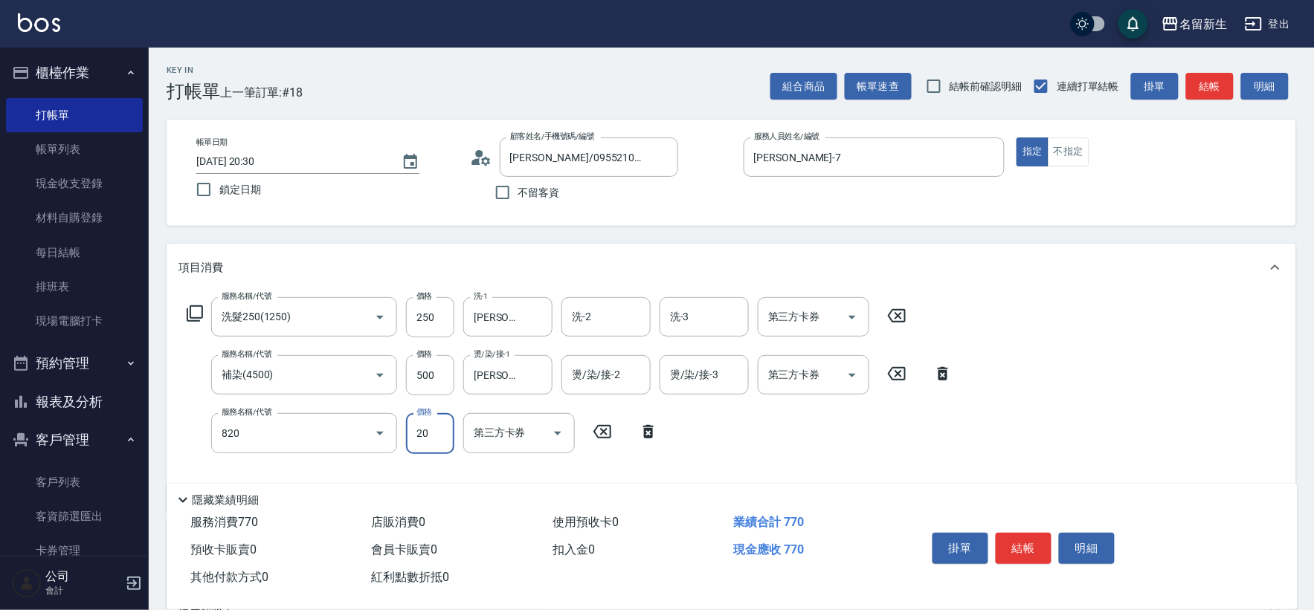
type input "潤絲(820)"
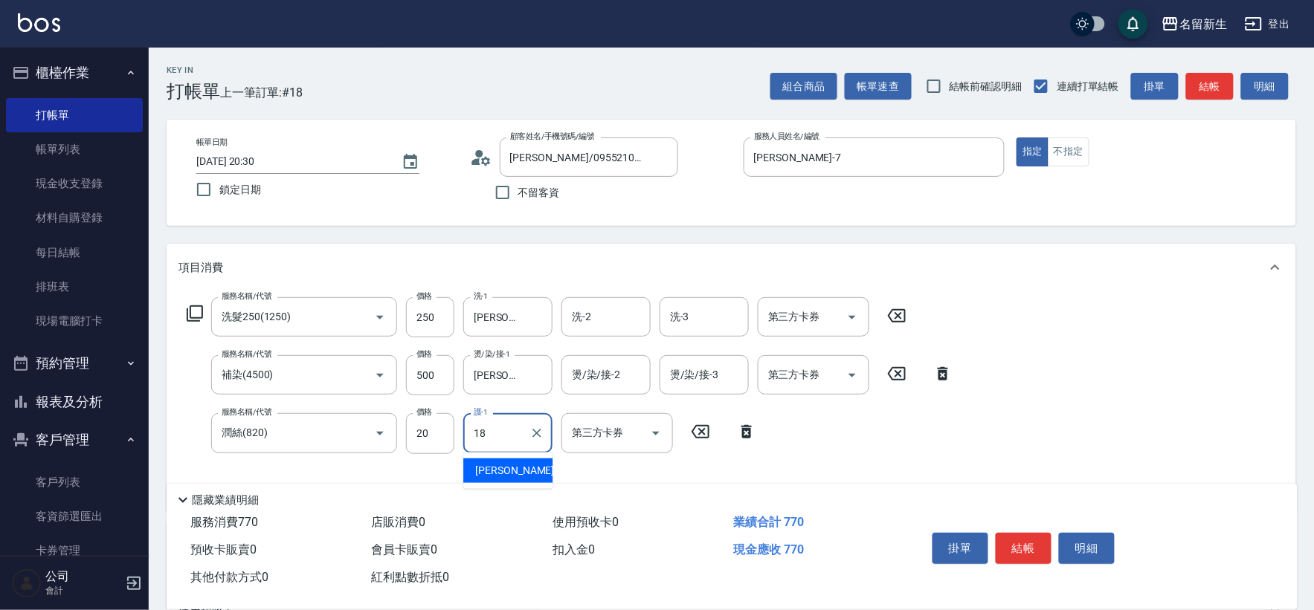
type input "宋彥鑫-18"
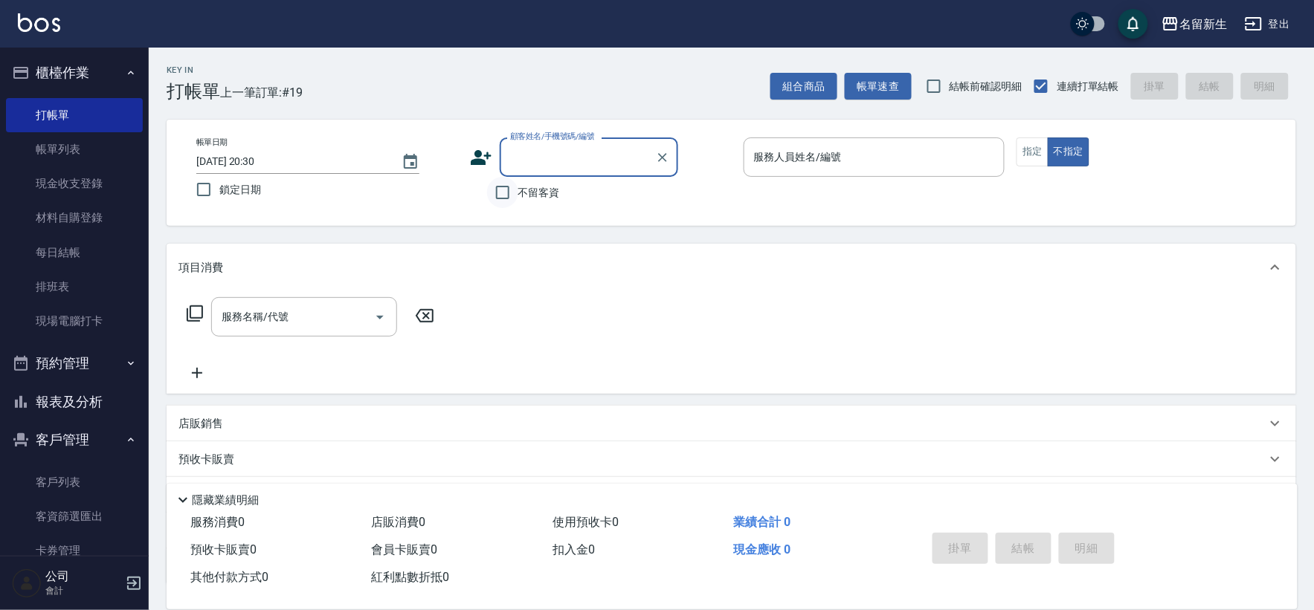
click at [509, 201] on input "不留客資" at bounding box center [502, 192] width 31 height 31
checkbox input "true"
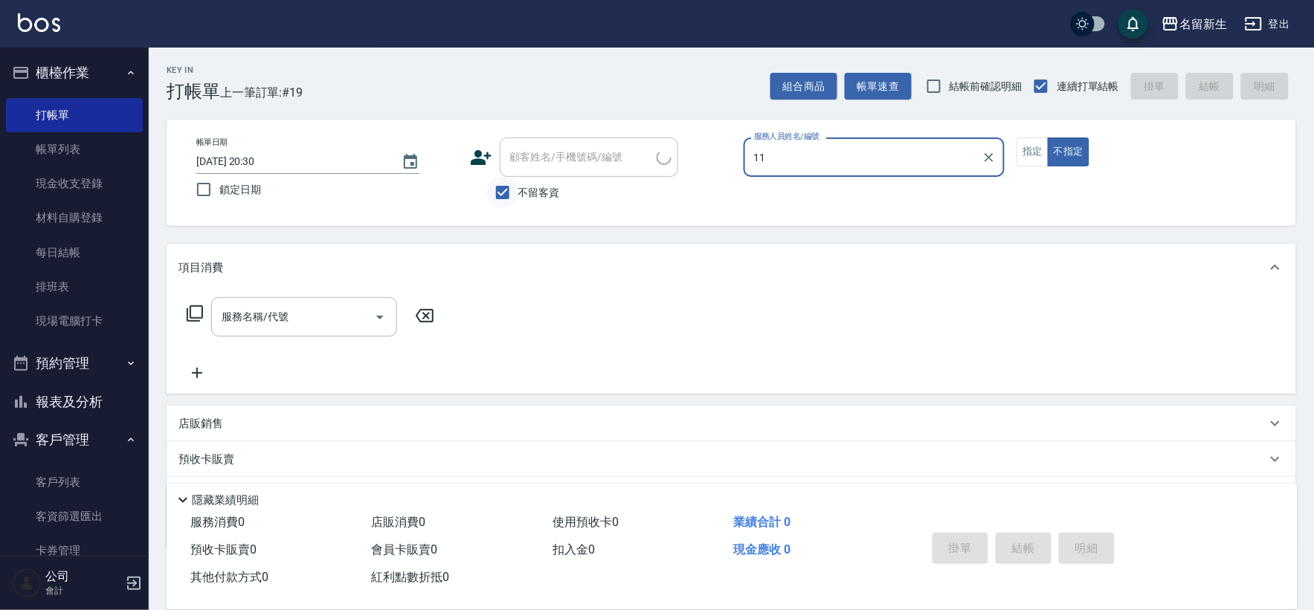
type input "11"
click at [1048, 138] on button "不指定" at bounding box center [1069, 152] width 42 height 29
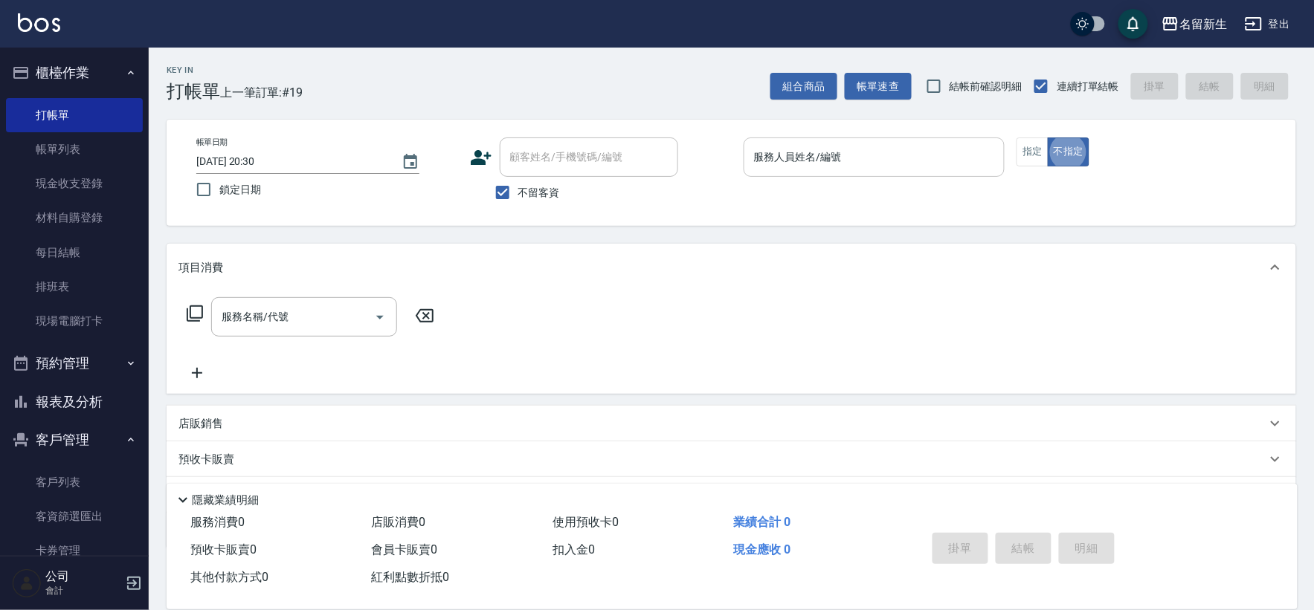
click at [826, 158] on div "服務人員姓名/編號 服務人員姓名/編號" at bounding box center [874, 157] width 262 height 39
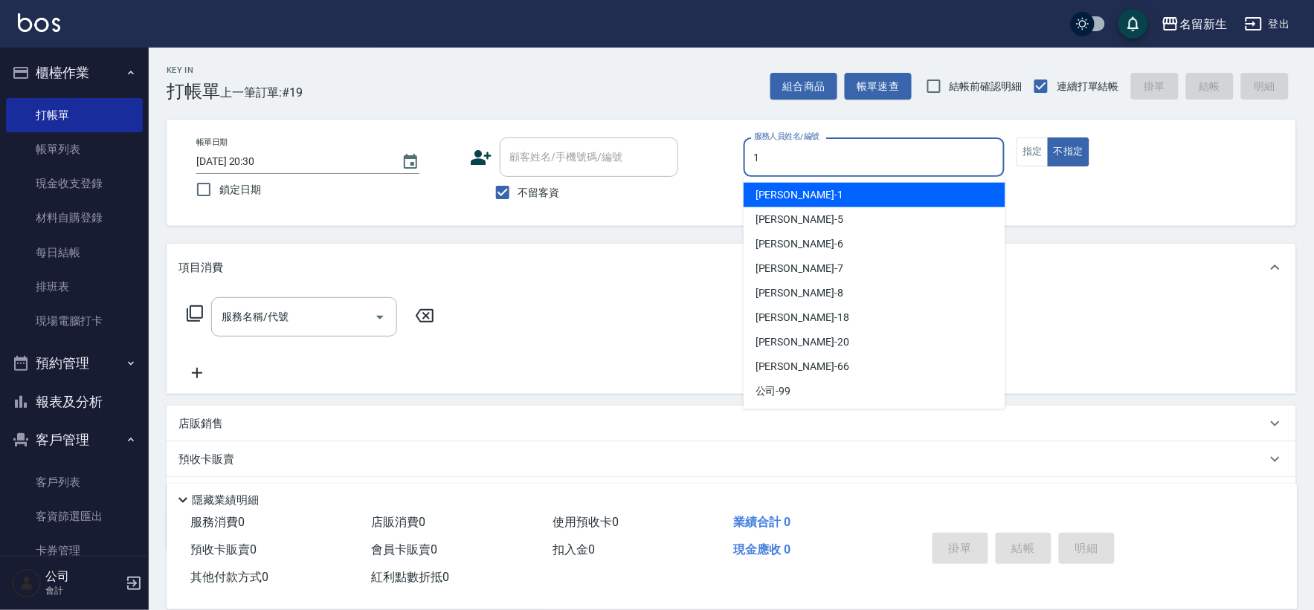
type input "王玉芳-1"
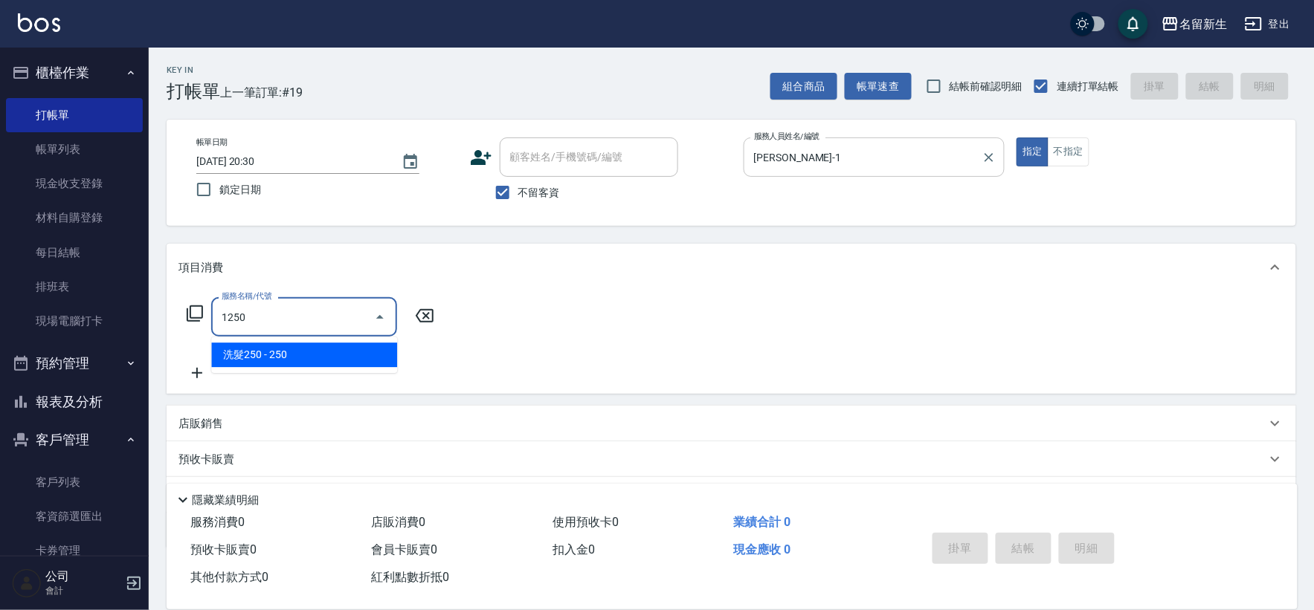
type input "洗髮250(1250)"
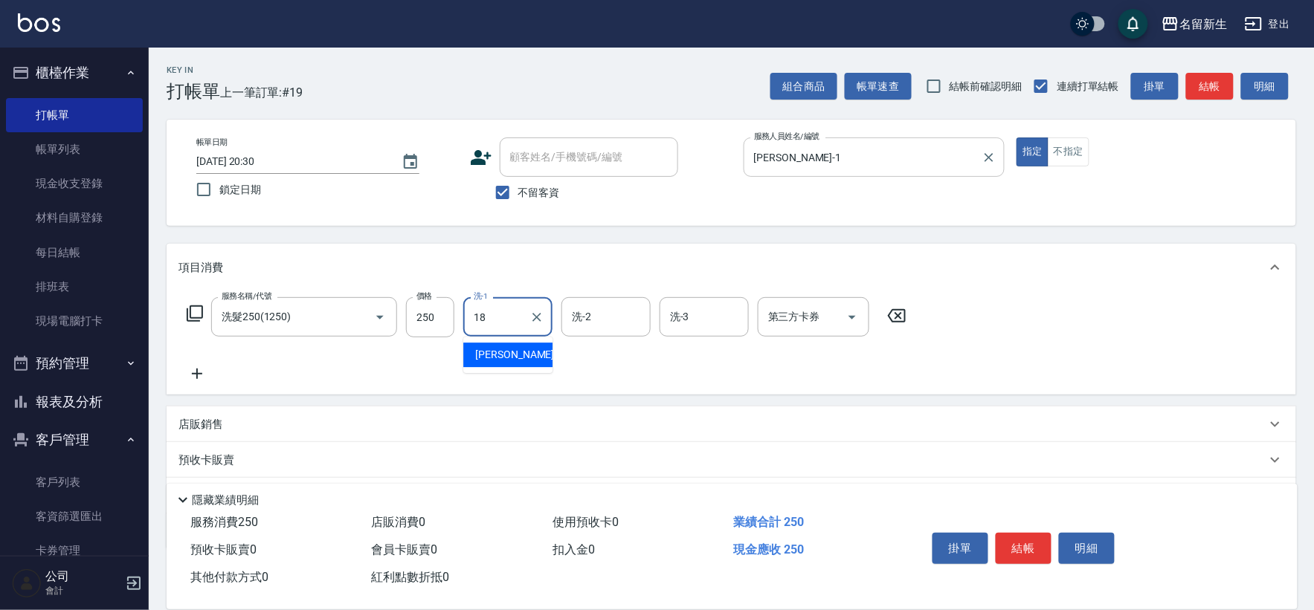
type input "宋彥鑫-18"
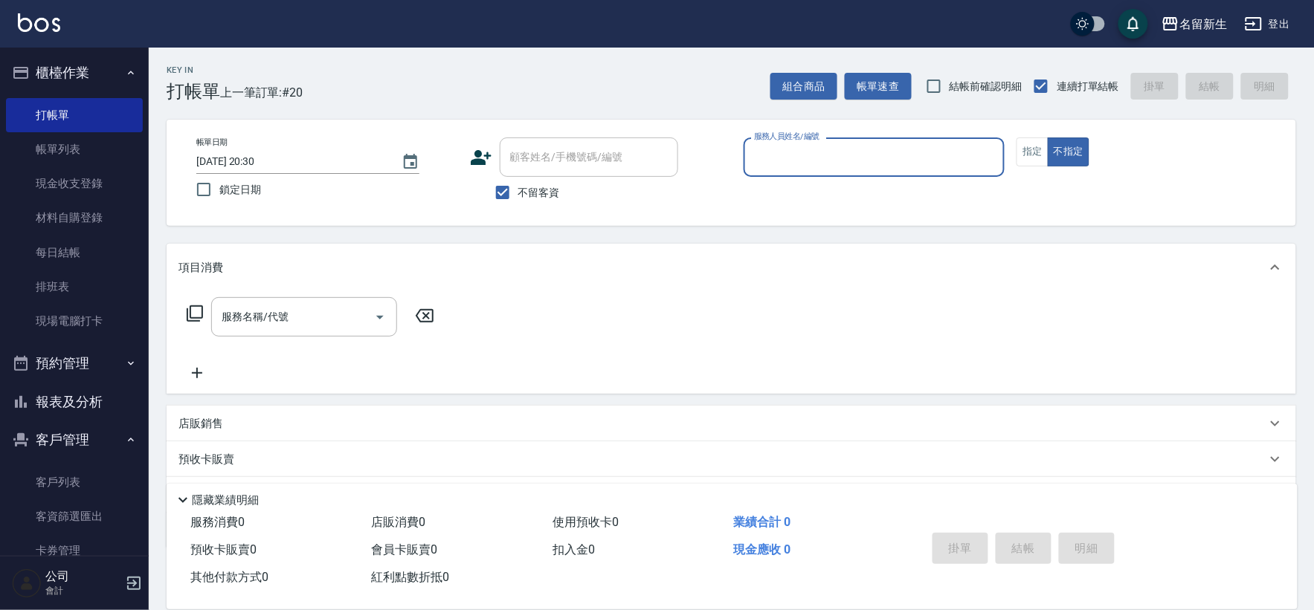
click at [54, 404] on button "報表及分析" at bounding box center [74, 402] width 137 height 39
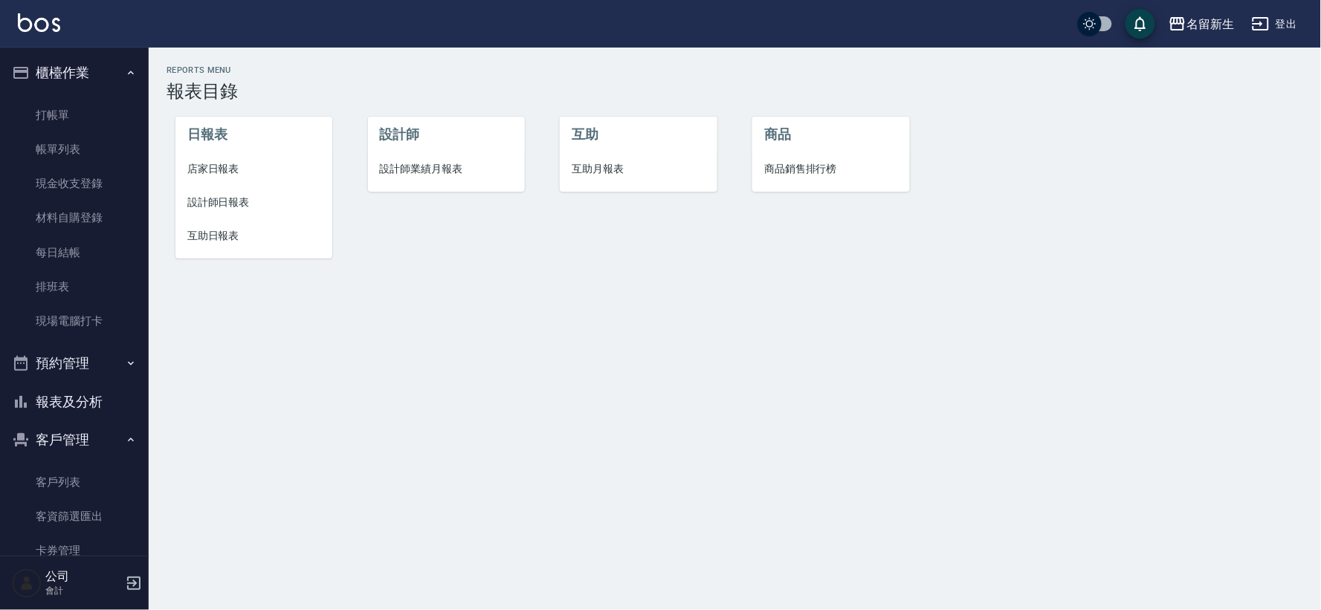
click at [419, 169] on span "設計師業績月報表" at bounding box center [446, 169] width 133 height 16
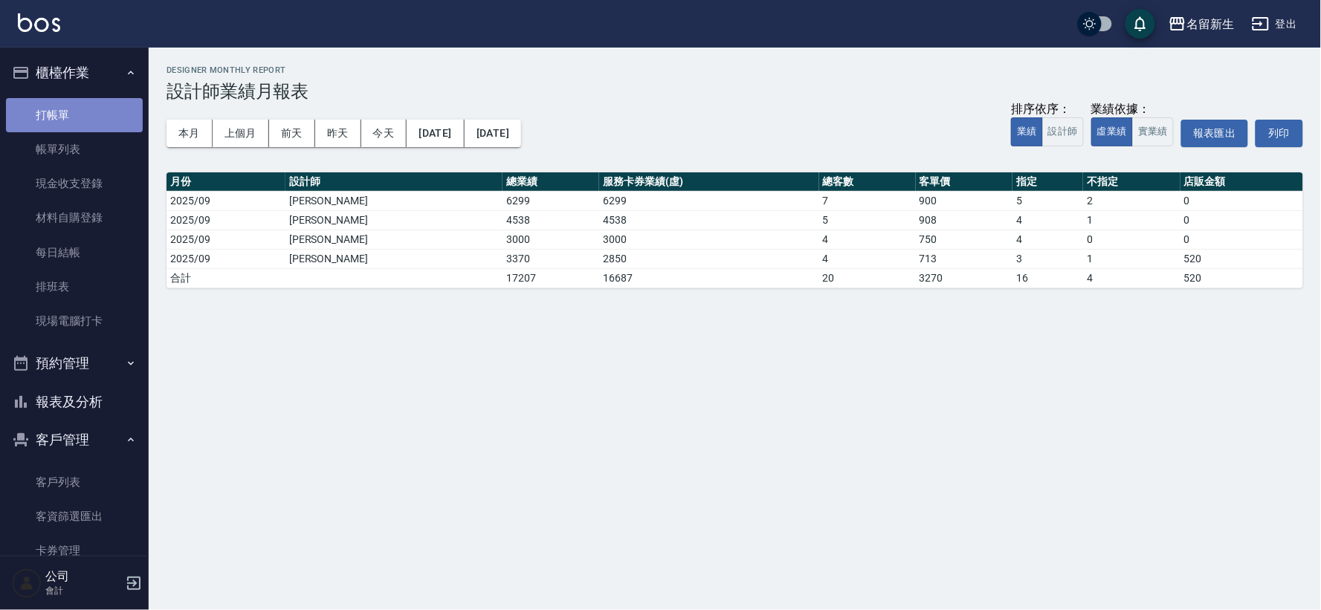
click at [84, 126] on link "打帳單" at bounding box center [74, 115] width 137 height 34
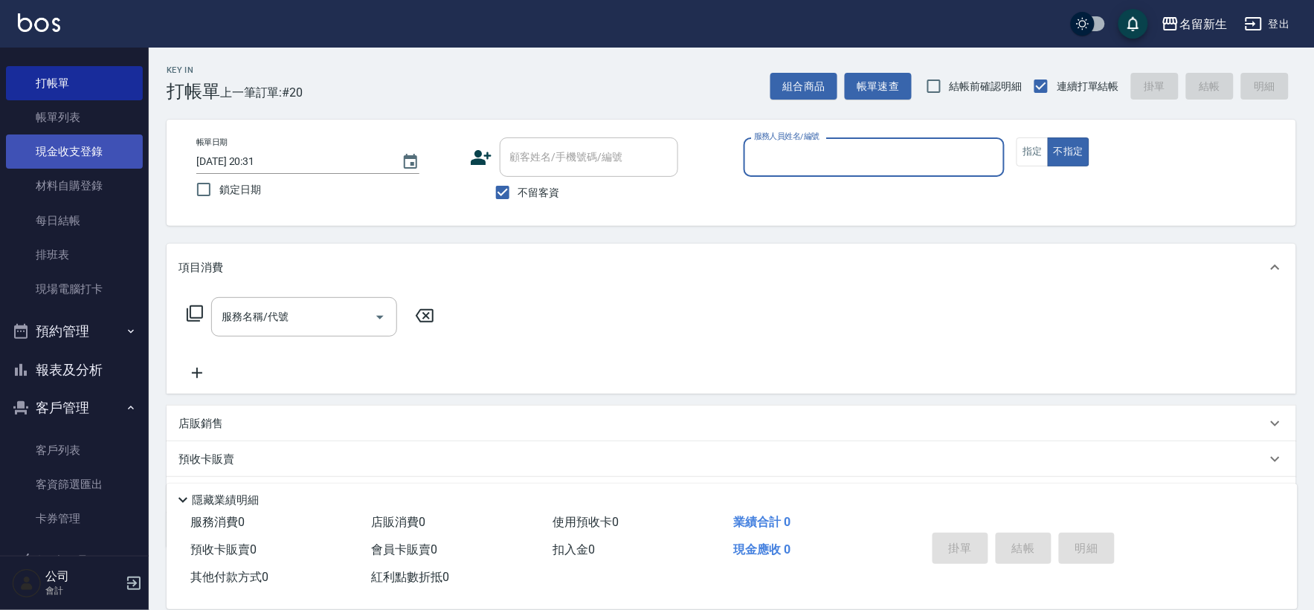
scroll to position [73, 0]
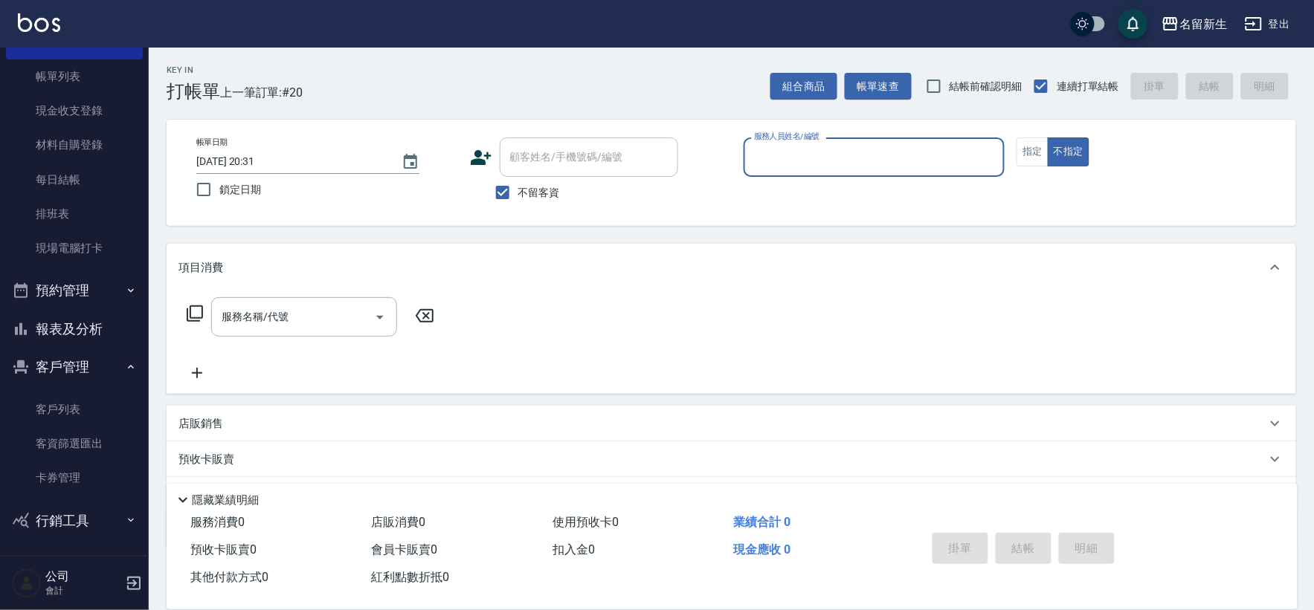
click at [106, 320] on button "報表及分析" at bounding box center [74, 329] width 137 height 39
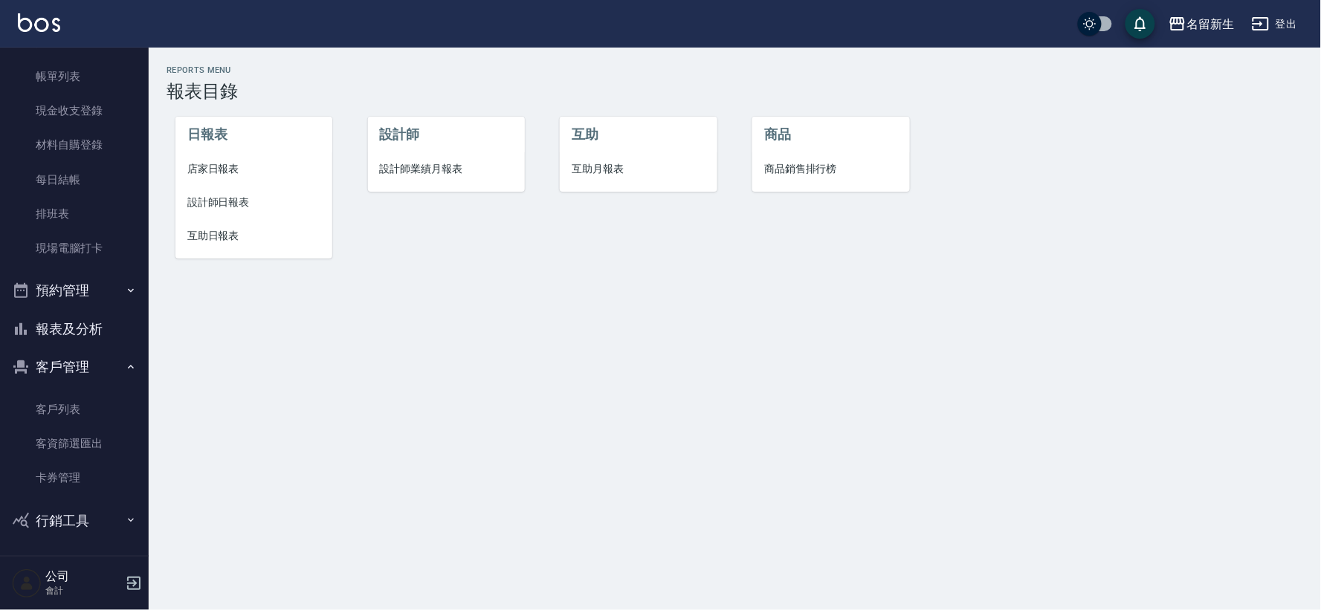
click at [227, 234] on span "互助日報表" at bounding box center [253, 236] width 133 height 16
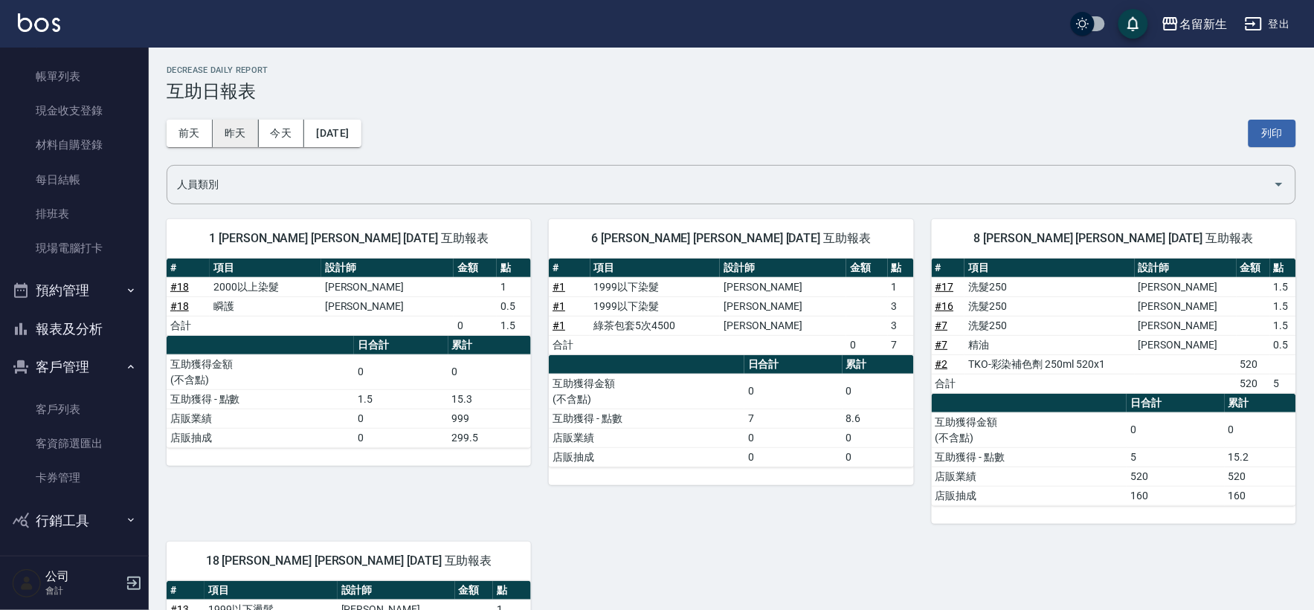
click at [241, 137] on button "昨天" at bounding box center [236, 134] width 46 height 28
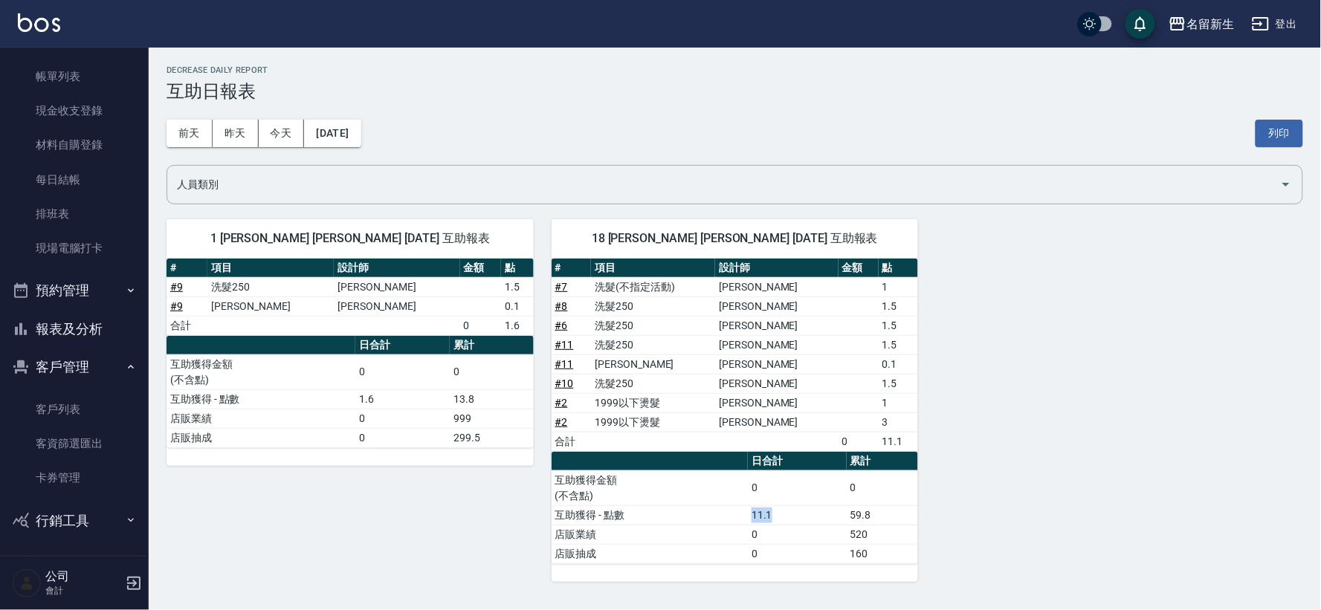
drag, startPoint x: 751, startPoint y: 512, endPoint x: 774, endPoint y: 522, distance: 25.3
click at [774, 522] on td "11.1" at bounding box center [797, 515] width 98 height 19
click at [1037, 452] on div "1 王玉芳 王玉芳 09/04/2025 互助報表 # 項目 設計師 金額 點 # 9 洗髮250 王玉芳 1.5 # 9 潤絲 王玉芳 0.1 合計 0 1…" at bounding box center [726, 391] width 1155 height 381
click at [179, 128] on button "前天" at bounding box center [190, 134] width 46 height 28
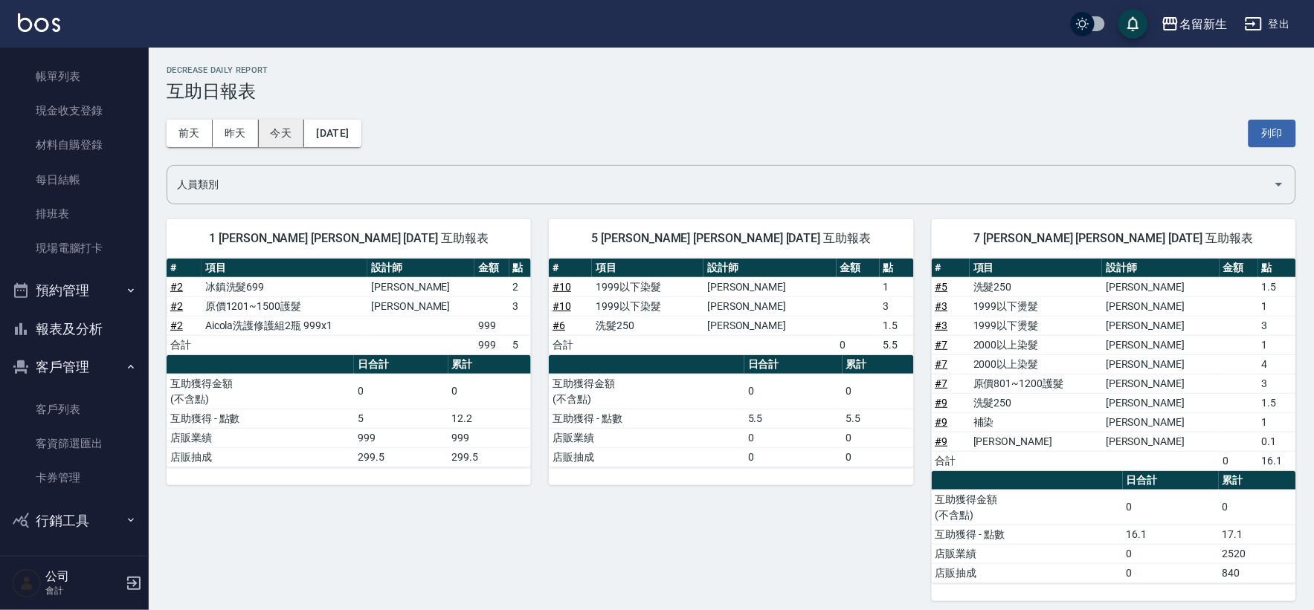
click at [281, 135] on button "今天" at bounding box center [282, 134] width 46 height 28
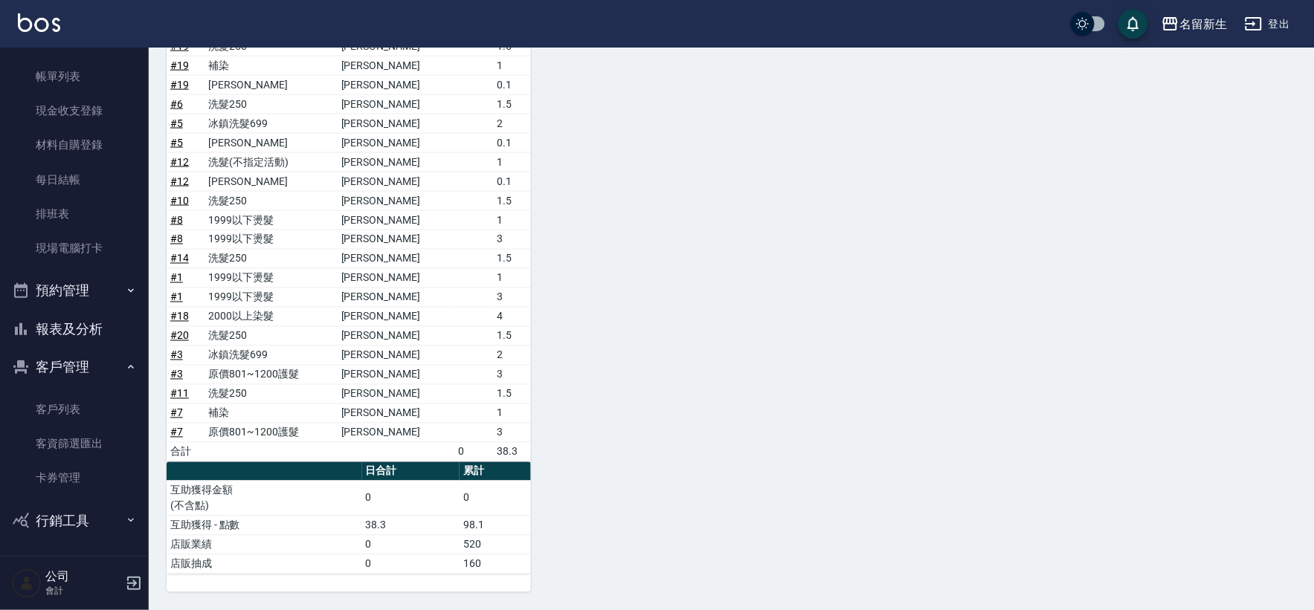
scroll to position [605, 0]
click at [57, 332] on button "報表及分析" at bounding box center [74, 329] width 137 height 39
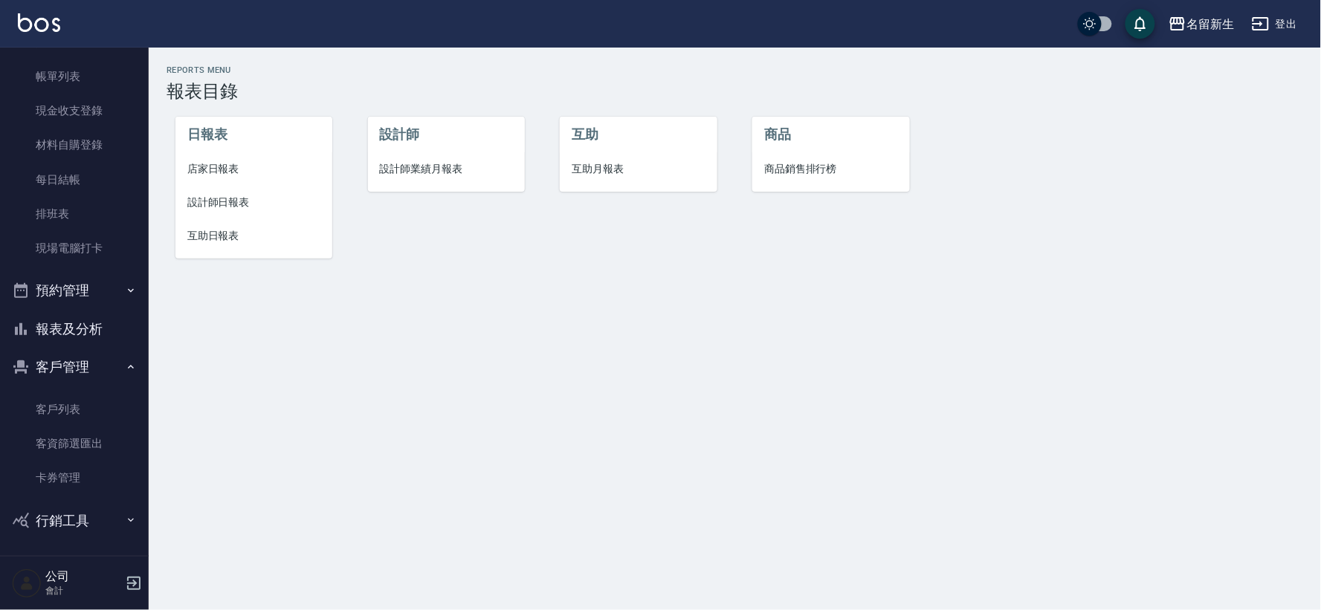
click at [213, 175] on span "店家日報表" at bounding box center [253, 169] width 133 height 16
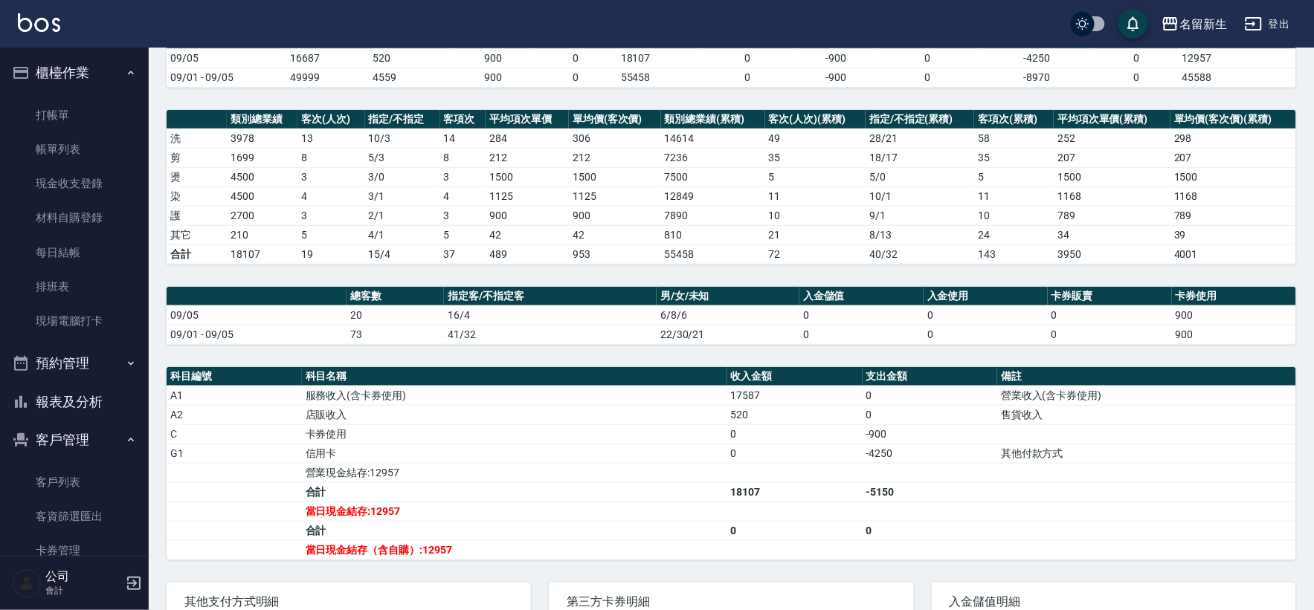
scroll to position [49, 0]
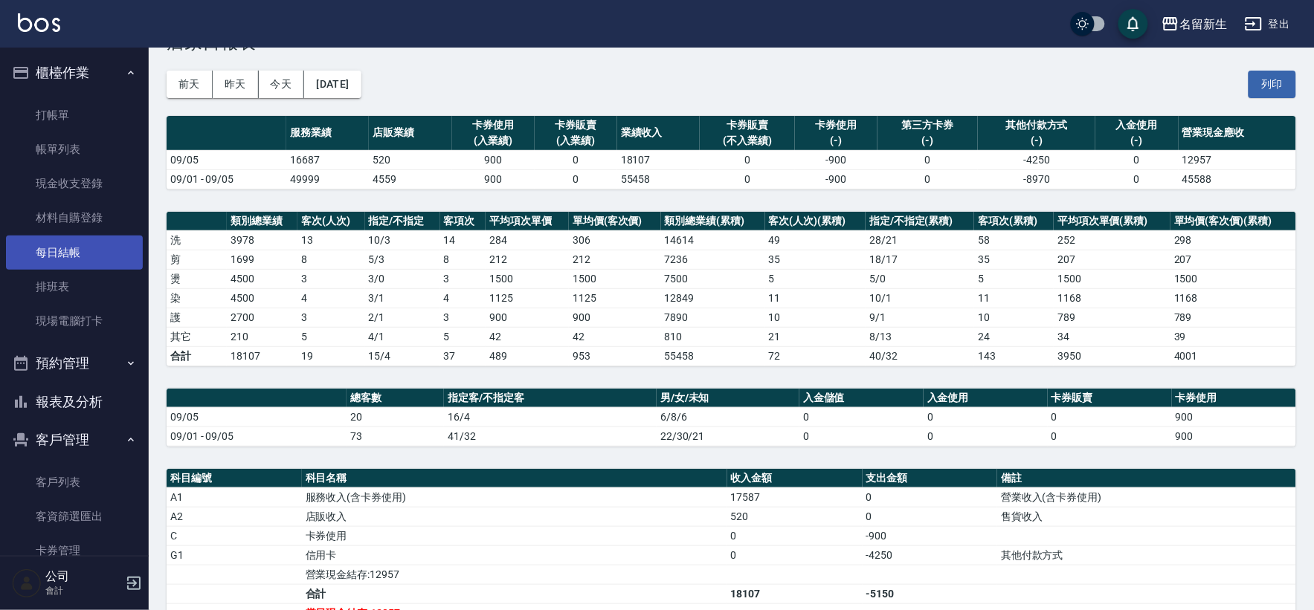
click at [54, 249] on link "每日結帳" at bounding box center [74, 253] width 137 height 34
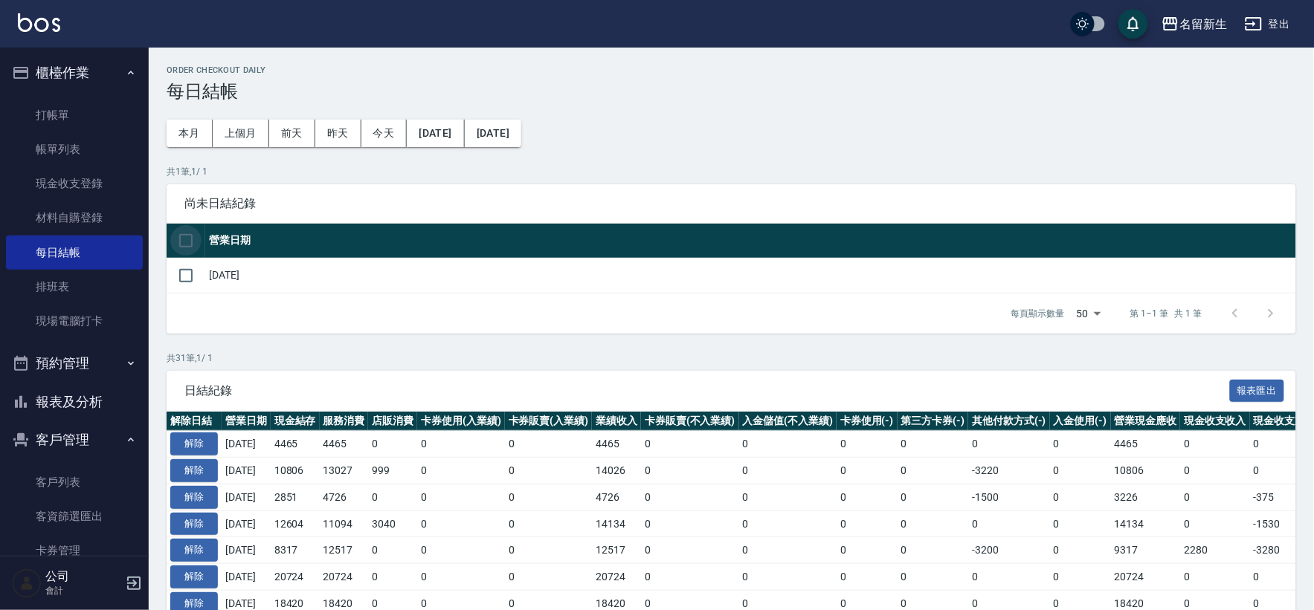
click at [193, 240] on input "checkbox" at bounding box center [185, 240] width 31 height 31
checkbox input "true"
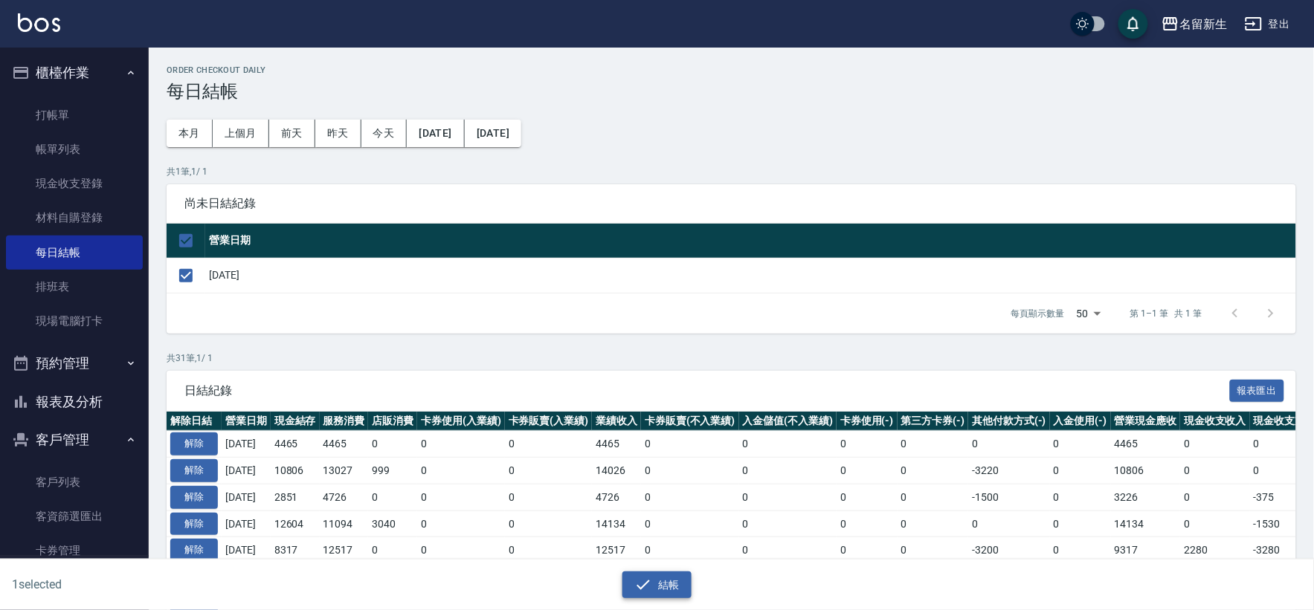
click at [622, 589] on button "結帳" at bounding box center [656, 586] width 69 height 28
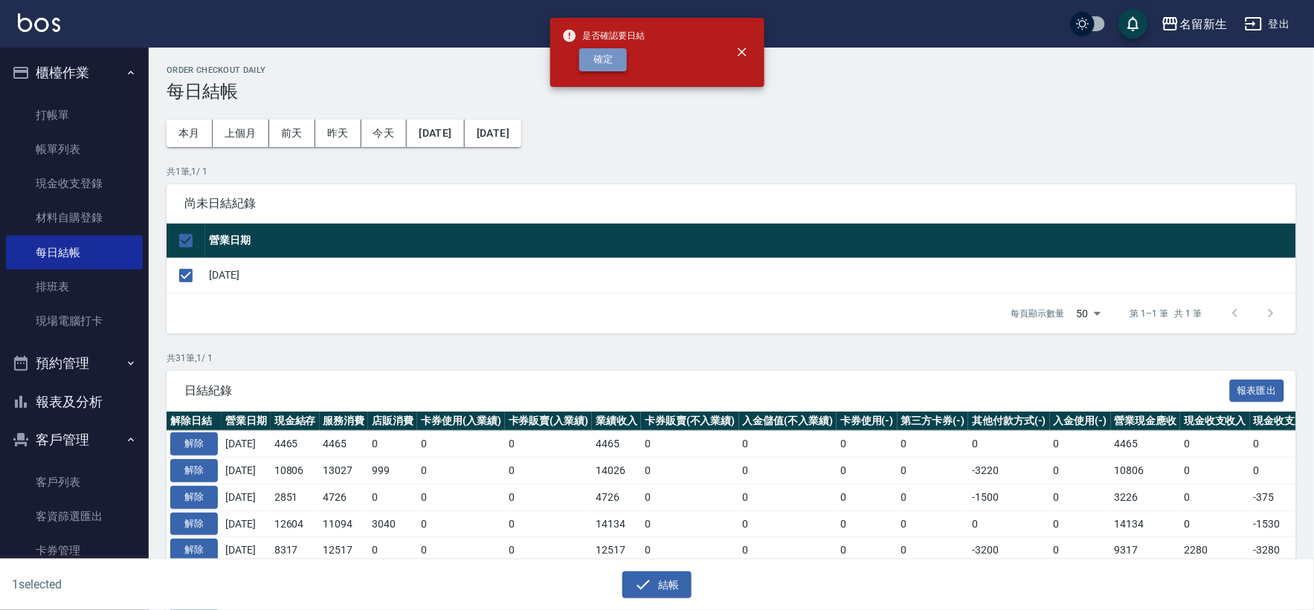
click at [612, 54] on button "確定" at bounding box center [603, 59] width 48 height 23
checkbox input "false"
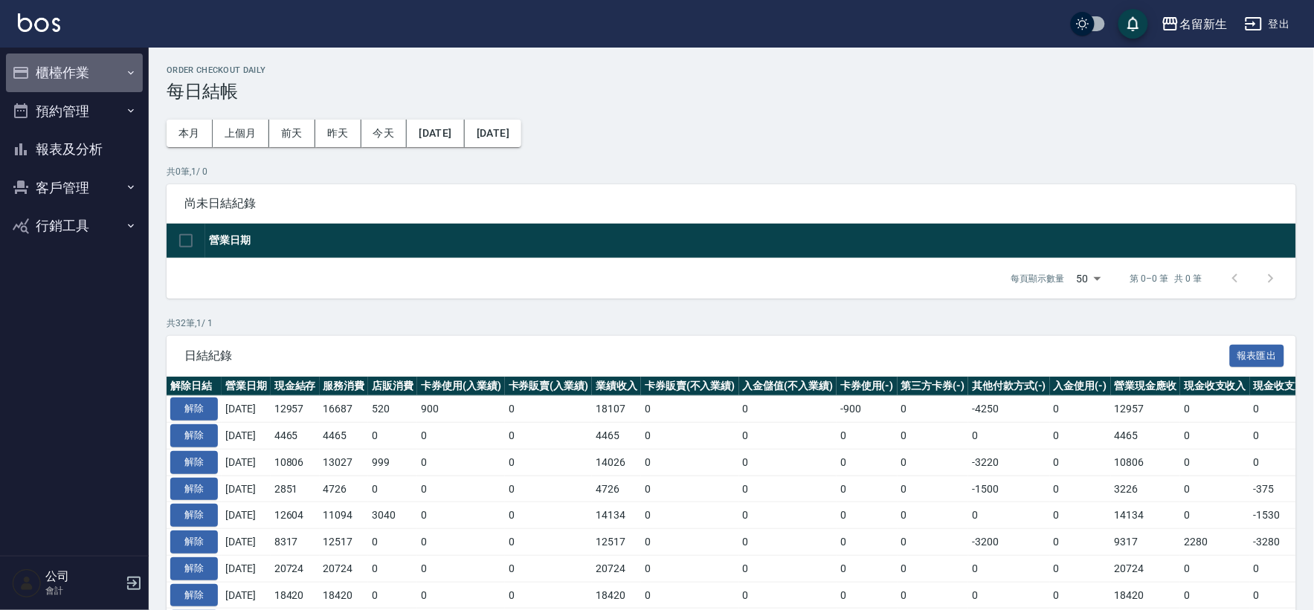
click at [109, 72] on button "櫃檯作業" at bounding box center [74, 73] width 137 height 39
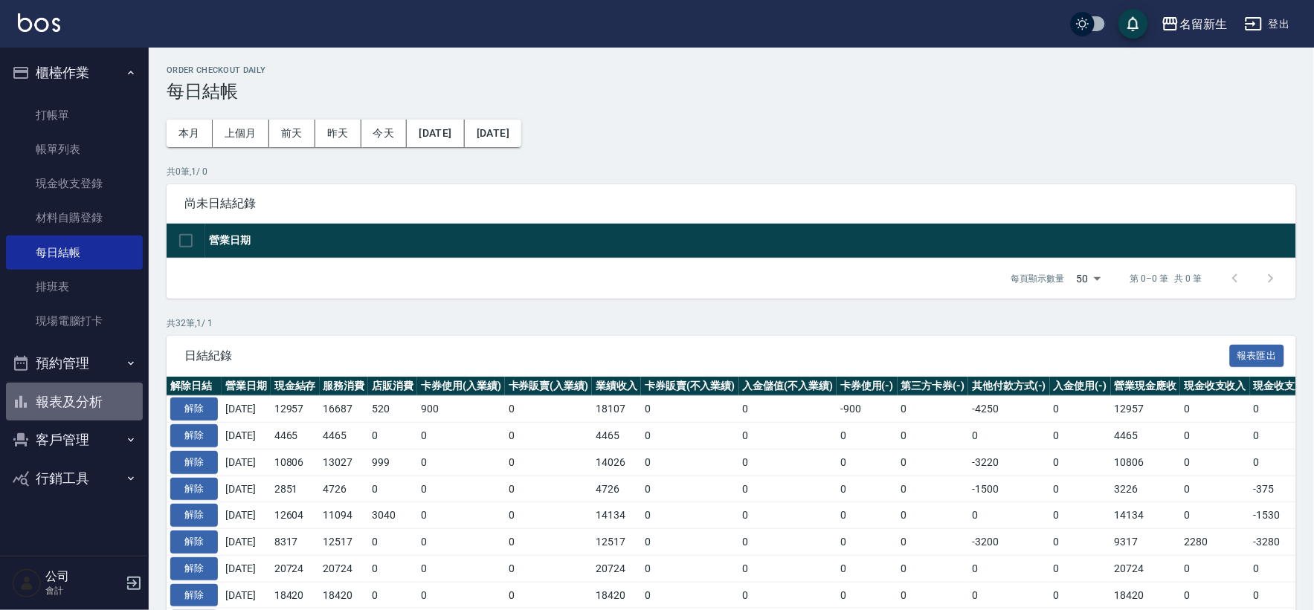
click at [109, 404] on button "報表及分析" at bounding box center [74, 402] width 137 height 39
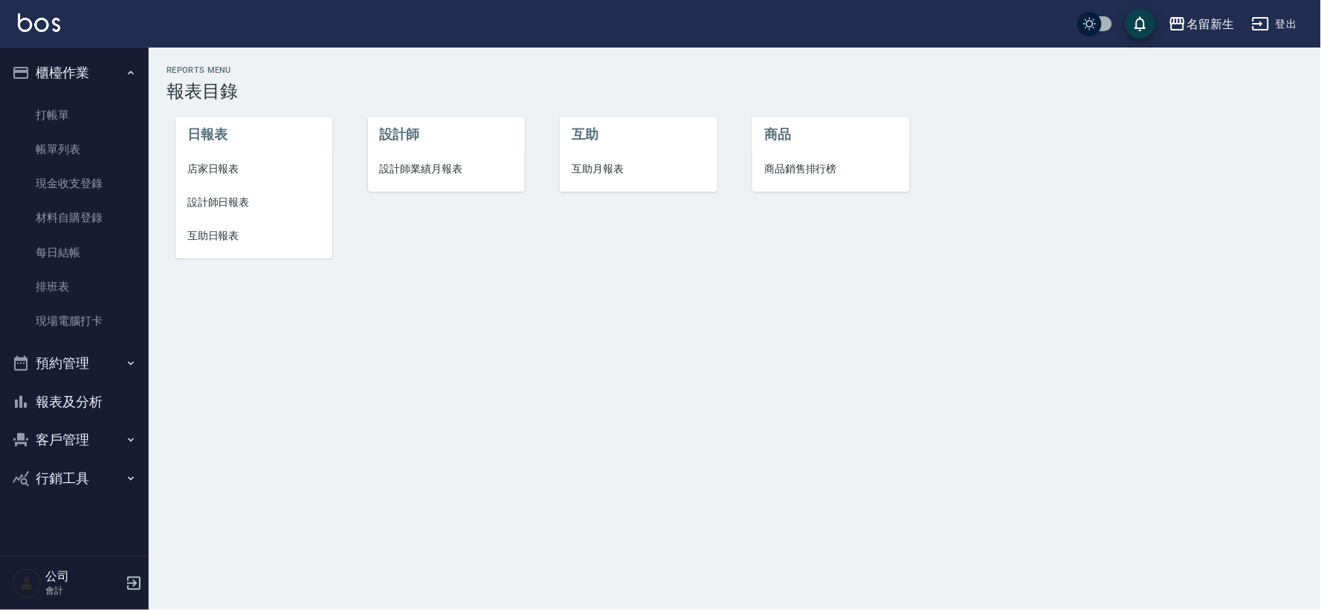
click at [381, 170] on span "設計師業績月報表" at bounding box center [446, 169] width 133 height 16
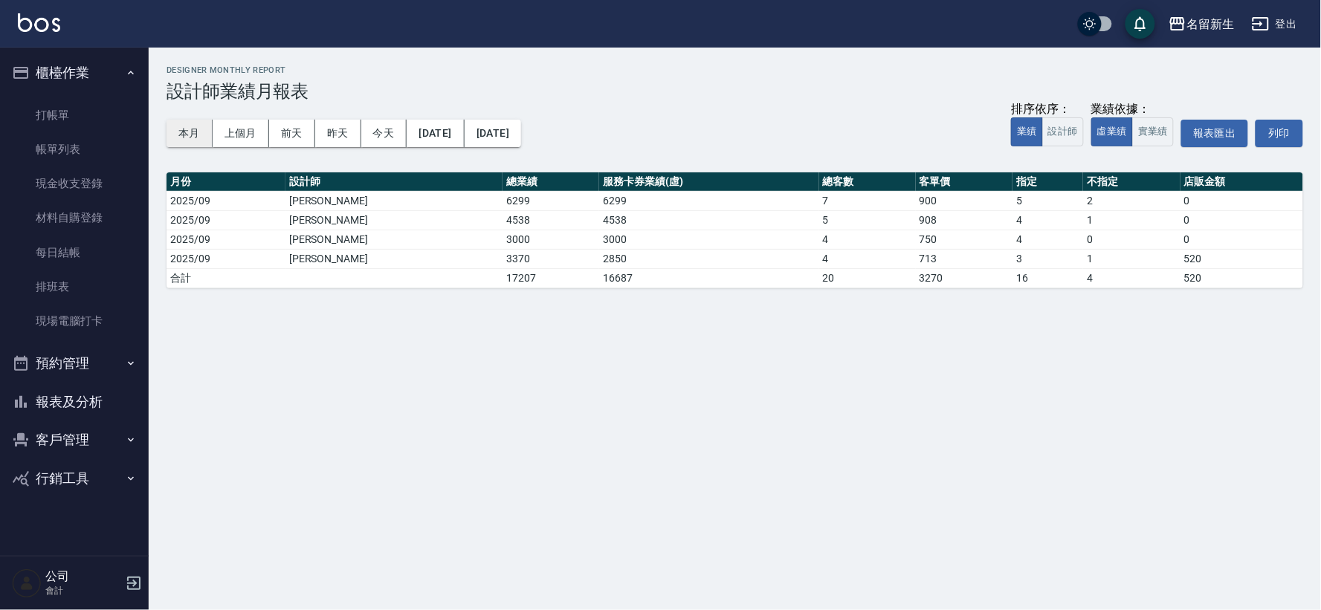
click at [186, 135] on button "本月" at bounding box center [190, 134] width 46 height 28
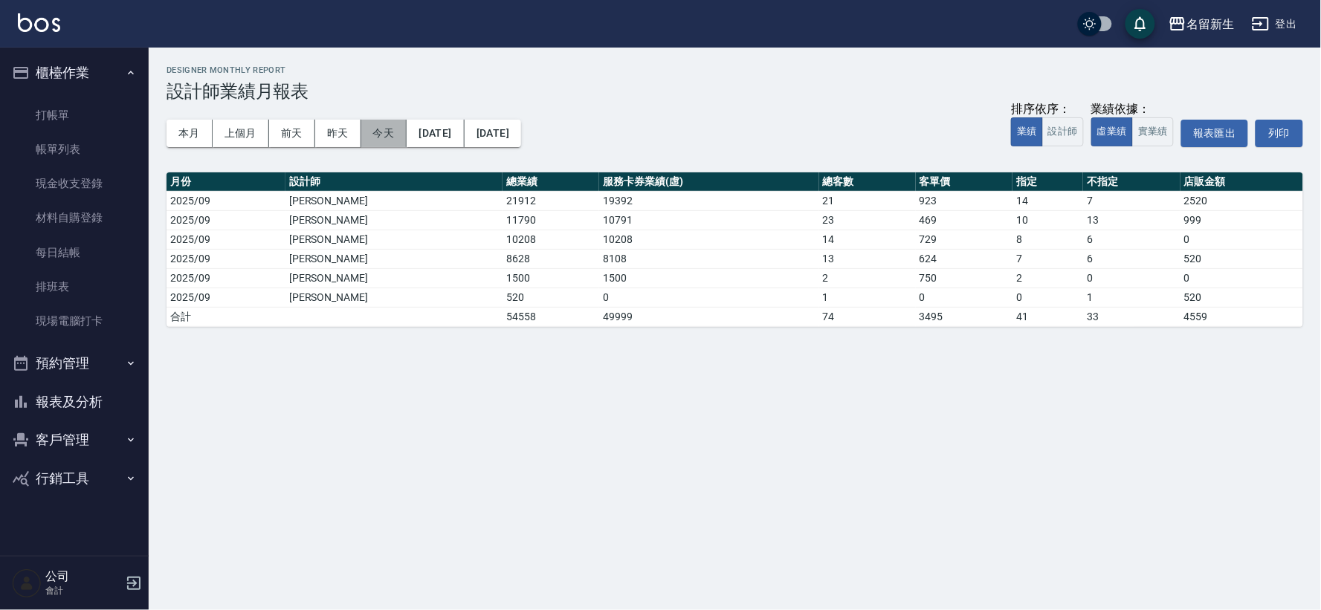
click at [390, 120] on button "今天" at bounding box center [384, 134] width 46 height 28
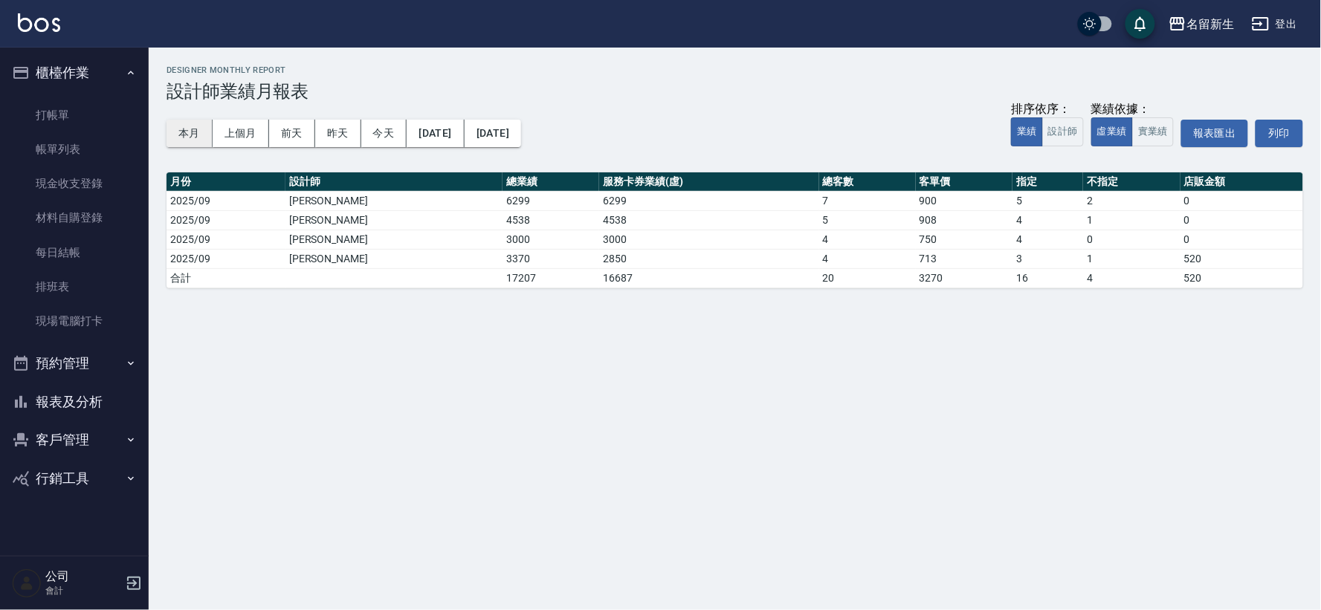
click at [191, 130] on button "本月" at bounding box center [190, 134] width 46 height 28
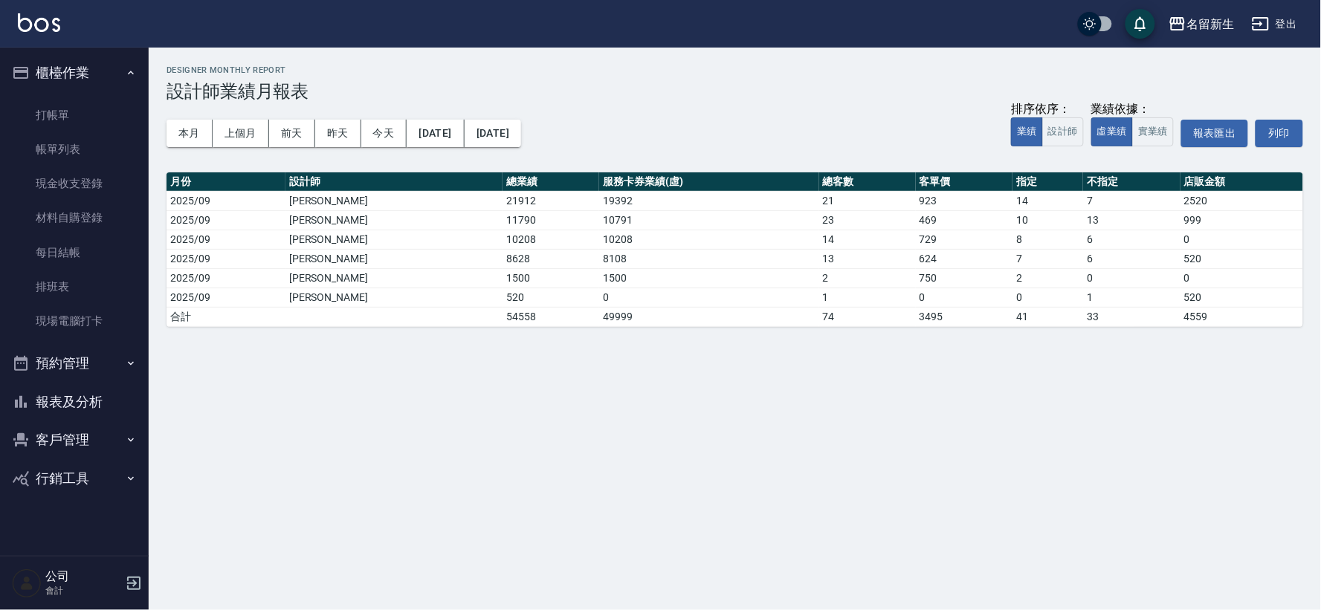
click at [120, 403] on button "報表及分析" at bounding box center [74, 402] width 137 height 39
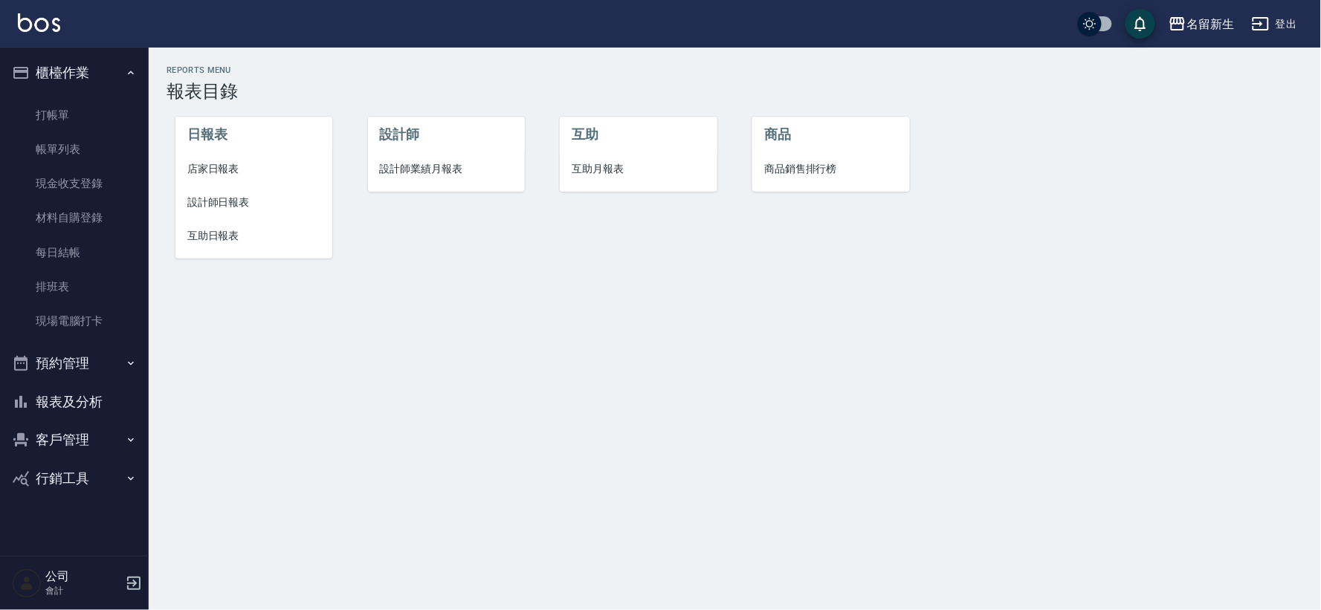
click at [216, 192] on li "設計師日報表" at bounding box center [253, 202] width 157 height 33
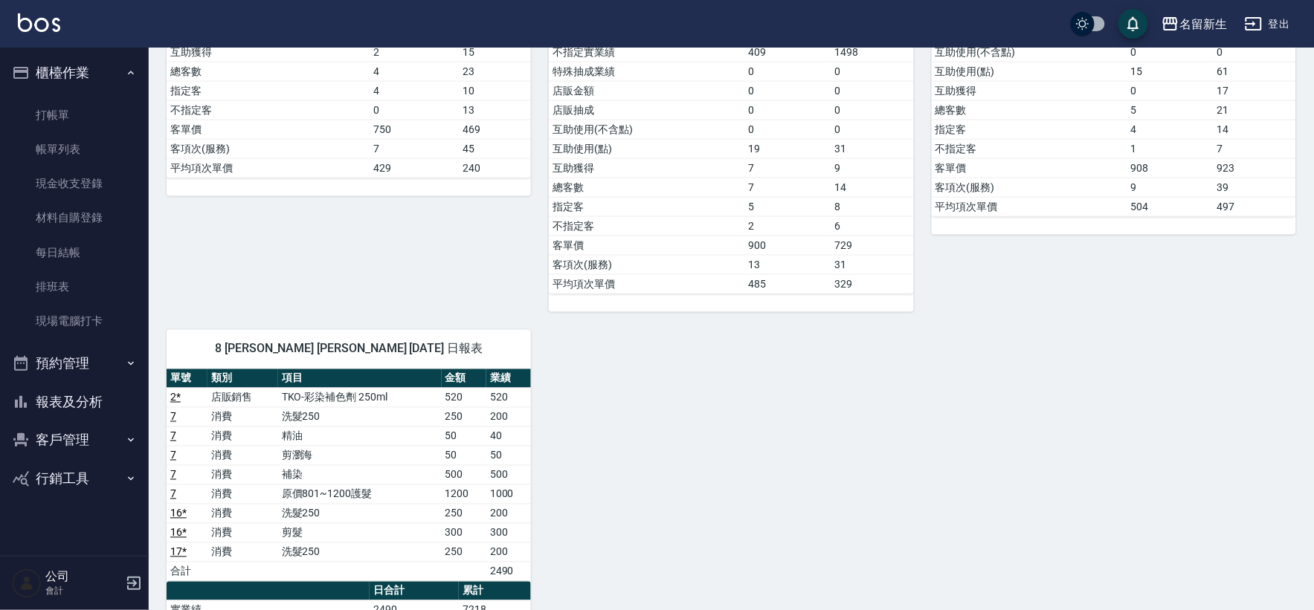
scroll to position [248, 0]
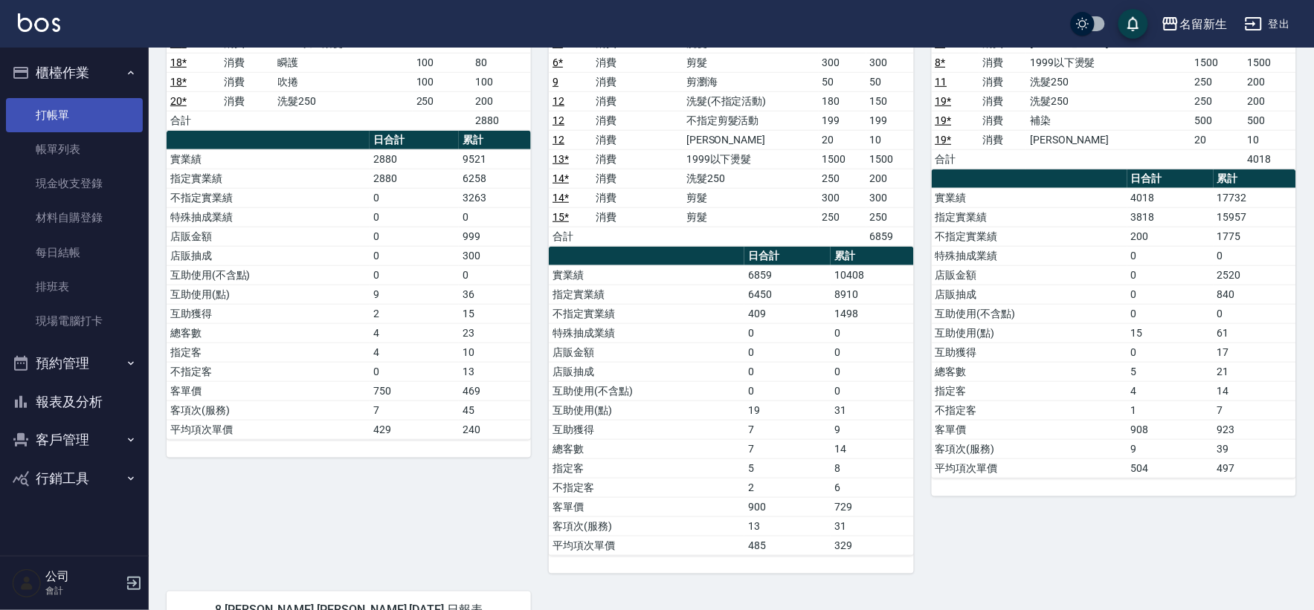
click at [88, 113] on link "打帳單" at bounding box center [74, 115] width 137 height 34
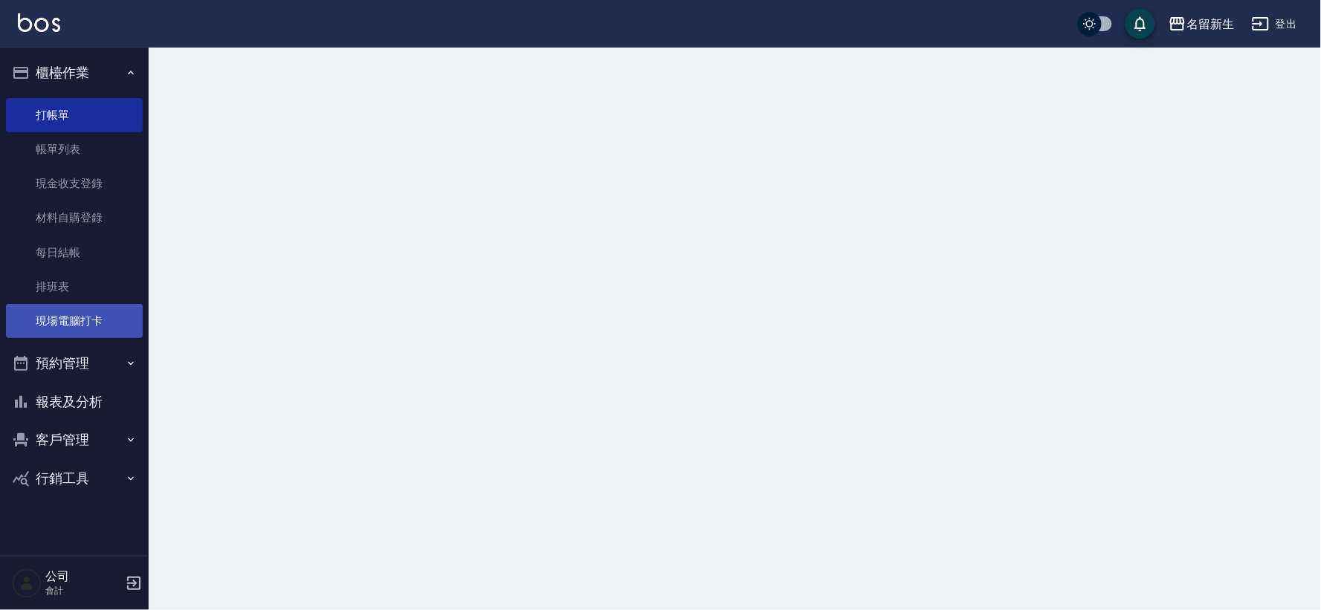
click at [114, 309] on link "現場電腦打卡" at bounding box center [74, 321] width 137 height 34
click at [117, 314] on link "現場電腦打卡" at bounding box center [74, 321] width 137 height 34
